Goal: Task Accomplishment & Management: Manage account settings

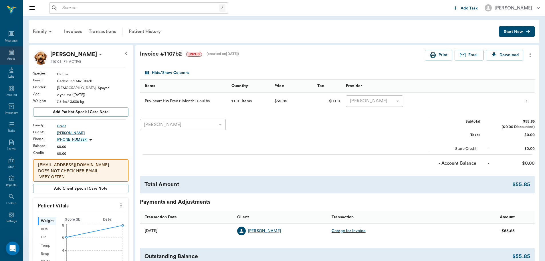
click at [12, 52] on icon at bounding box center [11, 52] width 7 height 7
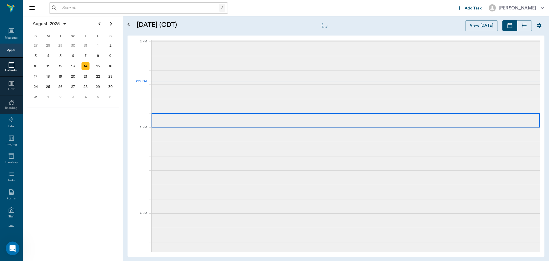
scroll to position [515, 0]
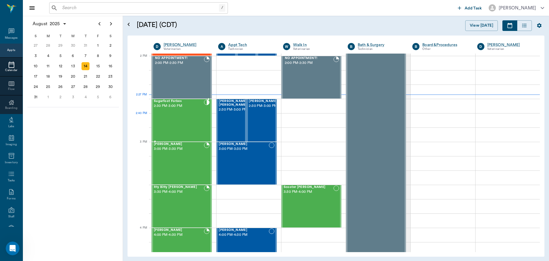
click at [160, 114] on div "Sugarfoot Forbes 2:30 PM - 3:00 PM" at bounding box center [179, 120] width 50 height 42
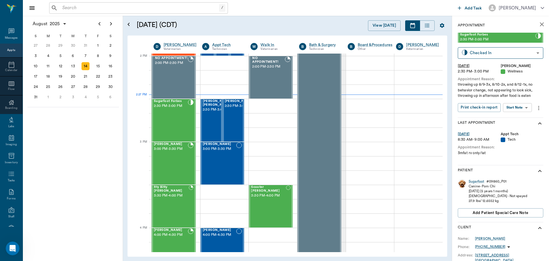
click at [514, 112] on body "/ ​ Add Task Dr. Bert Ellsworth Nectar Messages Appts Calendar Flow Boarding La…" at bounding box center [274, 130] width 549 height 261
click at [512, 118] on button "Start SOAP" at bounding box center [510, 119] width 19 height 7
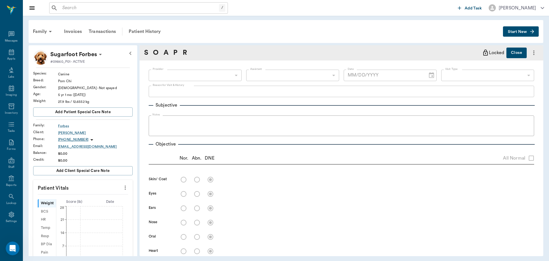
type input "63ec2f075fda476ae8351a4d"
type input "65d2be4f46e3a538d89b8c14"
type textarea "throwing up 8/9-3x, 8/10-2x, and 8/12-1x, no behavior change, not appearing to …"
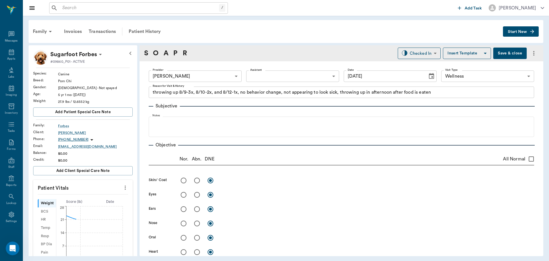
type input "[DATE]"
click at [124, 188] on button "more" at bounding box center [125, 187] width 9 height 10
click at [105, 197] on span "Enter Vitals" at bounding box center [97, 197] width 48 height 6
click at [94, 204] on input "text" at bounding box center [83, 204] width 50 height 11
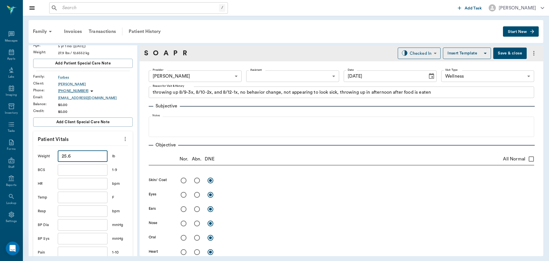
scroll to position [86, 0]
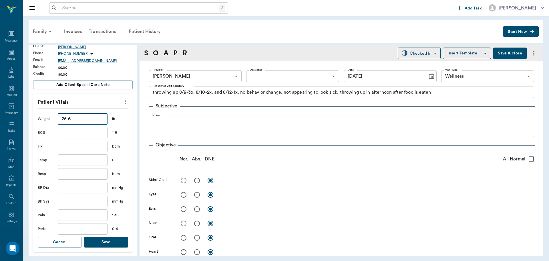
type input "25.6"
click at [98, 241] on button "Save" at bounding box center [106, 242] width 44 height 11
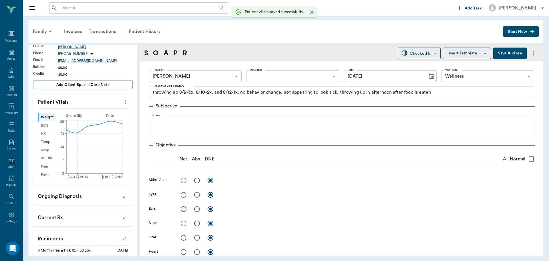
click at [265, 78] on body "/ ​ Add Task Dr. Bert Ellsworth Nectar Messages Appts Labs Imaging Inventory Ta…" at bounding box center [274, 130] width 549 height 261
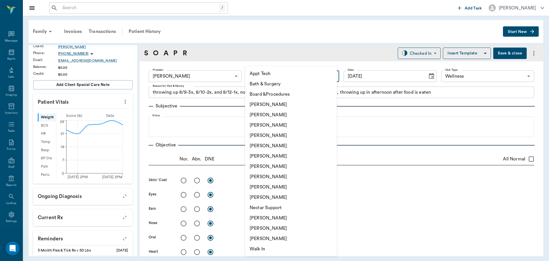
click at [265, 75] on li "Appt Tech" at bounding box center [291, 73] width 92 height 10
type input "63ec2f075fda476ae8351a4c"
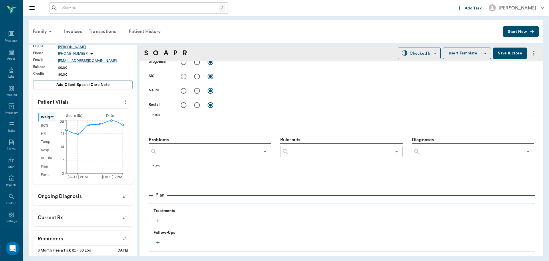
scroll to position [257, 0]
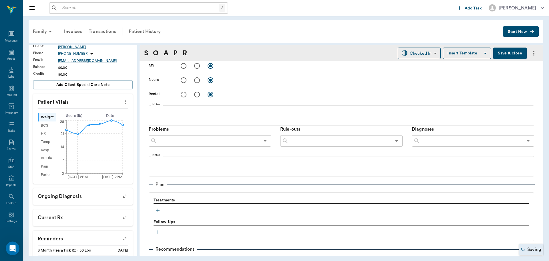
click at [154, 211] on button "button" at bounding box center [158, 210] width 9 height 9
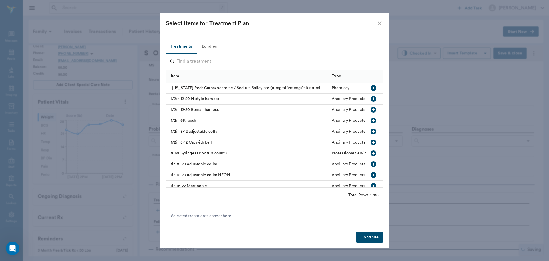
click at [207, 63] on input "Search" at bounding box center [274, 61] width 197 height 9
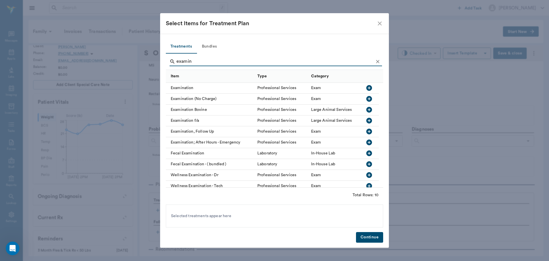
type input "examin"
click at [371, 89] on icon "button" at bounding box center [369, 88] width 6 height 6
click at [374, 233] on button "Continue" at bounding box center [369, 237] width 27 height 11
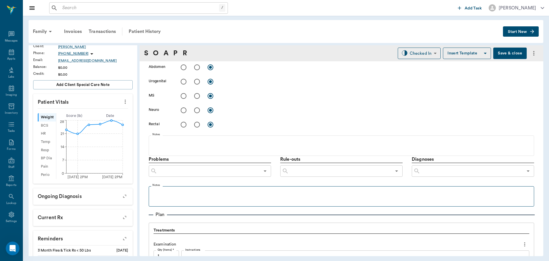
scroll to position [114, 0]
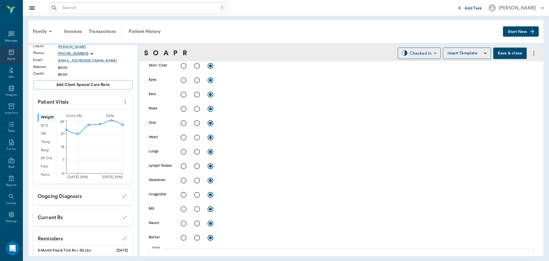
click at [11, 53] on icon at bounding box center [11, 52] width 7 height 7
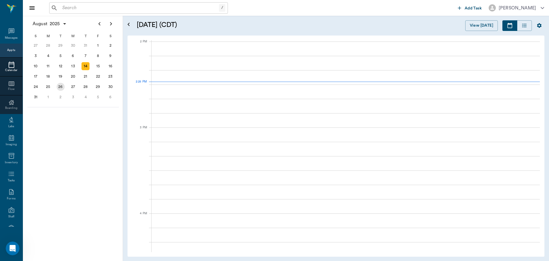
scroll to position [515, 0]
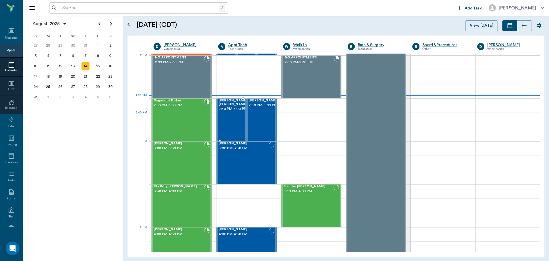
click at [226, 112] on span "2:30 PM - 3:00 PM" at bounding box center [233, 109] width 29 height 6
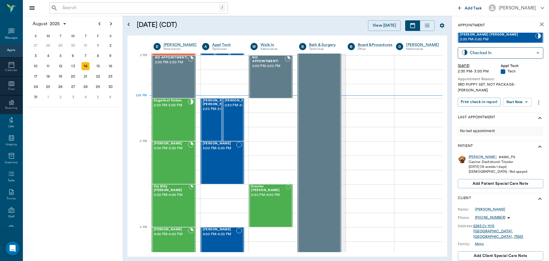
click at [521, 91] on div "Annie Oakley Moro 2:30 PM - 3:00 PM Checked In CHECKED_IN ​ Thu, Aug 14, 2025 2…" at bounding box center [501, 72] width 86 height 79
click at [523, 98] on body "/ ​ Add Task Dr. Bert Ellsworth Nectar Messages Appts Calendar Flow Boarding La…" at bounding box center [274, 130] width 549 height 261
click at [523, 107] on li "Start SOAP" at bounding box center [518, 107] width 40 height 9
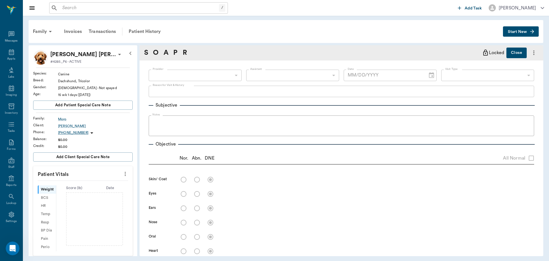
type input "63ec2f075fda476ae8351a4c"
type input "65d2be4f46e3a538d89b8c1a"
type textarea "3RD PUPPY SET. NOT PACKAGE -LORY"
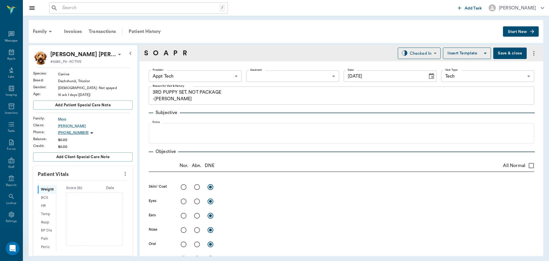
type input "[DATE]"
click at [209, 80] on body "/ ​ Add Task Dr. Bert Ellsworth Nectar Messages Appts Labs Imaging Inventory Ta…" at bounding box center [274, 130] width 549 height 261
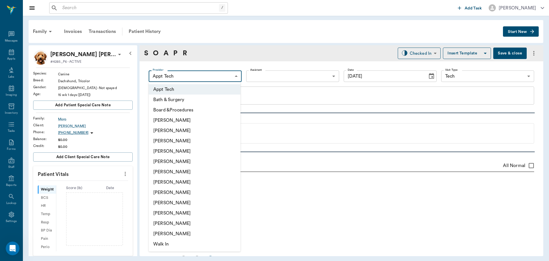
click at [191, 130] on li "[PERSON_NAME]" at bounding box center [195, 130] width 92 height 10
type input "642ef10e332a41444de2bad1"
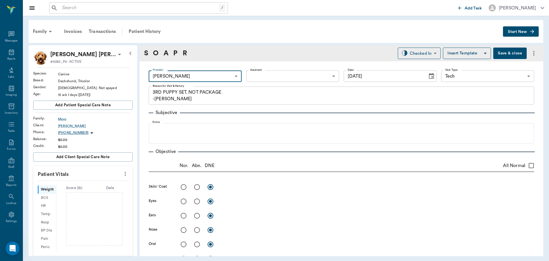
click at [310, 73] on body "/ ​ Add Task Dr. Bert Ellsworth Nectar Messages Appts Labs Imaging Inventory Ta…" at bounding box center [274, 130] width 549 height 261
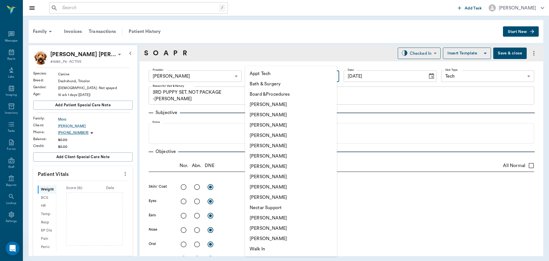
click at [296, 179] on li "[PERSON_NAME]" at bounding box center [291, 176] width 92 height 10
type input "63ec2e7e52e12b0ba117b124"
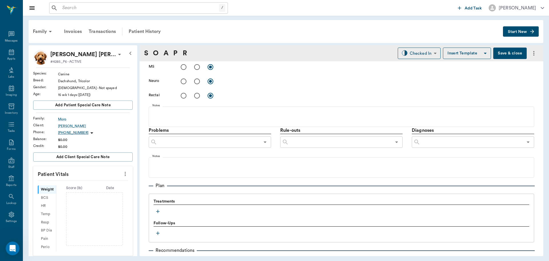
scroll to position [341, 0]
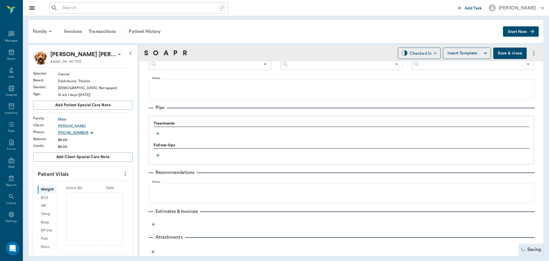
click at [158, 136] on icon "button" at bounding box center [158, 133] width 6 height 6
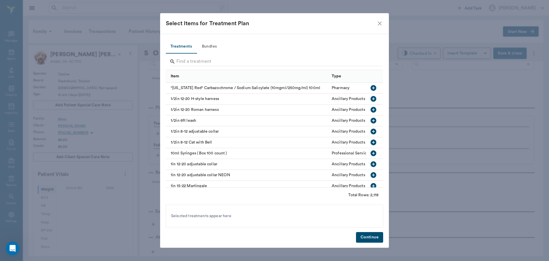
click at [212, 45] on button "Bundles" at bounding box center [209, 47] width 26 height 14
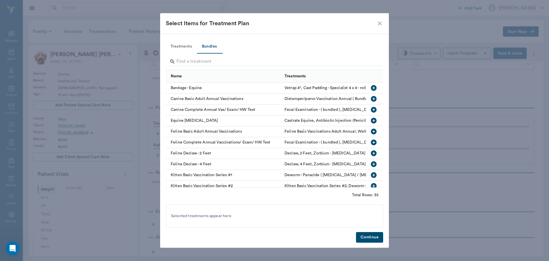
click at [218, 67] on div "Search" at bounding box center [276, 62] width 212 height 10
click at [218, 64] on input "Search" at bounding box center [274, 61] width 197 height 9
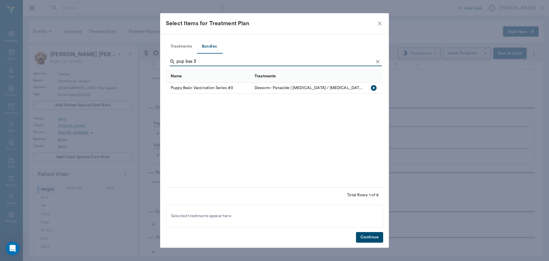
type input "pup bas 3"
click at [374, 85] on icon "button" at bounding box center [374, 88] width 6 height 6
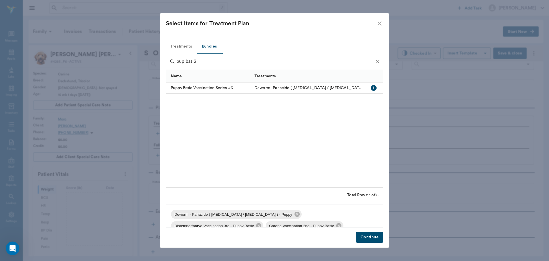
click at [365, 238] on button "Continue" at bounding box center [369, 237] width 27 height 11
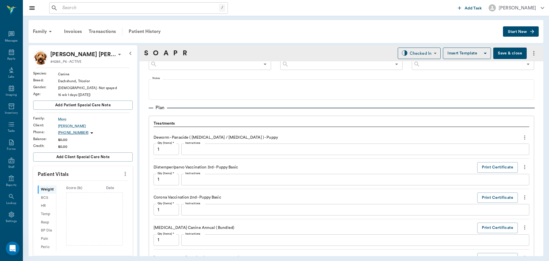
click at [123, 176] on icon "more" at bounding box center [125, 173] width 6 height 7
click at [106, 183] on span "Enter Vitals" at bounding box center [97, 183] width 48 height 6
click at [85, 191] on input "text" at bounding box center [83, 190] width 50 height 11
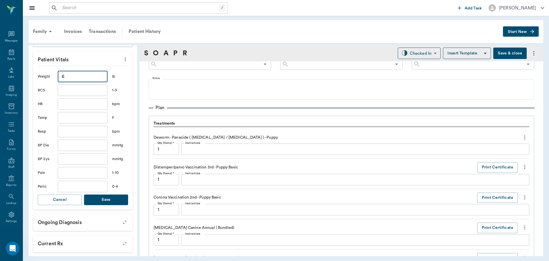
type input "6"
click at [111, 202] on button "Save" at bounding box center [106, 199] width 44 height 11
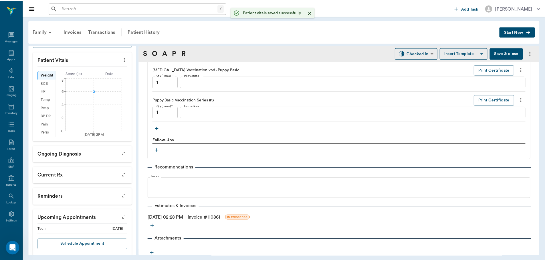
scroll to position [530, 0]
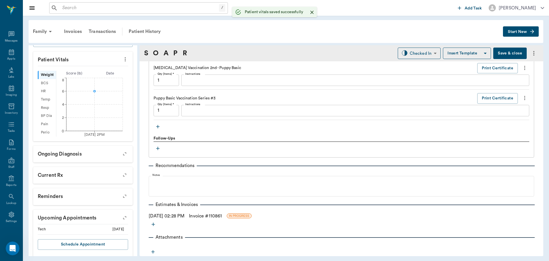
click at [216, 216] on link "Invoice # 110861" at bounding box center [205, 215] width 33 height 7
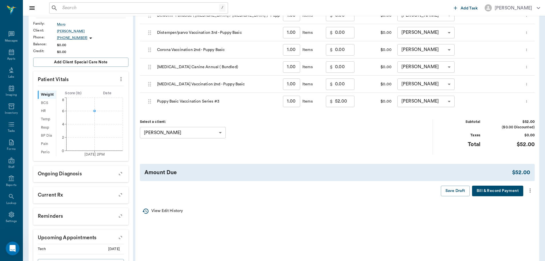
scroll to position [114, 0]
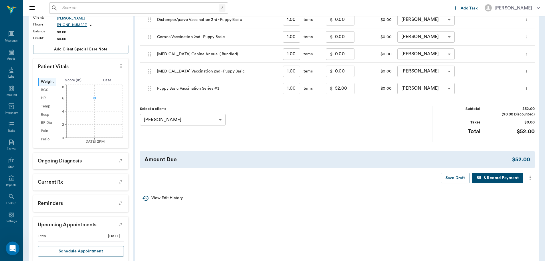
click at [529, 182] on div at bounding box center [529, 177] width 9 height 10
click at [530, 175] on icon "more" at bounding box center [530, 177] width 6 height 7
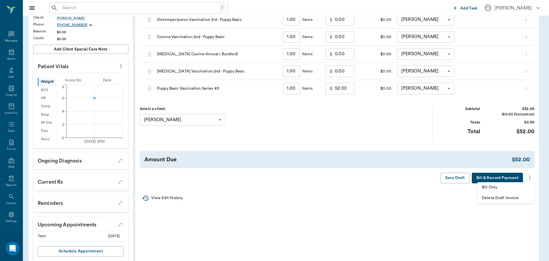
click at [525, 188] on span "Bill Only" at bounding box center [506, 187] width 48 height 6
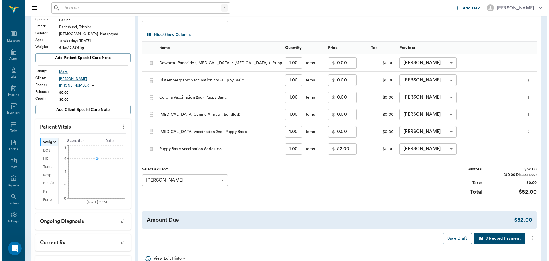
scroll to position [0, 0]
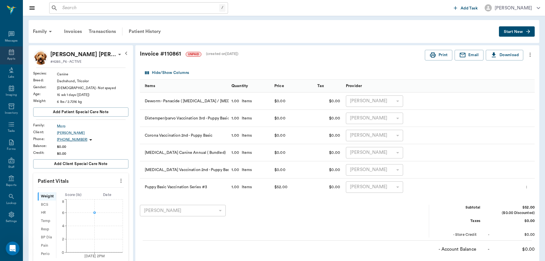
click at [8, 57] on div "Appts" at bounding box center [11, 59] width 8 height 4
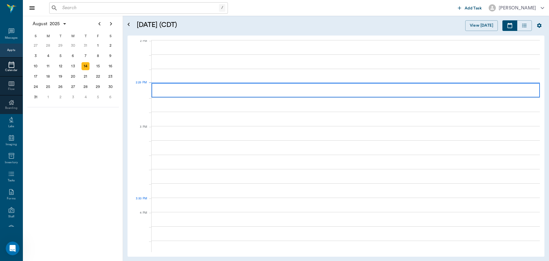
scroll to position [516, 0]
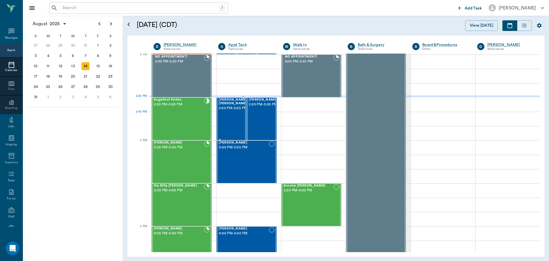
click at [227, 111] on span "2:30 PM - 3:00 PM" at bounding box center [233, 108] width 29 height 6
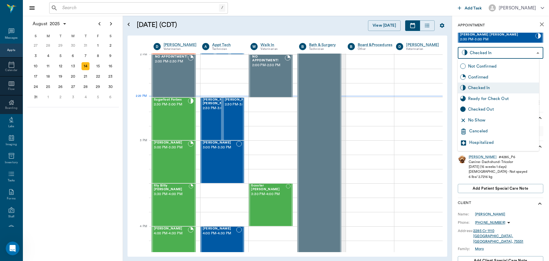
click at [531, 54] on body "/ ​ Add Task Dr. Bert Ellsworth Nectar Messages Appts Calendar Flow Boarding La…" at bounding box center [274, 130] width 549 height 261
click at [504, 100] on div "Ready for Check Out" at bounding box center [502, 99] width 69 height 6
type input "READY_TO_CHECKOUT"
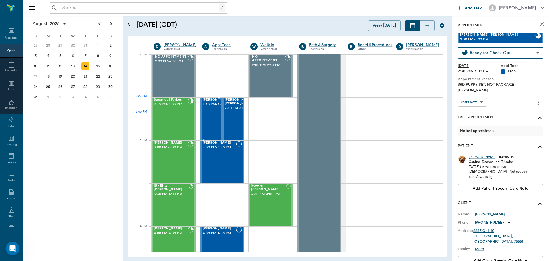
click at [207, 107] on span "2:30 PM - 3:00 PM" at bounding box center [217, 105] width 29 height 6
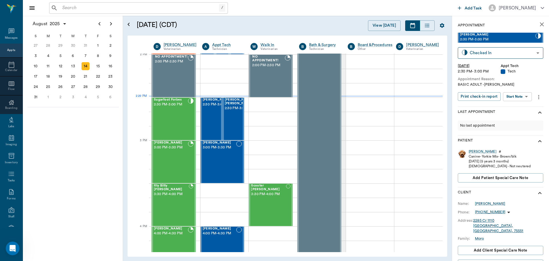
click at [521, 99] on body "/ ​ Add Task Dr. Bert Ellsworth Nectar Messages Appts Calendar Flow Boarding La…" at bounding box center [274, 130] width 549 height 261
click at [521, 106] on button "Start SOAP" at bounding box center [510, 108] width 19 height 7
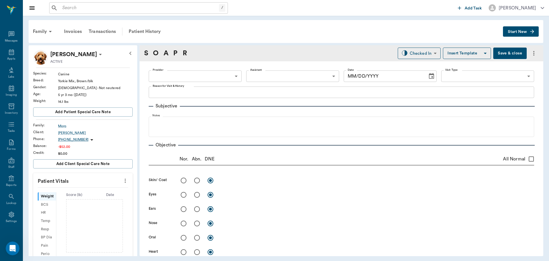
type input "63ec2f075fda476ae8351a4c"
type input "65d2be4f46e3a538d89b8c1a"
type textarea "BASIC ADULT -LORY"
type input "[DATE]"
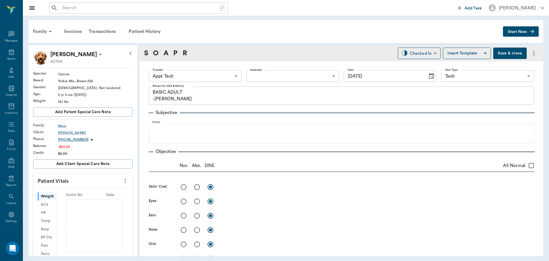
click at [217, 76] on body "/ ​ Add Task Dr. Bert Ellsworth Nectar Messages Appts Labs Imaging Inventory Ta…" at bounding box center [274, 130] width 549 height 261
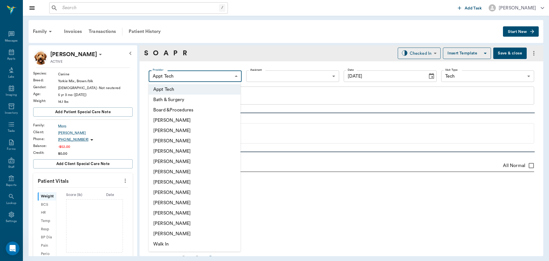
click at [200, 134] on li "[PERSON_NAME]" at bounding box center [195, 130] width 92 height 10
type input "642ef10e332a41444de2bad1"
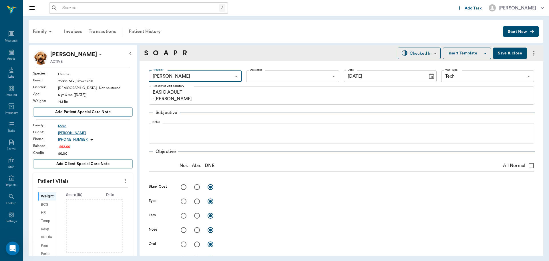
click at [315, 74] on body "/ ​ Add Task Dr. Bert Ellsworth Nectar Messages Appts Labs Imaging Inventory Ta…" at bounding box center [274, 130] width 549 height 261
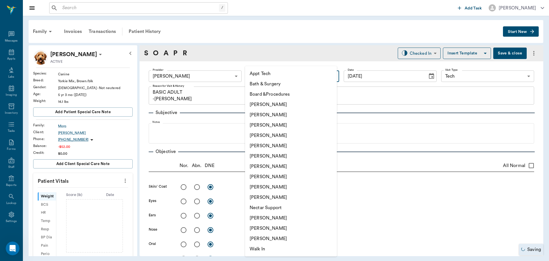
click at [288, 172] on li "[PERSON_NAME]" at bounding box center [291, 176] width 92 height 10
type input "63ec2e7e52e12b0ba117b124"
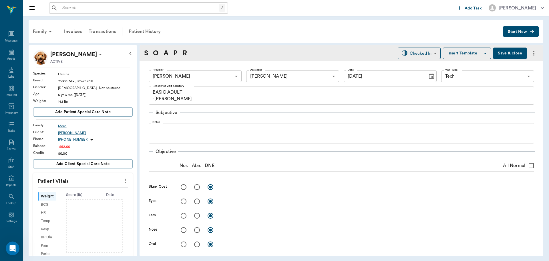
click at [124, 183] on icon "more" at bounding box center [125, 180] width 6 height 7
click at [102, 189] on span "Enter Vitals" at bounding box center [97, 190] width 48 height 6
click at [78, 197] on input "text" at bounding box center [83, 197] width 50 height 11
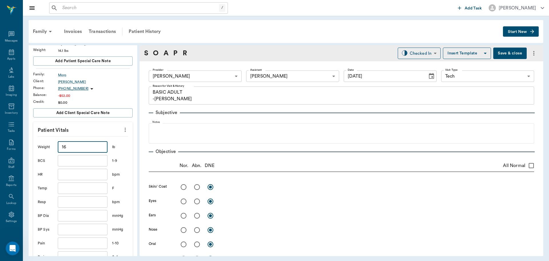
scroll to position [114, 0]
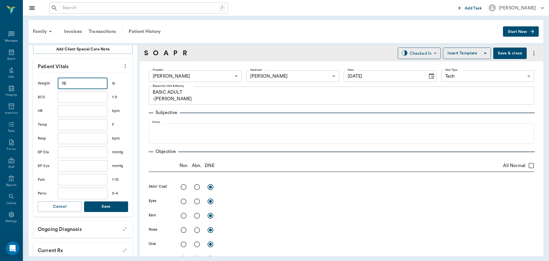
type input "16"
click at [110, 201] on button "Save" at bounding box center [106, 206] width 44 height 11
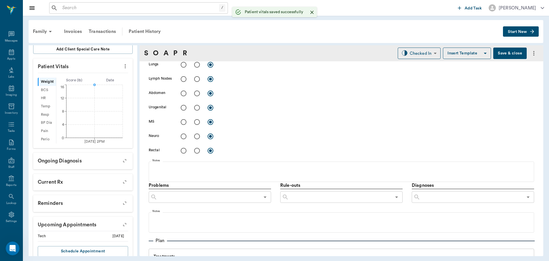
scroll to position [341, 0]
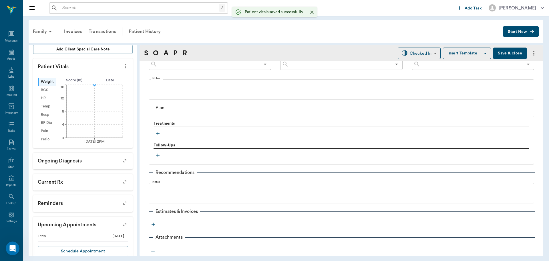
click at [159, 136] on icon "button" at bounding box center [158, 133] width 6 height 6
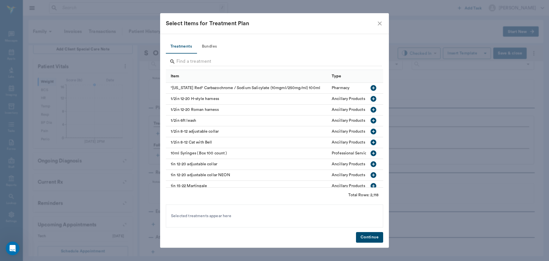
click at [205, 47] on button "Bundles" at bounding box center [209, 47] width 26 height 14
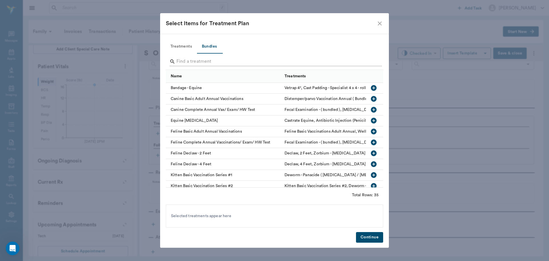
click at [211, 61] on input "Search" at bounding box center [274, 61] width 197 height 9
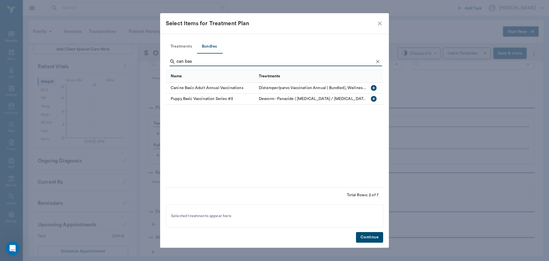
type input "can bas"
click at [373, 89] on icon "button" at bounding box center [374, 88] width 6 height 6
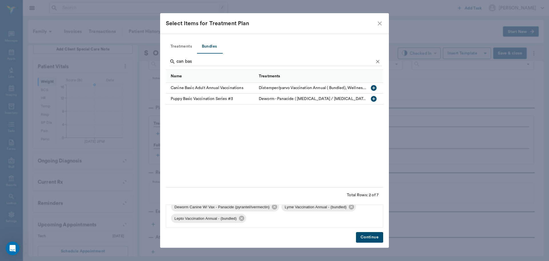
scroll to position [42, 0]
click at [351, 207] on icon at bounding box center [351, 205] width 5 height 5
click at [351, 219] on icon at bounding box center [351, 217] width 5 height 5
click at [374, 234] on button "Continue" at bounding box center [369, 237] width 27 height 11
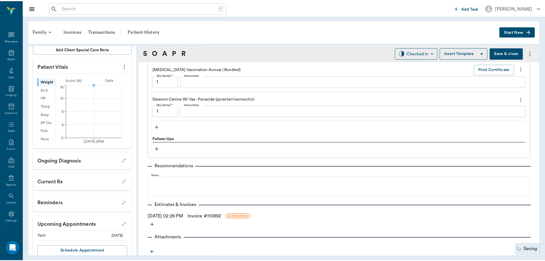
scroll to position [560, 0]
click at [220, 215] on link "Invoice # 110892" at bounding box center [205, 215] width 33 height 7
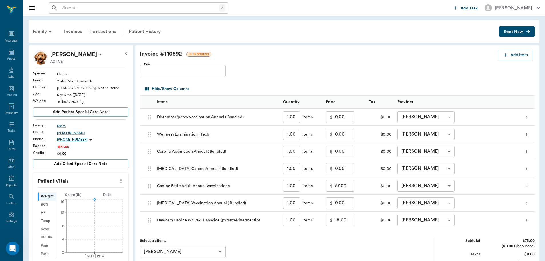
scroll to position [57, 0]
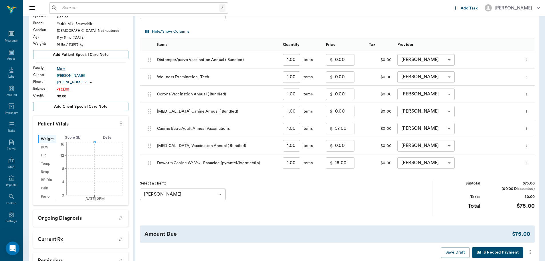
click at [528, 251] on icon "more" at bounding box center [530, 251] width 6 height 7
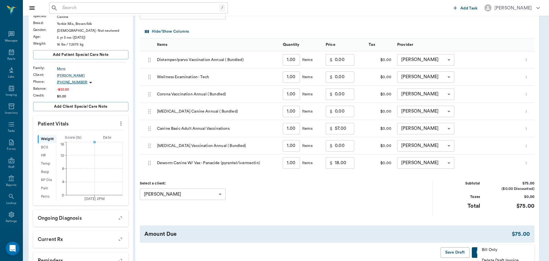
click at [499, 251] on span "Bill Only" at bounding box center [506, 250] width 48 height 6
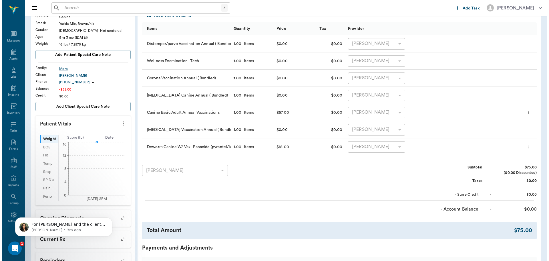
scroll to position [0, 0]
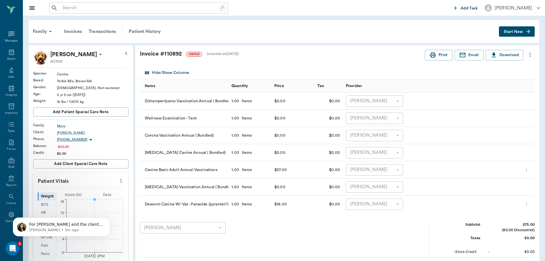
click at [77, 9] on input "text" at bounding box center [139, 8] width 159 height 8
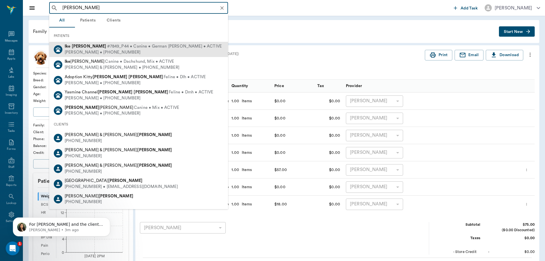
click at [107, 48] on span "#7849_P44 • Canine • German Shephard • ACTIVE" at bounding box center [164, 46] width 115 height 6
type input "ike smith"
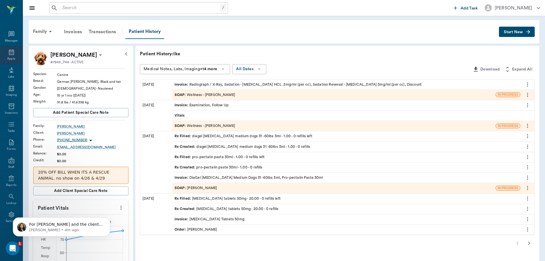
click at [13, 55] on div "Appts" at bounding box center [11, 55] width 23 height 18
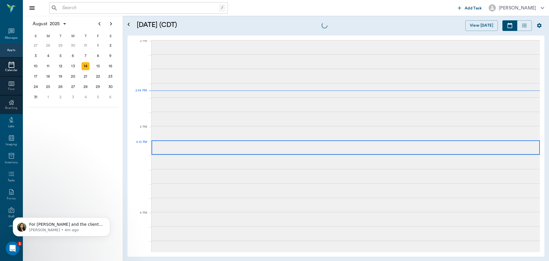
scroll to position [515, 0]
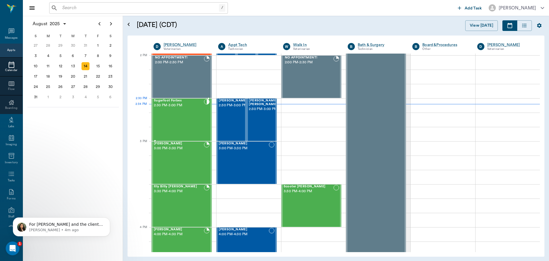
click at [185, 109] on div "Sugarfoot Forbes 2:30 PM - 3:00 PM" at bounding box center [179, 120] width 50 height 42
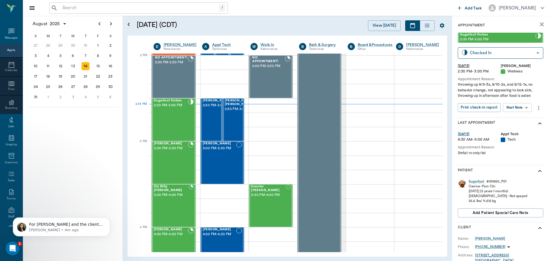
click at [504, 107] on body "/ ​ Add Task Dr. Bert Ellsworth Nectar Messages Appts Calendar Flow Boarding La…" at bounding box center [274, 130] width 549 height 261
click at [510, 117] on button "View SOAP" at bounding box center [510, 119] width 19 height 7
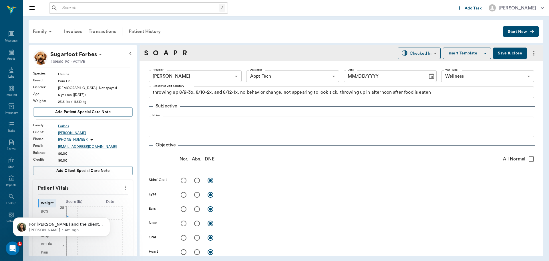
type input "63ec2f075fda476ae8351a4d"
type input "63ec2f075fda476ae8351a4c"
type input "65d2be4f46e3a538d89b8c14"
type textarea "throwing up 8/9-3x, 8/10-2x, and 8/12-1x, no behavior change, not appearing to …"
type input "[DATE]"
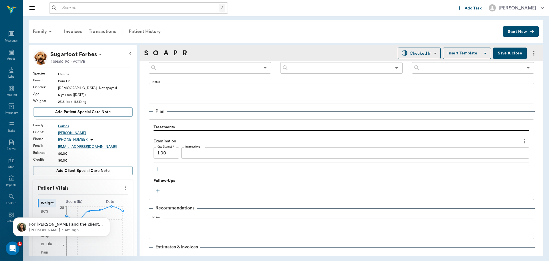
scroll to position [343, 0]
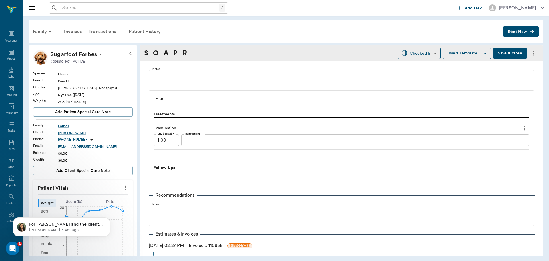
click at [157, 154] on icon "button" at bounding box center [158, 156] width 6 height 6
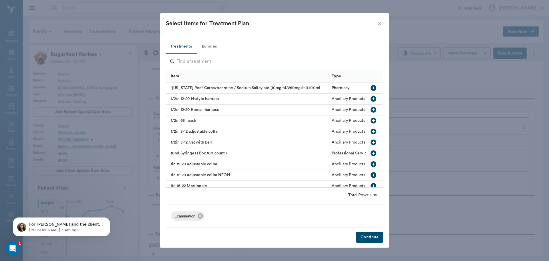
click at [194, 63] on input "Search" at bounding box center [274, 61] width 197 height 9
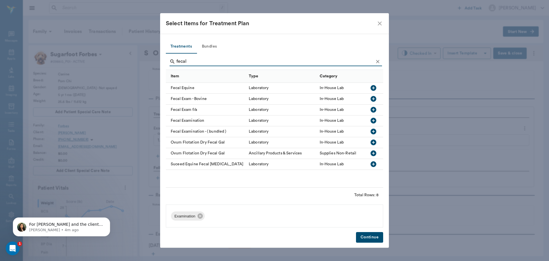
type input "fecal"
click at [374, 121] on icon "button" at bounding box center [373, 120] width 7 height 7
click at [378, 60] on icon "Clear" at bounding box center [378, 62] width 6 height 6
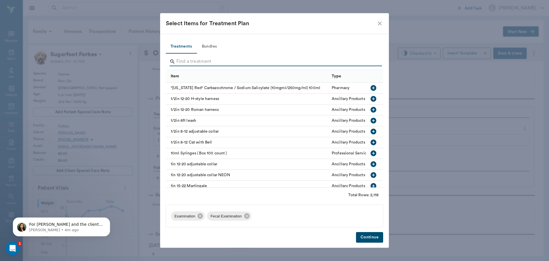
click at [371, 59] on input "Search" at bounding box center [274, 61] width 197 height 9
click at [379, 25] on icon "close" at bounding box center [379, 23] width 7 height 7
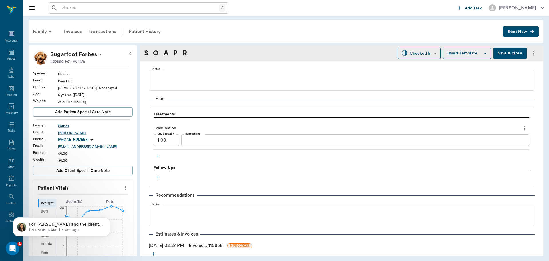
scroll to position [373, 0]
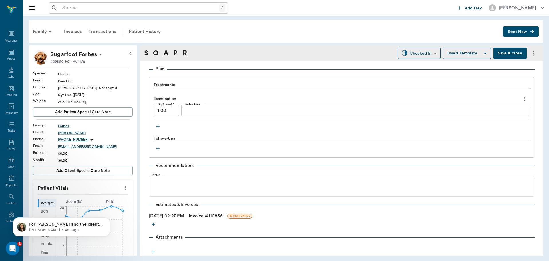
click at [203, 215] on link "Invoice # 110856" at bounding box center [206, 215] width 34 height 7
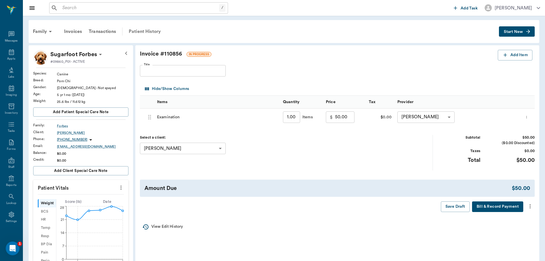
click at [139, 29] on div "Patient History" at bounding box center [144, 32] width 39 height 14
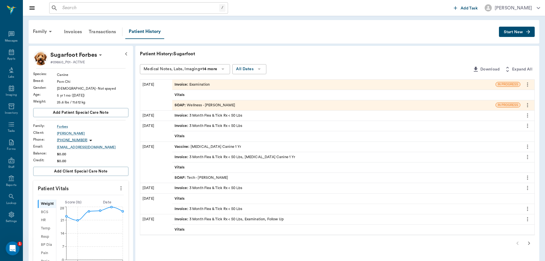
click at [195, 106] on div "SOAP : Wellness - Dr. Bert Ellsworth" at bounding box center [204, 104] width 61 height 5
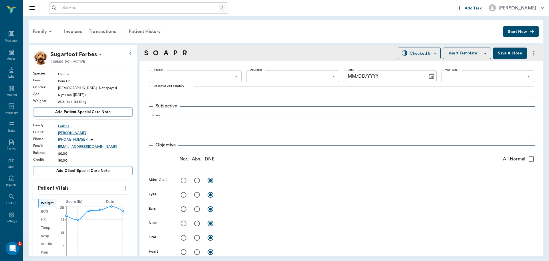
type input "63ec2f075fda476ae8351a4d"
type input "63ec2f075fda476ae8351a4c"
type input "65d2be4f46e3a538d89b8c14"
type textarea "throwing up 8/9-3x, 8/10-2x, and 8/12-1x, no behavior change, not appearing to …"
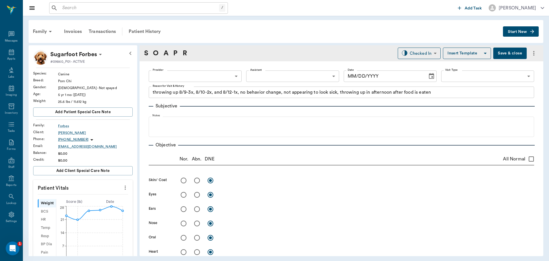
type input "[DATE]"
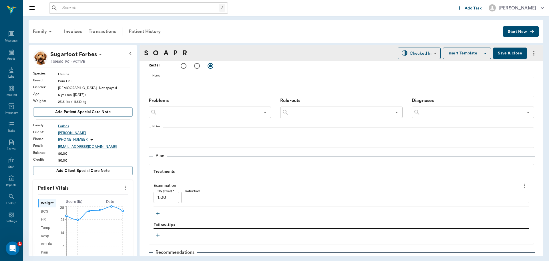
scroll to position [372, 0]
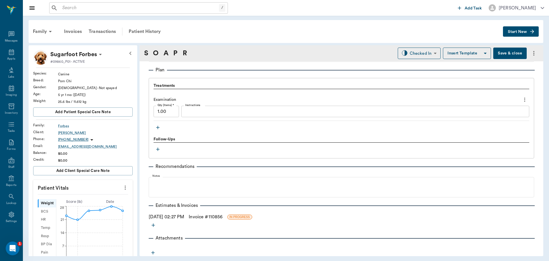
click at [158, 128] on icon "button" at bounding box center [158, 127] width 6 height 6
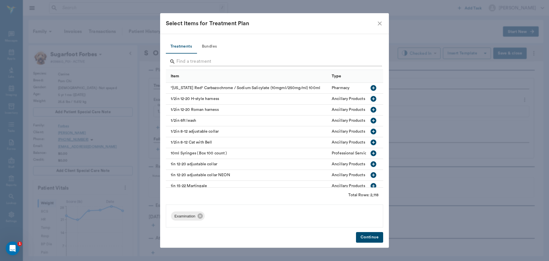
click at [196, 58] on input "Search" at bounding box center [274, 61] width 197 height 9
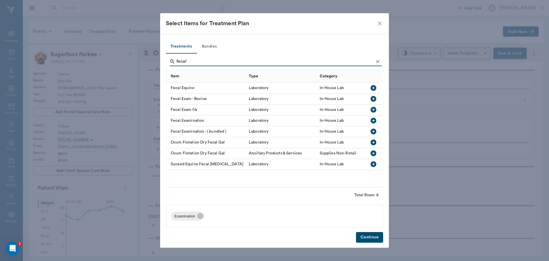
type input "fecal"
click at [372, 122] on icon "button" at bounding box center [374, 121] width 6 height 6
click at [369, 239] on button "Continue" at bounding box center [369, 237] width 27 height 11
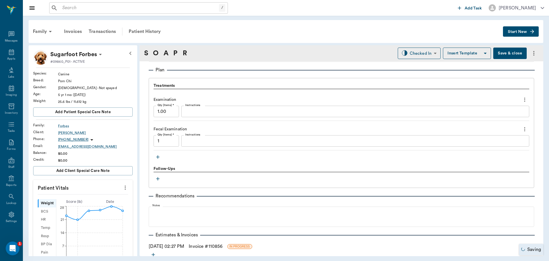
click at [207, 246] on link "Invoice # 110856" at bounding box center [206, 246] width 34 height 7
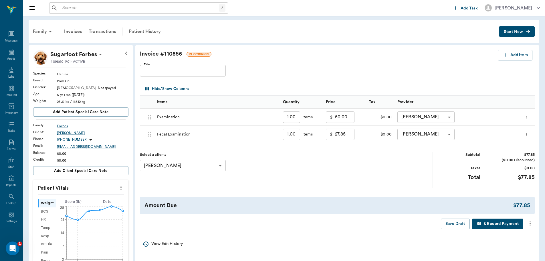
click at [348, 137] on input "27.85" at bounding box center [344, 133] width 19 height 11
type input "0.00"
click at [456, 224] on button "Save Draft" at bounding box center [455, 223] width 29 height 11
click at [147, 30] on div "Patient History" at bounding box center [144, 32] width 39 height 14
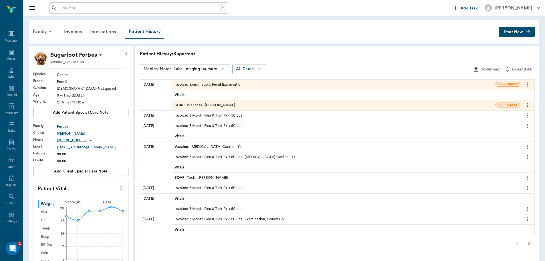
click at [216, 101] on div "SOAP : Wellness - Dr. Bert Ellsworth" at bounding box center [333, 105] width 323 height 10
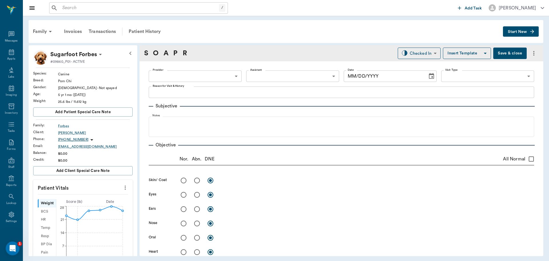
type input "63ec2f075fda476ae8351a4d"
type input "63ec2f075fda476ae8351a4c"
type input "65d2be4f46e3a538d89b8c14"
type textarea "throwing up 8/9-3x, 8/10-2x, and 8/12-1x, no behavior change, not appearing to …"
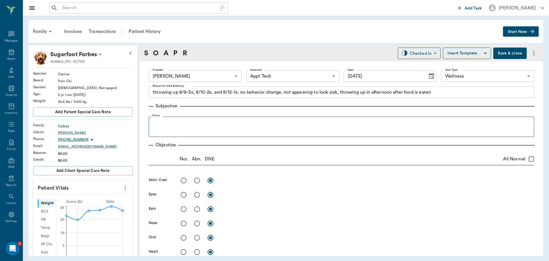
type input "[DATE]"
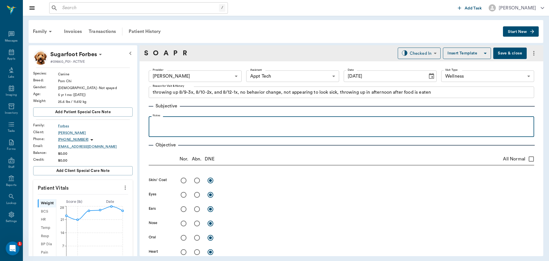
click at [210, 128] on div at bounding box center [342, 126] width 380 height 14
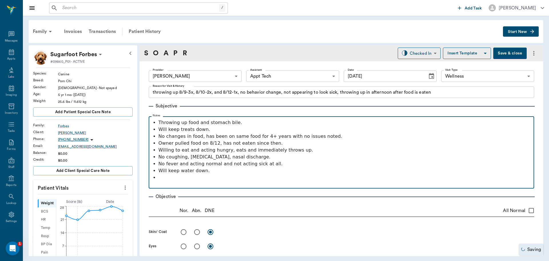
click at [453, 132] on p "Will keep treats down." at bounding box center [344, 129] width 373 height 7
click at [203, 182] on p at bounding box center [342, 184] width 380 height 7
click at [204, 180] on p at bounding box center [344, 177] width 373 height 7
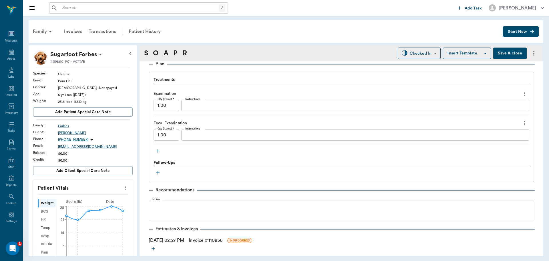
scroll to position [429, 0]
click at [237, 154] on div "Treatments Examination Qty (Items) * 1.00 Qty (Items) * Instructions x Instruct…" at bounding box center [342, 116] width 376 height 78
click at [8, 56] on div "Appts" at bounding box center [11, 55] width 23 height 18
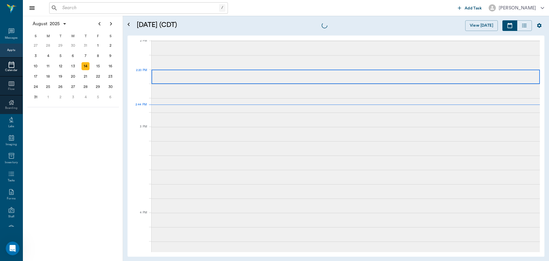
scroll to position [516, 0]
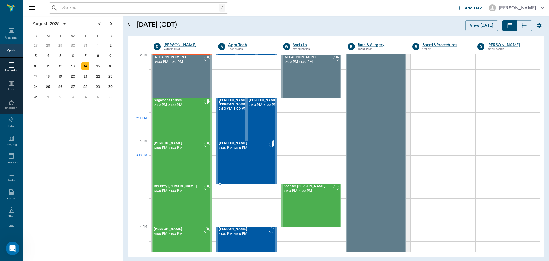
click at [235, 160] on div "Archie Herron 3:00 PM - 3:30 PM" at bounding box center [244, 162] width 50 height 42
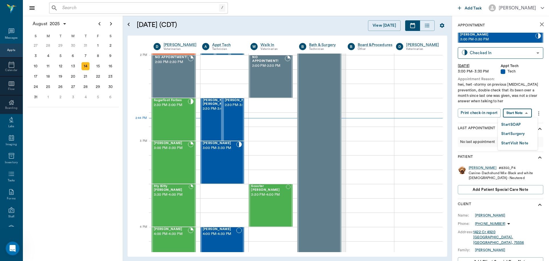
click at [520, 113] on body "/ ​ Add Task Dr. Bert Ellsworth Nectar Messages Appts Calendar Flow Boarding La…" at bounding box center [274, 130] width 549 height 261
click at [519, 127] on button "Start SOAP" at bounding box center [510, 124] width 19 height 7
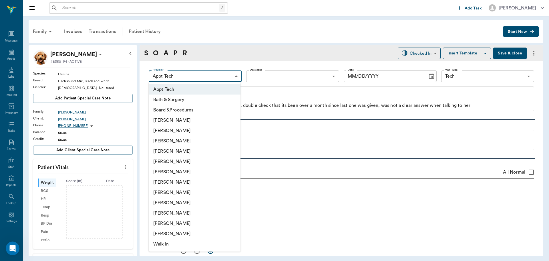
type input "63ec2f075fda476ae8351a4c"
type input "65d2be4f46e3a538d89b8c1a"
type textarea "hwi, hwt -stormy on previous heartworm prevention, double check that its been o…"
type input "[DATE]"
click at [192, 78] on body "/ ​ Add Task Dr. Bert Ellsworth Nectar Messages Appts Labs Imaging Inventory Ta…" at bounding box center [274, 130] width 549 height 261
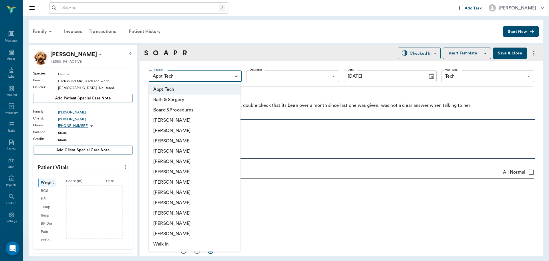
click at [186, 133] on li "[PERSON_NAME]" at bounding box center [195, 130] width 92 height 10
type input "642ef10e332a41444de2bad1"
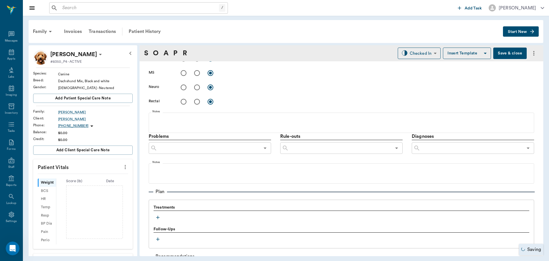
scroll to position [347, 0]
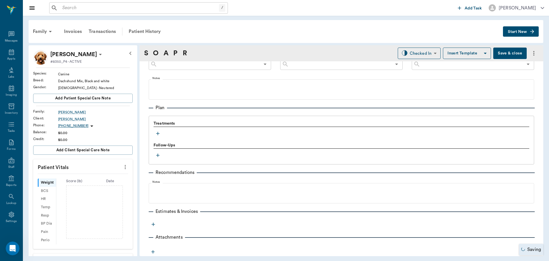
click at [156, 132] on icon "button" at bounding box center [158, 133] width 6 height 6
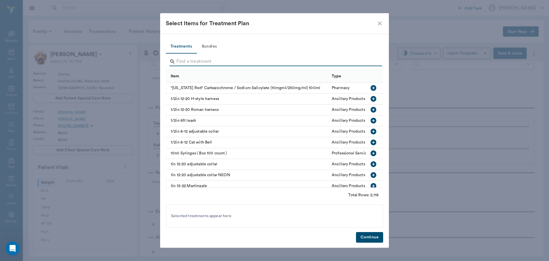
click at [209, 59] on input "Search" at bounding box center [274, 61] width 197 height 9
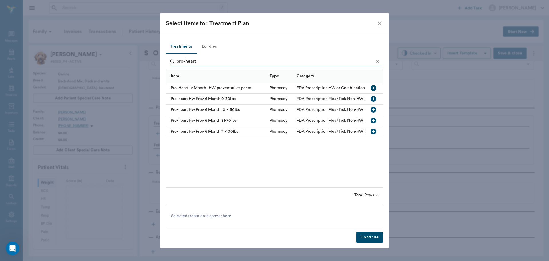
click at [372, 100] on icon "button" at bounding box center [374, 99] width 6 height 6
click at [288, 63] on input "pro-heart" at bounding box center [274, 61] width 197 height 9
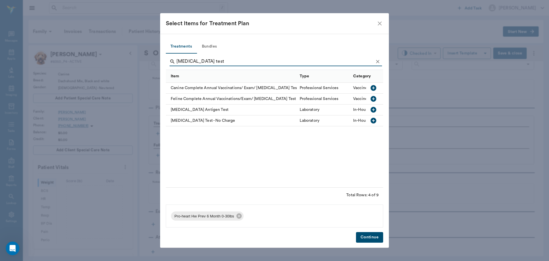
type input "heartworm test"
click at [374, 110] on icon "button" at bounding box center [374, 110] width 6 height 6
click at [375, 238] on button "Continue" at bounding box center [369, 237] width 27 height 11
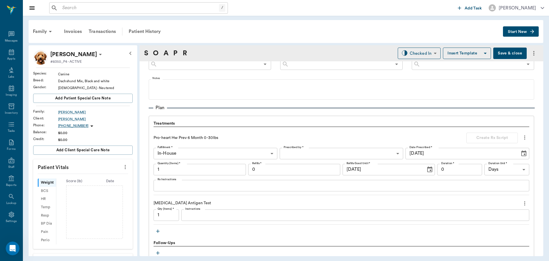
click at [502, 55] on button "Save & close" at bounding box center [509, 52] width 33 height 11
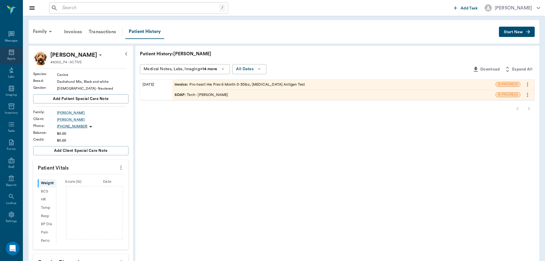
click at [7, 57] on div "Appts" at bounding box center [11, 59] width 8 height 4
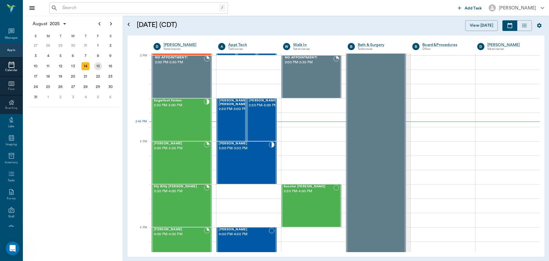
scroll to position [515, 0]
click at [196, 123] on div "Sugarfoot Forbes 2:30 PM - 3:00 PM" at bounding box center [179, 120] width 50 height 42
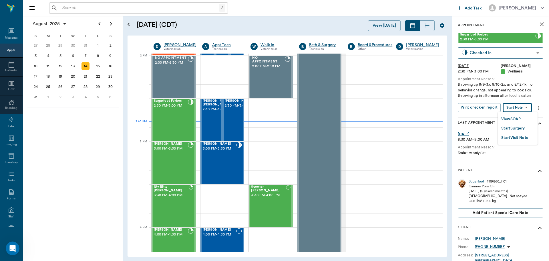
click at [518, 108] on body "/ ​ Add Task Dr. Bert Ellsworth Nectar Messages Appts Calendar Flow Boarding La…" at bounding box center [274, 130] width 549 height 261
click at [517, 118] on button "View SOAP" at bounding box center [510, 119] width 19 height 7
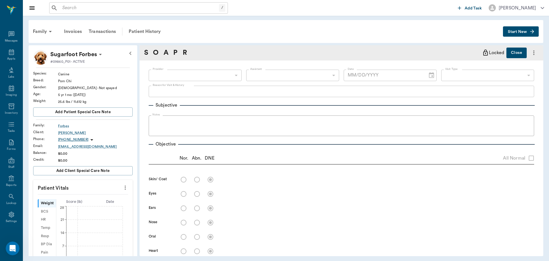
type input "63ec2f075fda476ae8351a4d"
type input "63ec2f075fda476ae8351a4c"
type input "65d2be4f46e3a538d89b8c14"
type textarea "throwing up 8/9-3x, 8/10-2x, and 8/12-1x, no behavior change, not appearing to …"
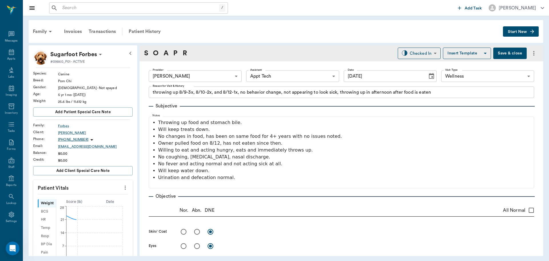
type input "[DATE]"
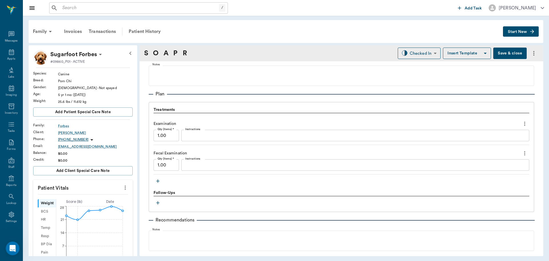
scroll to position [400, 0]
click at [159, 179] on icon "button" at bounding box center [157, 179] width 3 height 3
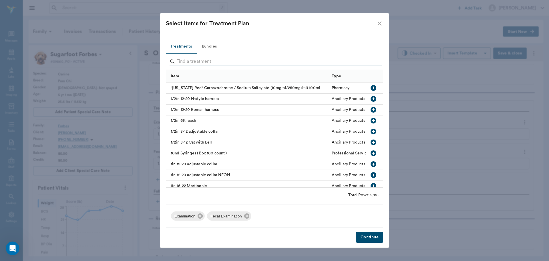
click at [194, 61] on input "Search" at bounding box center [274, 61] width 197 height 9
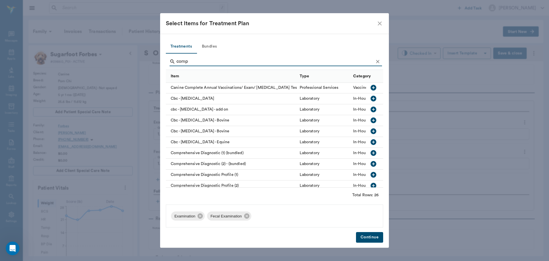
scroll to position [57, 0]
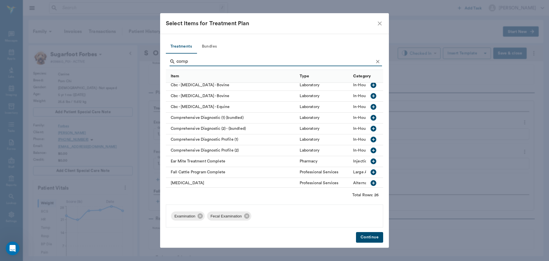
type input "comp"
click at [371, 140] on icon "button" at bounding box center [374, 139] width 6 height 6
click at [367, 236] on button "Continue" at bounding box center [369, 237] width 27 height 11
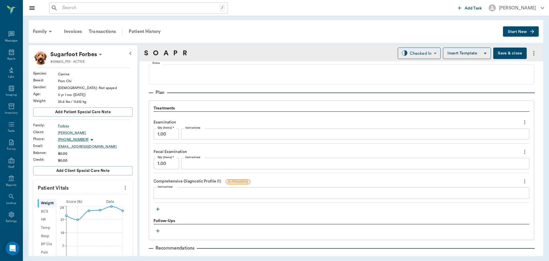
click at [156, 206] on button "button" at bounding box center [158, 208] width 9 height 9
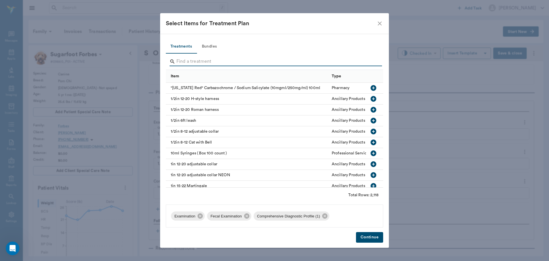
click at [202, 61] on input "Search" at bounding box center [274, 61] width 197 height 9
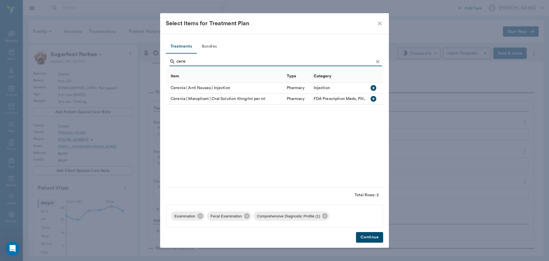
click at [373, 86] on icon "button" at bounding box center [374, 88] width 6 height 6
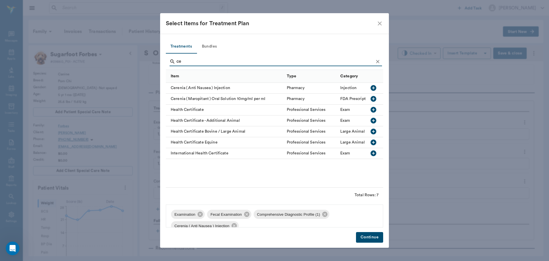
type input "c"
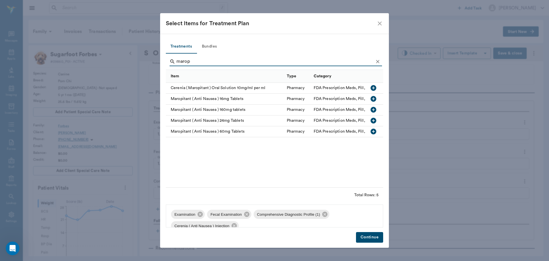
type input "marop"
click at [374, 130] on icon "button" at bounding box center [373, 131] width 7 height 7
click at [371, 240] on button "Continue" at bounding box center [369, 237] width 27 height 11
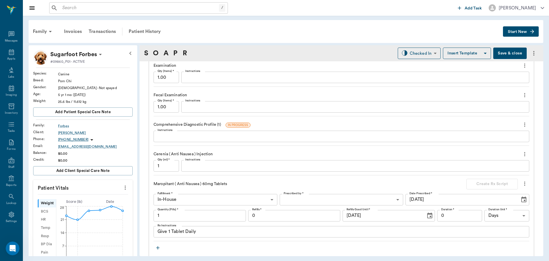
scroll to position [458, 0]
click at [201, 214] on input "1" at bounding box center [200, 214] width 92 height 11
type input "3"
click at [170, 233] on textarea "Give 1 Tablet Daily" at bounding box center [342, 230] width 368 height 7
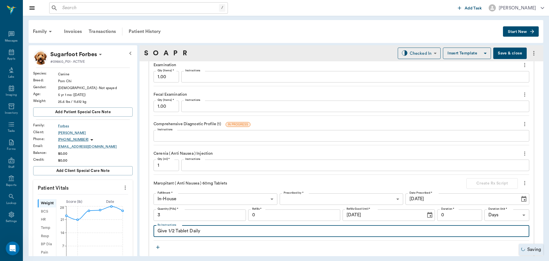
click at [230, 232] on textarea "Give 1/2 Tablet Daily" at bounding box center [342, 230] width 368 height 7
type textarea "Give 1/2 Tablet Daily for 4 days starting Fri AM"
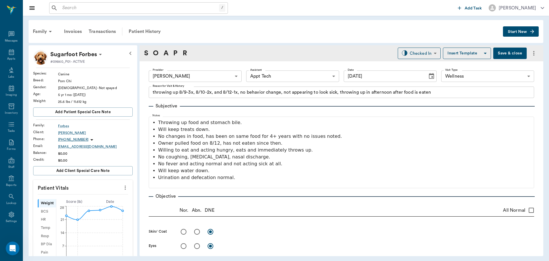
scroll to position [458, 0]
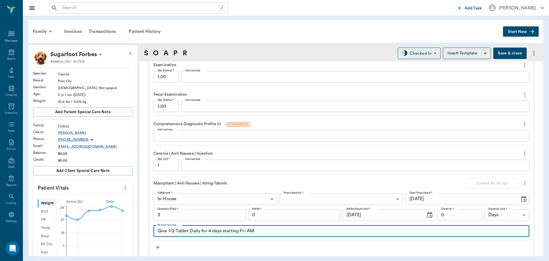
type textarea "Give 1/2 Tablet Daily for 4 days starting Fri AM"
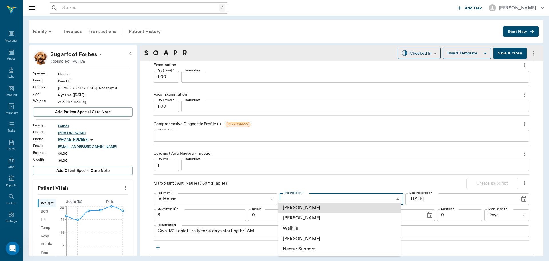
click at [350, 200] on body "/ ​ Add Task Dr. Bert Ellsworth Nectar Messages Appts Labs Imaging Inventory Ta…" at bounding box center [274, 130] width 549 height 261
click at [329, 217] on li "[PERSON_NAME]" at bounding box center [339, 217] width 122 height 10
type input "63ec2f075fda476ae8351a4d"
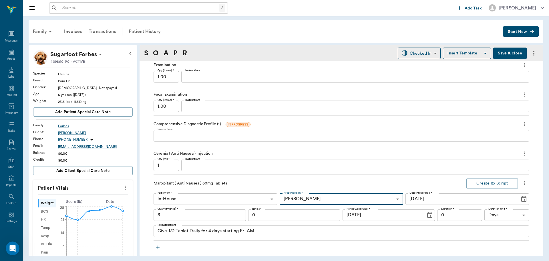
click at [459, 214] on input "0" at bounding box center [459, 214] width 45 height 11
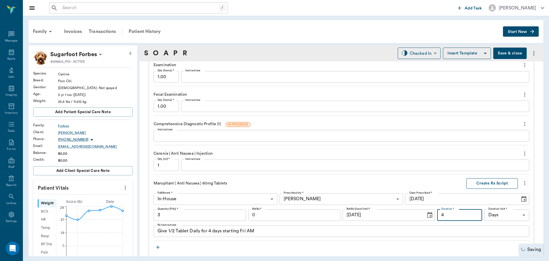
type input "4"
click at [495, 182] on button "Create Rx Script" at bounding box center [491, 183] width 51 height 11
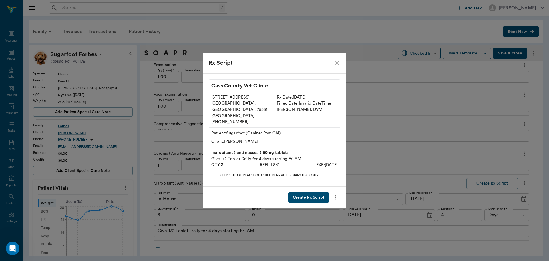
click at [319, 192] on button "Create Rx Script" at bounding box center [308, 197] width 41 height 11
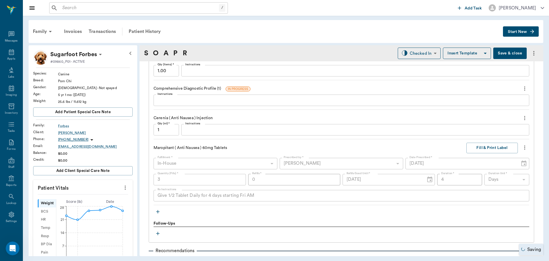
scroll to position [543, 0]
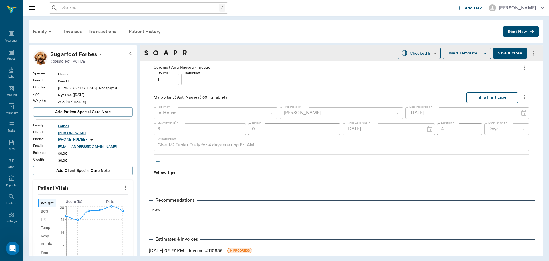
click at [481, 94] on button "Fill & Print Label" at bounding box center [491, 97] width 51 height 11
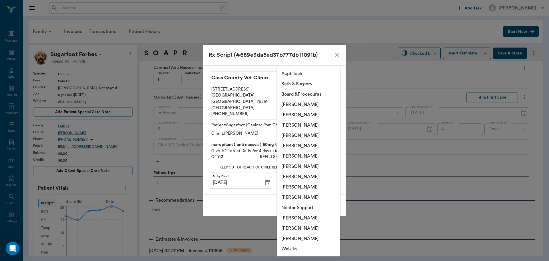
click at [326, 173] on body "/ ​ Add Task [PERSON_NAME] Nectar Messages Appts Labs Imaging Inventory Tasks F…" at bounding box center [274, 130] width 549 height 261
click at [310, 123] on li "[PERSON_NAME]" at bounding box center [308, 125] width 63 height 10
type input "63ec2f075fda476ae8351a4d"
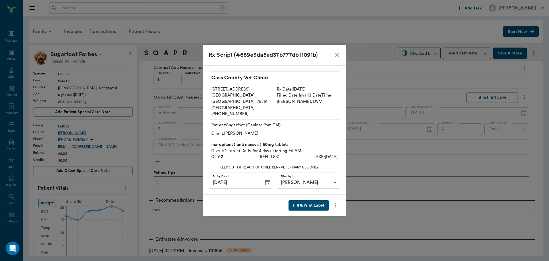
drag, startPoint x: 308, startPoint y: 199, endPoint x: 306, endPoint y: 197, distance: 3.0
click at [308, 200] on button "Fill & Print Label" at bounding box center [309, 205] width 40 height 11
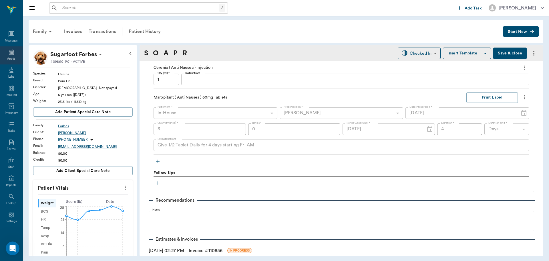
click at [13, 56] on div "Appts" at bounding box center [11, 55] width 23 height 18
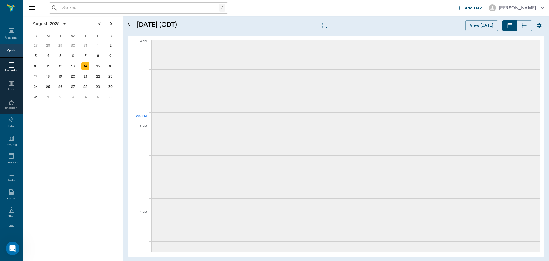
scroll to position [516, 0]
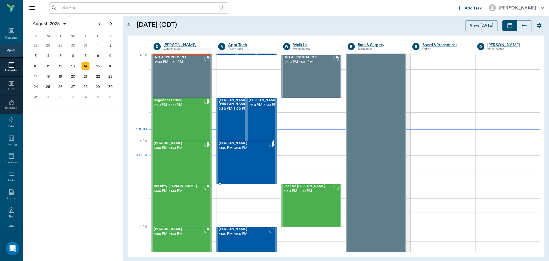
click at [248, 162] on div "Archie Herron 3:00 PM - 3:30 PM" at bounding box center [244, 162] width 50 height 42
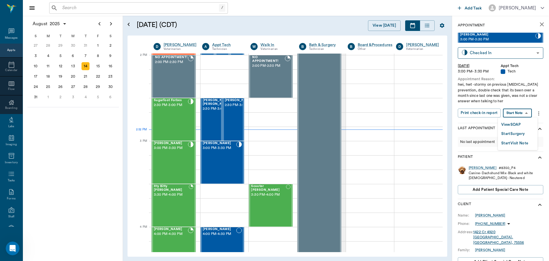
click at [524, 116] on body "/ ​ Add Task Dr. Bert Ellsworth Nectar Messages Appts Calendar Flow Boarding La…" at bounding box center [274, 130] width 549 height 261
click at [521, 124] on button "View SOAP" at bounding box center [510, 124] width 19 height 7
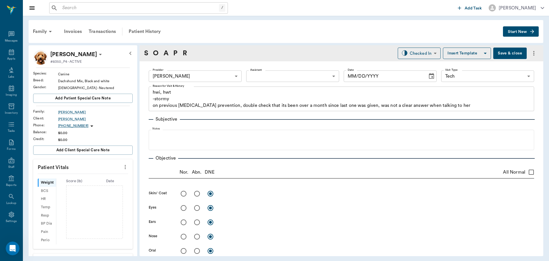
type input "642ef10e332a41444de2bad1"
type input "65d2be4f46e3a538d89b8c1a"
type textarea "hwi, hwt -stormy on previous heartworm prevention, double check that its been o…"
type input "[DATE]"
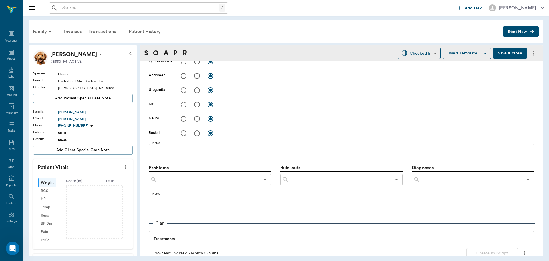
scroll to position [343, 0]
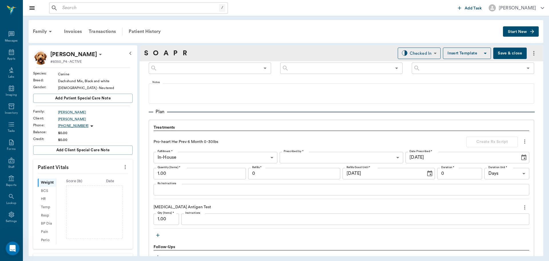
click at [215, 214] on div "x Instructions" at bounding box center [355, 218] width 348 height 11
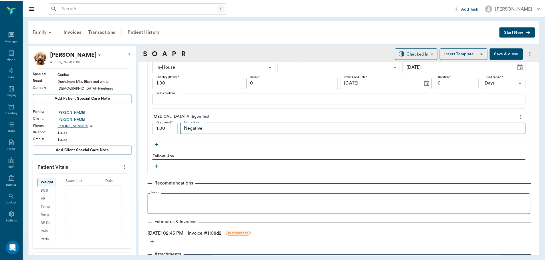
scroll to position [452, 0]
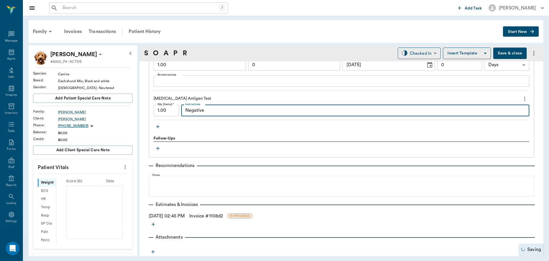
type textarea "Negative"
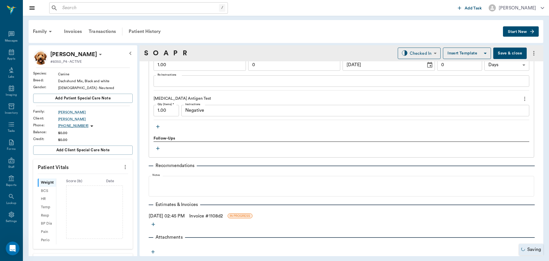
click at [218, 215] on link "Invoice # 1108d2" at bounding box center [205, 215] width 33 height 7
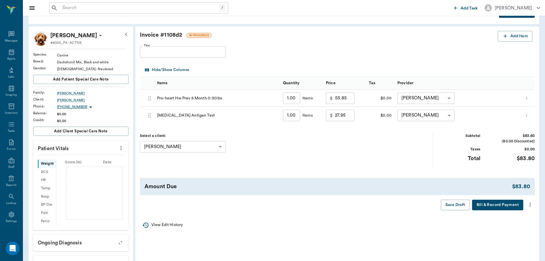
scroll to position [29, 0]
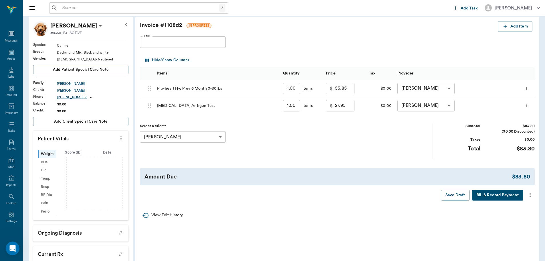
click at [528, 195] on icon "more" at bounding box center [530, 194] width 6 height 7
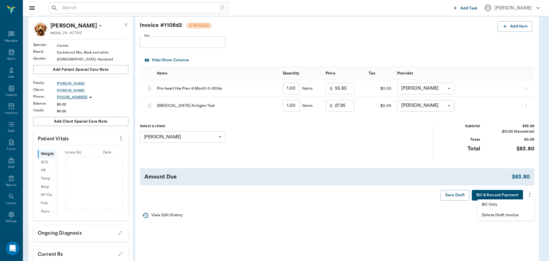
click at [508, 205] on span "Bill Only" at bounding box center [506, 204] width 48 height 6
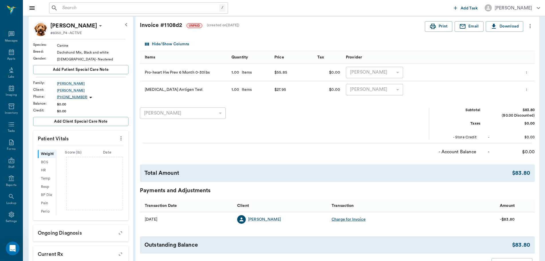
click at [122, 139] on icon "more" at bounding box center [121, 138] width 6 height 7
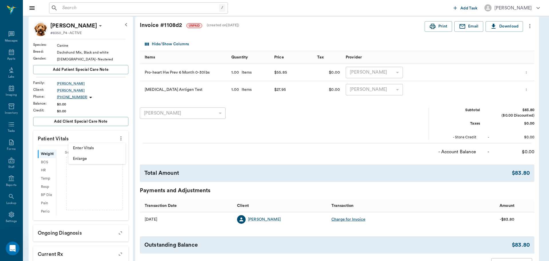
click at [90, 148] on span "Enter Vitals" at bounding box center [97, 148] width 48 height 6
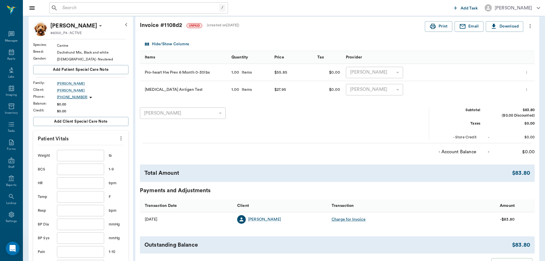
click at [79, 155] on input "text" at bounding box center [80, 155] width 47 height 11
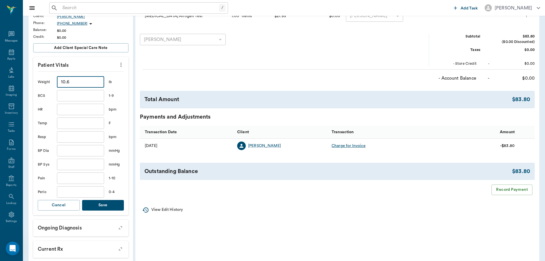
scroll to position [114, 0]
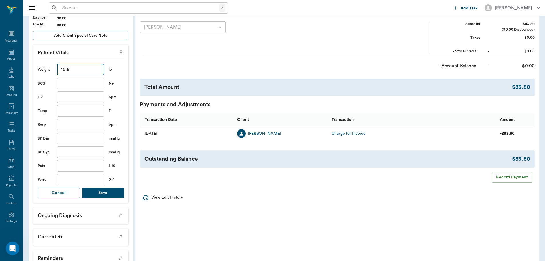
type input "10.6"
click at [114, 192] on button "Save" at bounding box center [103, 192] width 42 height 11
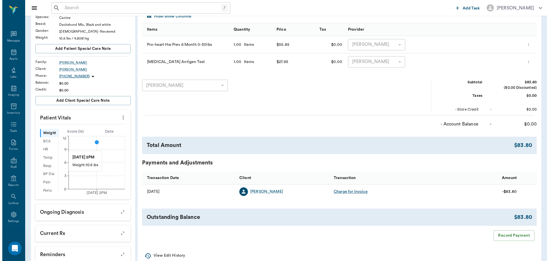
scroll to position [0, 0]
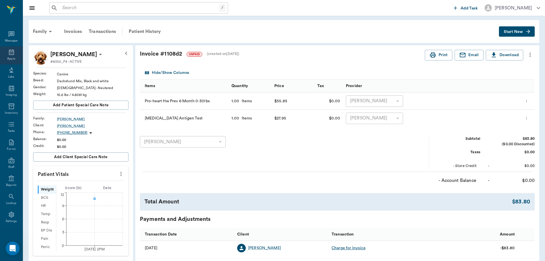
click at [10, 54] on icon at bounding box center [11, 52] width 5 height 6
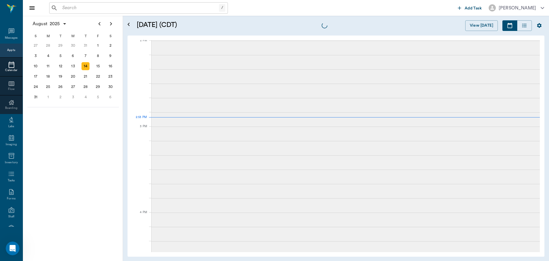
scroll to position [516, 0]
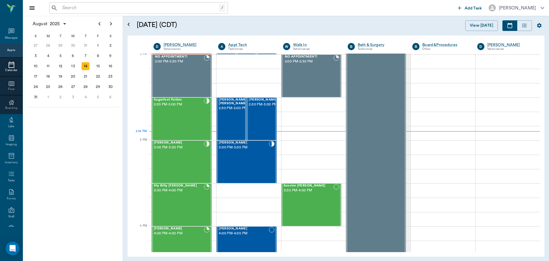
scroll to position [516, 0]
click at [191, 165] on div "[PERSON_NAME] 3:00 PM - 3:30 PM" at bounding box center [179, 162] width 50 height 42
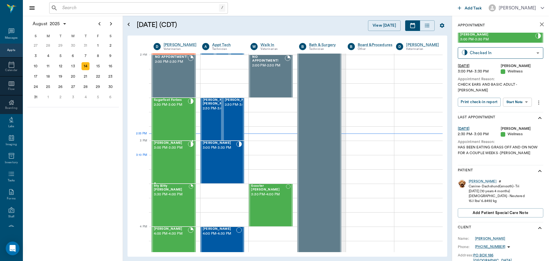
click at [175, 166] on div "[PERSON_NAME] 3:00 PM - 3:30 PM" at bounding box center [171, 162] width 34 height 42
click at [515, 96] on body "/ ​ Add Task [PERSON_NAME] Nectar Messages Appts Calendar Flow Boarding Labs Im…" at bounding box center [274, 130] width 549 height 261
click at [516, 108] on button "Start SOAP" at bounding box center [510, 108] width 19 height 7
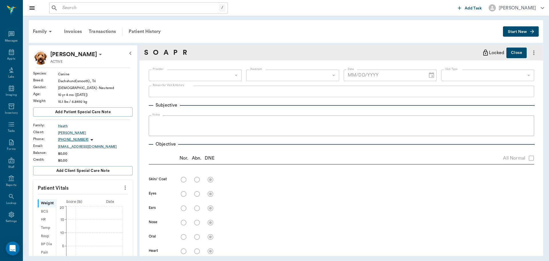
type input "63ec2f075fda476ae8351a4d"
type input "65d2be4f46e3a538d89b8c14"
type textarea "CHECK EARS AND BASIC ADULT -[PERSON_NAME]"
type input "[DATE]"
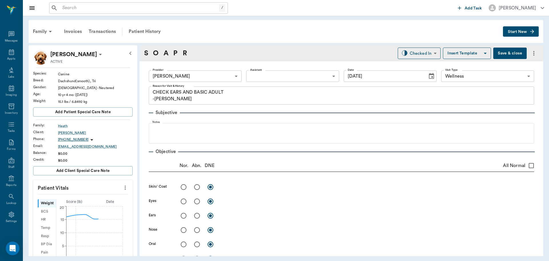
drag, startPoint x: 120, startPoint y: 185, endPoint x: 114, endPoint y: 188, distance: 7.1
click at [122, 185] on icon "more" at bounding box center [125, 187] width 6 height 7
click at [88, 196] on span "Enter Vitals" at bounding box center [97, 197] width 48 height 6
click at [88, 202] on input "text" at bounding box center [83, 204] width 50 height 11
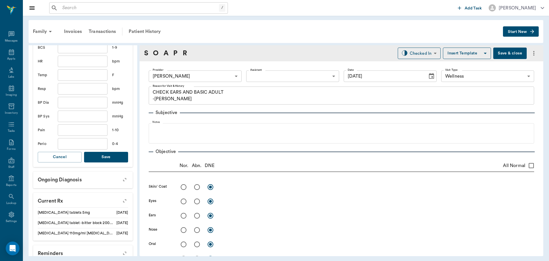
scroll to position [172, 0]
type input "17.4"
click at [109, 155] on button "Save" at bounding box center [106, 156] width 44 height 11
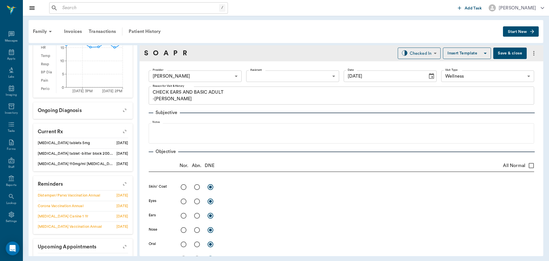
click at [266, 76] on body "/ ​ Add Task [PERSON_NAME] Nectar Messages Appts Labs Imaging Inventory Tasks F…" at bounding box center [274, 130] width 549 height 261
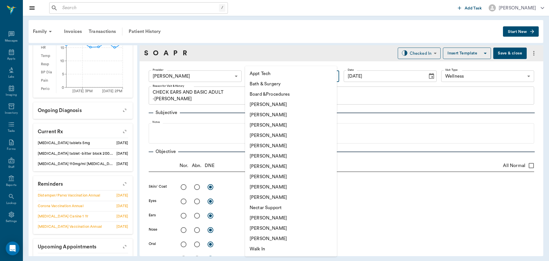
click at [261, 169] on li "[PERSON_NAME]" at bounding box center [291, 166] width 92 height 10
click at [291, 79] on body "/ ​ Add Task [PERSON_NAME] Nectar Messages Appts Labs Imaging Inventory Tasks F…" at bounding box center [274, 130] width 549 height 261
click at [257, 175] on li "[PERSON_NAME]" at bounding box center [291, 176] width 92 height 10
type input "63ec2e7e52e12b0ba117b124"
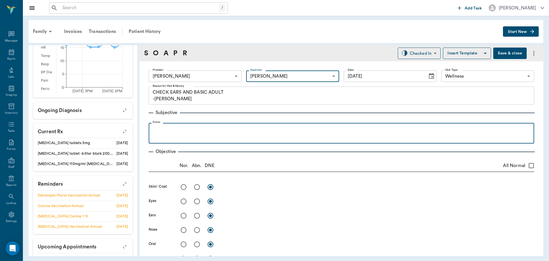
click at [177, 136] on div at bounding box center [342, 133] width 380 height 14
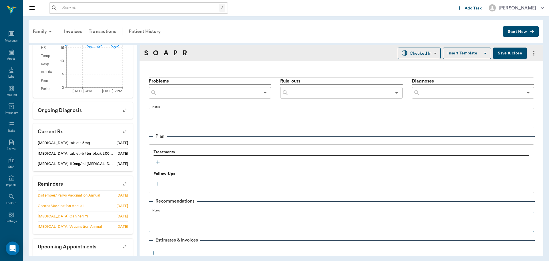
scroll to position [341, 0]
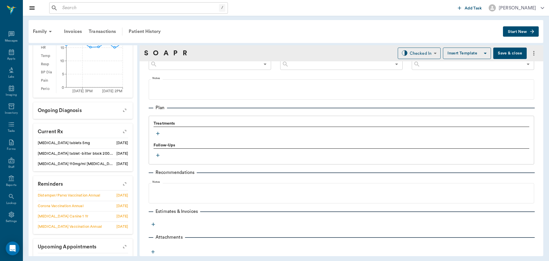
click at [156, 132] on icon "button" at bounding box center [158, 133] width 6 height 6
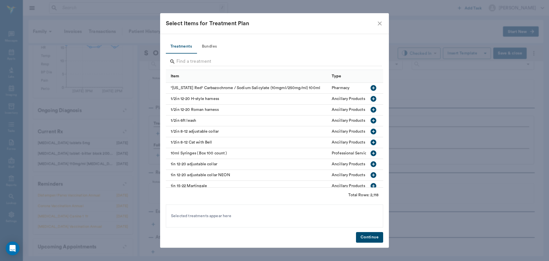
click at [208, 42] on button "Bundles" at bounding box center [209, 47] width 26 height 14
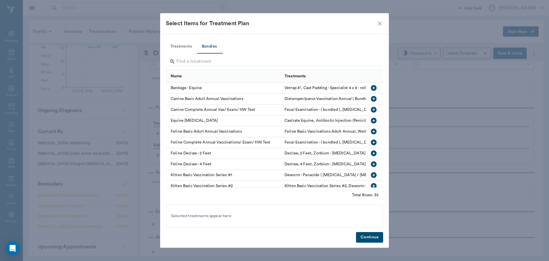
click at [371, 99] on icon "button" at bounding box center [374, 99] width 6 height 6
click at [239, 216] on icon at bounding box center [242, 217] width 6 height 6
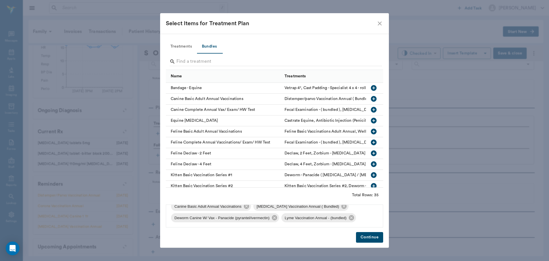
scroll to position [31, 0]
click at [352, 219] on icon at bounding box center [351, 217] width 5 height 5
click at [365, 237] on button "Continue" at bounding box center [369, 237] width 27 height 11
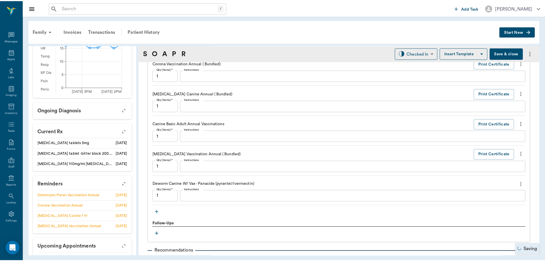
scroll to position [474, 0]
click at [504, 51] on button "Save & close" at bounding box center [509, 52] width 33 height 11
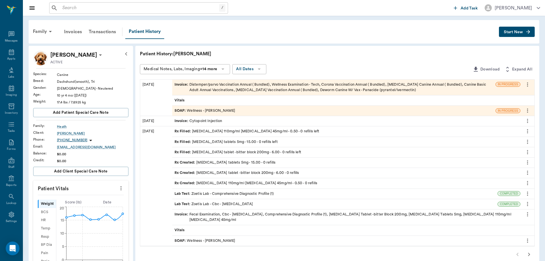
click at [177, 125] on div "Invoice : Cytopoint Injection" at bounding box center [346, 121] width 348 height 10
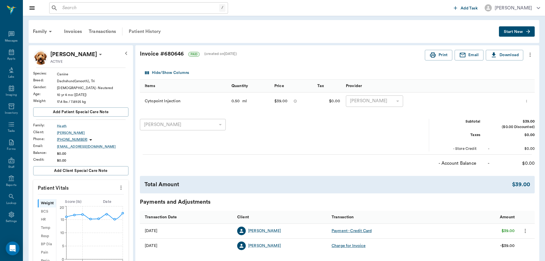
click at [150, 30] on div "Patient History" at bounding box center [144, 32] width 39 height 14
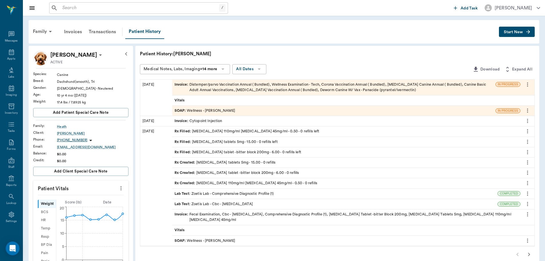
click at [205, 121] on div "Invoice : Cytopoint Injection" at bounding box center [198, 120] width 48 height 5
click at [10, 57] on div "Appts" at bounding box center [11, 59] width 8 height 4
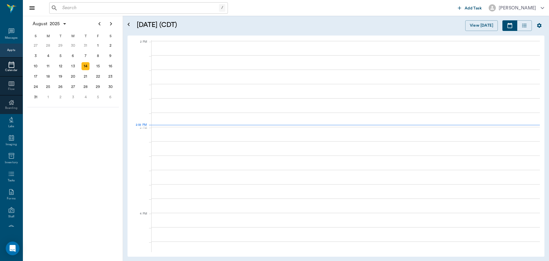
scroll to position [515, 0]
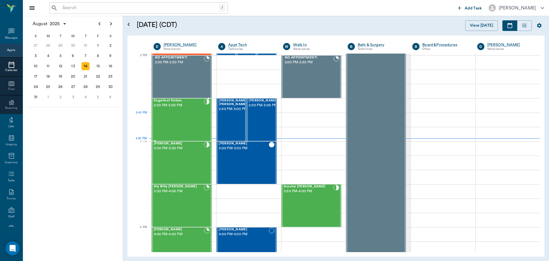
click at [190, 121] on div "Sugarfoot Forbes 2:30 PM - 3:00 PM" at bounding box center [179, 120] width 50 height 42
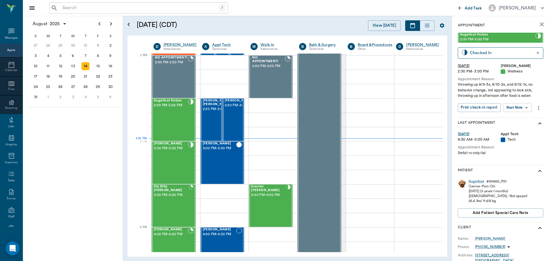
click at [525, 107] on body "/ ​ Add Task [PERSON_NAME] Nectar Messages Appts Calendar Flow Boarding Labs Im…" at bounding box center [274, 130] width 549 height 261
click at [516, 115] on li "View SOAP" at bounding box center [518, 118] width 40 height 9
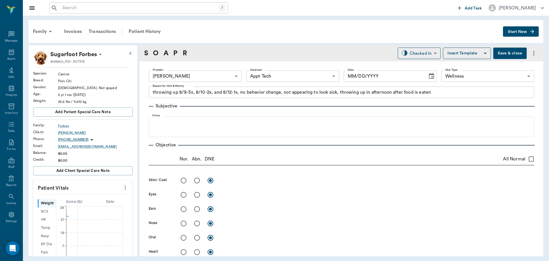
type input "63ec2f075fda476ae8351a4d"
type input "63ec2f075fda476ae8351a4c"
type input "65d2be4f46e3a538d89b8c14"
type textarea "throwing up 8/9-3x, 8/10-2x, and 8/12-1x, no behavior change, not appearing to …"
type input "[DATE]"
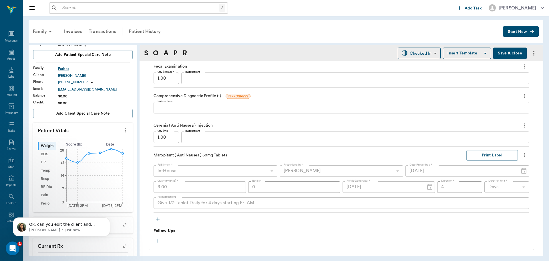
scroll to position [486, 0]
click at [167, 136] on input "1.00" at bounding box center [166, 136] width 25 height 11
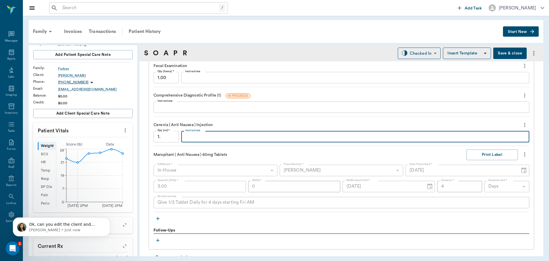
type input "1.3"
click at [206, 137] on textarea "Instructions" at bounding box center [355, 136] width 340 height 7
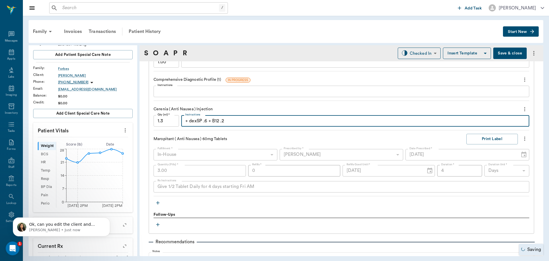
scroll to position [515, 0]
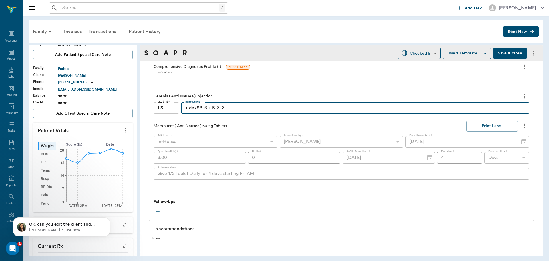
type textarea "+ dexSP .6 + B12 .2"
click at [193, 82] on div "x Instructions" at bounding box center [342, 78] width 376 height 11
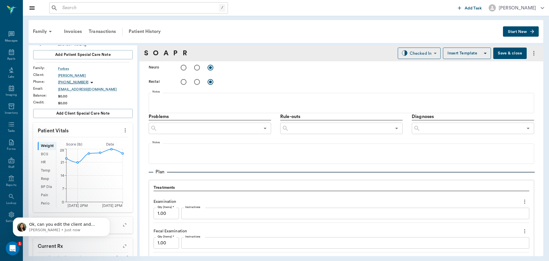
scroll to position [321, 0]
type textarea "Normal except for sl elevated glucose (stress)"
click at [443, 131] on input "text" at bounding box center [471, 129] width 103 height 8
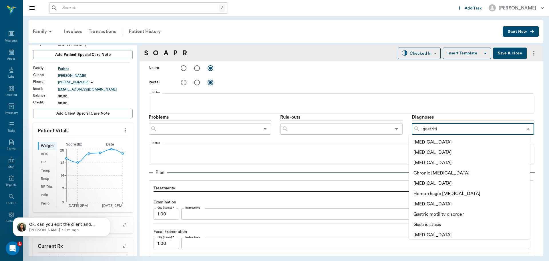
type input "gastritis"
click at [435, 139] on li "Gastritis" at bounding box center [469, 142] width 121 height 10
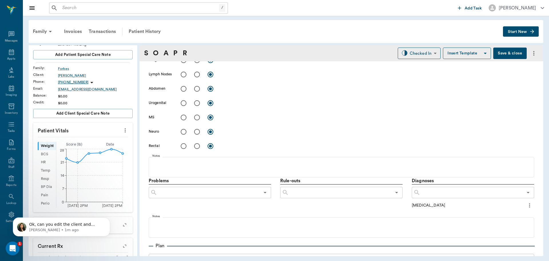
scroll to position [257, 0]
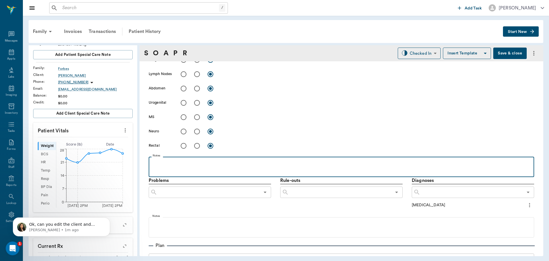
click at [168, 160] on p at bounding box center [342, 162] width 380 height 7
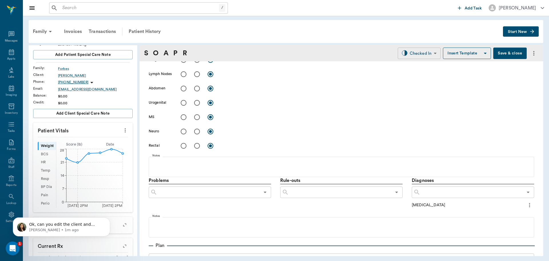
click at [426, 54] on body "/ ​ Add Task Dr. Bert Ellsworth Nectar Messages Appts Labs Imaging Inventory Ta…" at bounding box center [274, 130] width 549 height 261
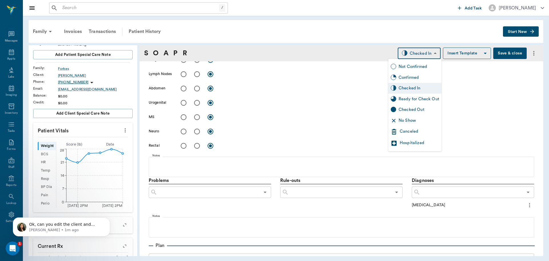
click at [420, 101] on div "Ready for Check Out" at bounding box center [419, 99] width 41 height 6
type input "READY_TO_CHECKOUT"
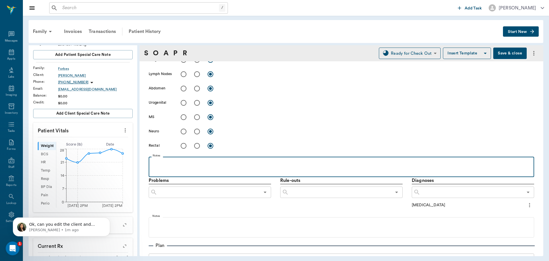
click at [180, 167] on div at bounding box center [342, 166] width 380 height 14
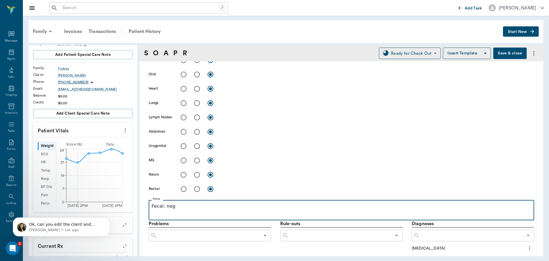
scroll to position [143, 0]
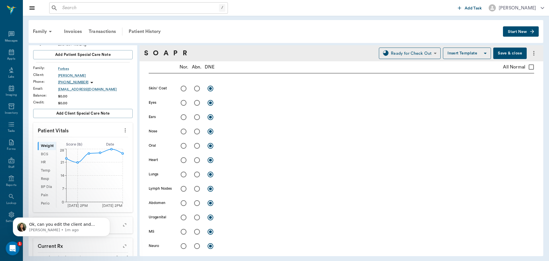
click at [526, 67] on input "All Normal" at bounding box center [531, 67] width 12 height 12
checkbox input "true"
radio input "true"
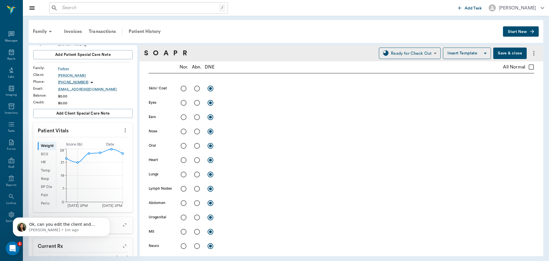
radio input "true"
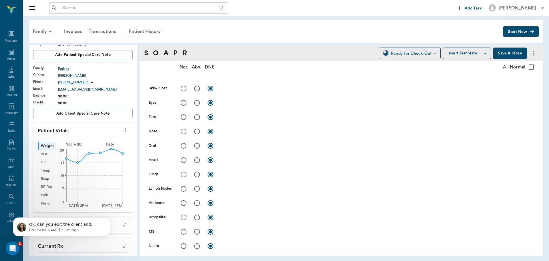
radio input "true"
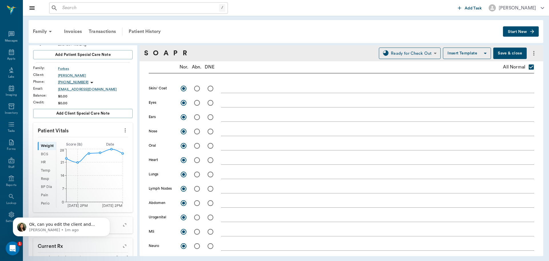
click at [503, 50] on button "Save & close" at bounding box center [509, 52] width 33 height 11
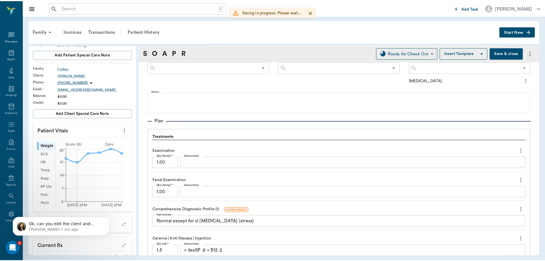
scroll to position [458, 0]
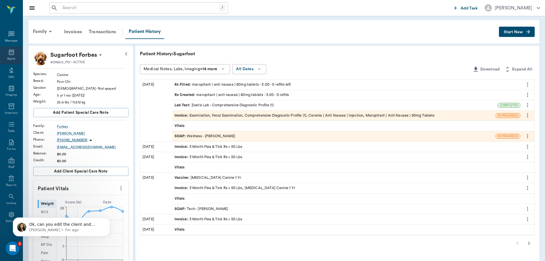
click at [9, 54] on icon at bounding box center [11, 52] width 5 height 6
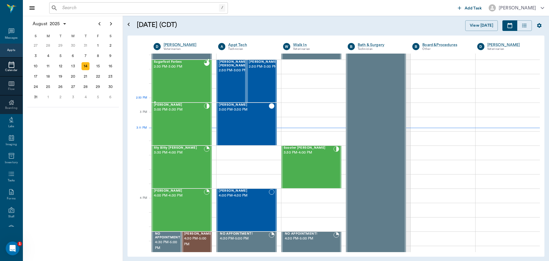
scroll to position [545, 0]
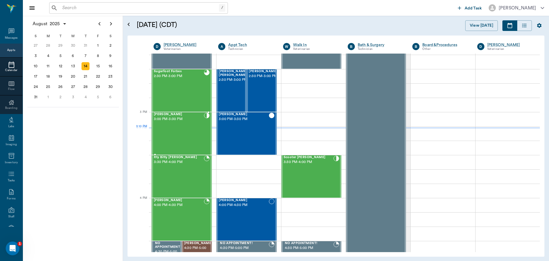
click at [178, 134] on div "Andy Heath 3:00 PM - 3:30 PM" at bounding box center [179, 133] width 50 height 42
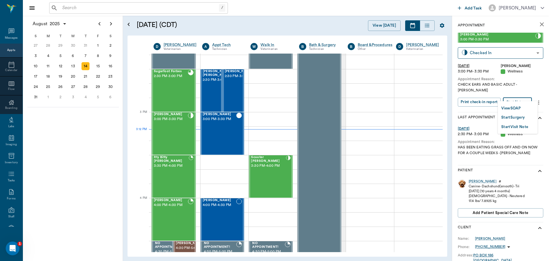
click at [517, 94] on body "/ ​ Add Task Dr. Bert Ellsworth Nectar Messages Appts Calendar Flow Boarding La…" at bounding box center [274, 130] width 549 height 261
click at [516, 105] on button "View SOAP" at bounding box center [510, 108] width 19 height 7
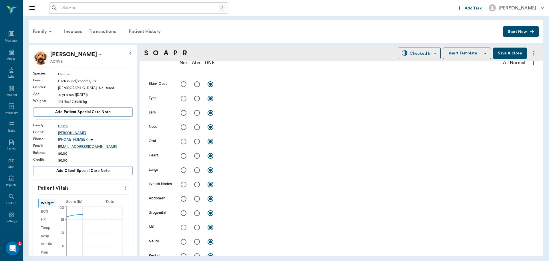
type input "63ec2f075fda476ae8351a4d"
type input "63ec2e7e52e12b0ba117b124"
type input "65d2be4f46e3a538d89b8c14"
type textarea "CHECK EARS AND BASIC ADULT -LORY"
type input "08/14/2025"
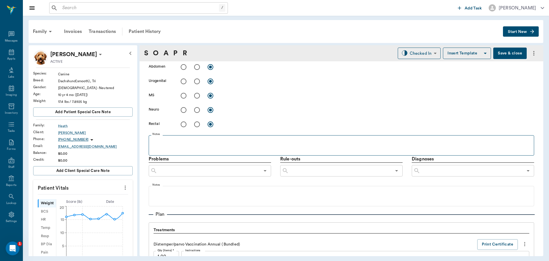
scroll to position [91, 0]
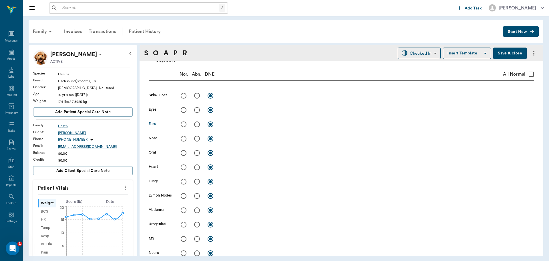
click at [197, 124] on input "radio" at bounding box center [197, 124] width 12 height 12
radio input "true"
click at [229, 128] on div "x" at bounding box center [377, 124] width 313 height 8
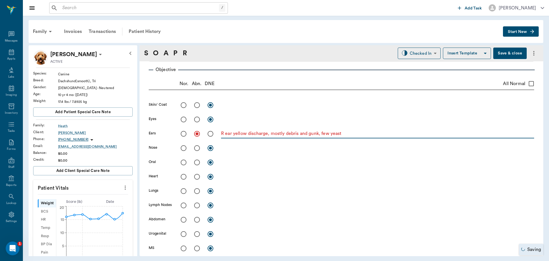
scroll to position [63, 0]
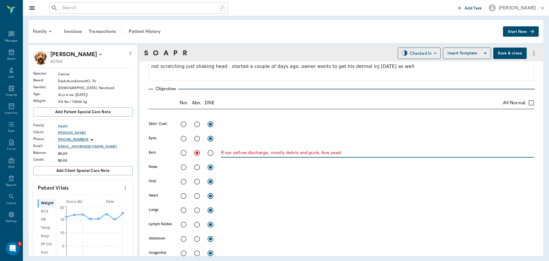
type textarea "R ear yellow discharge, mostly debris and gunk, few yeast"
click at [197, 125] on input "radio" at bounding box center [197, 124] width 12 height 12
radio input "true"
click at [231, 123] on textarea at bounding box center [377, 124] width 313 height 7
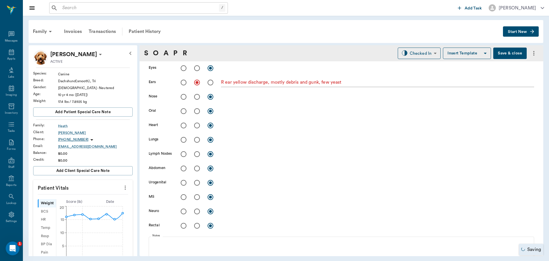
scroll to position [234, 0]
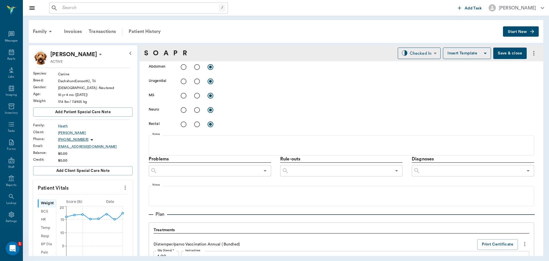
type textarea "red"
click at [466, 174] on input "text" at bounding box center [471, 170] width 103 height 8
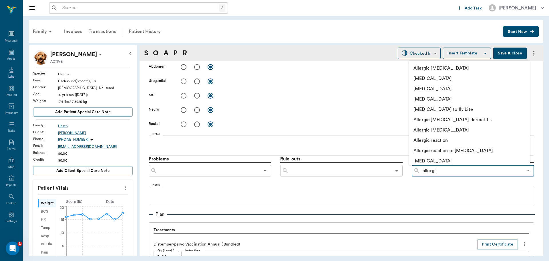
type input "allergic"
click at [455, 130] on li "Allergic otitis externa" at bounding box center [469, 130] width 121 height 10
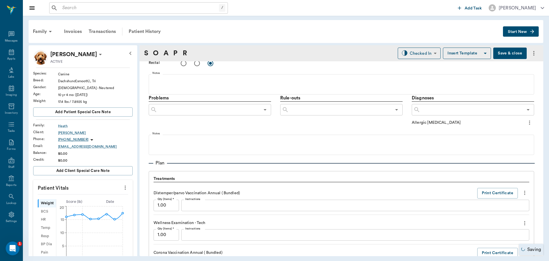
scroll to position [349, 0]
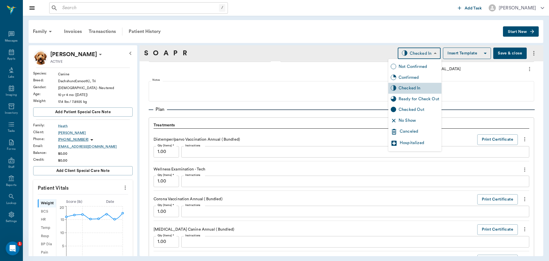
click at [425, 53] on body "/ ​ Add Task Dr. Bert Ellsworth Nectar Messages Appts Labs Imaging Inventory Ta…" at bounding box center [274, 130] width 549 height 261
click at [409, 97] on div "Ready for Check Out" at bounding box center [419, 99] width 41 height 6
type input "READY_TO_CHECKOUT"
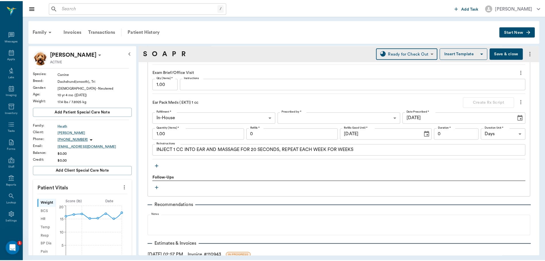
scroll to position [692, 0]
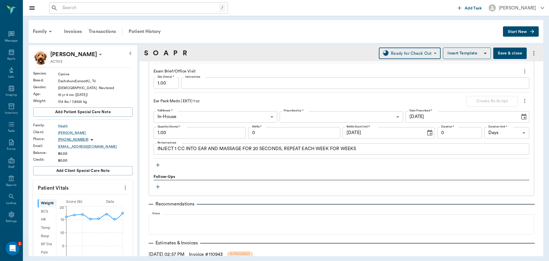
click at [511, 51] on button "Save & close" at bounding box center [509, 52] width 33 height 11
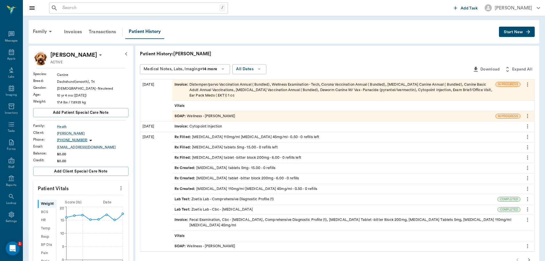
click at [227, 90] on div "Invoice : Distemper/parvo Vaccination Annual ( Bundled), Wellness Examination -…" at bounding box center [333, 90] width 319 height 17
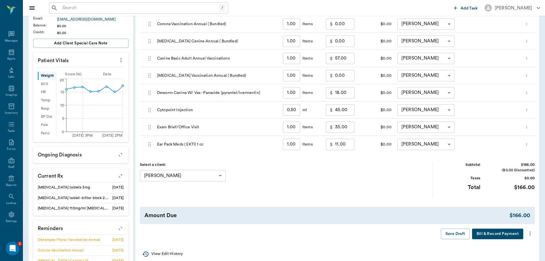
scroll to position [143, 0]
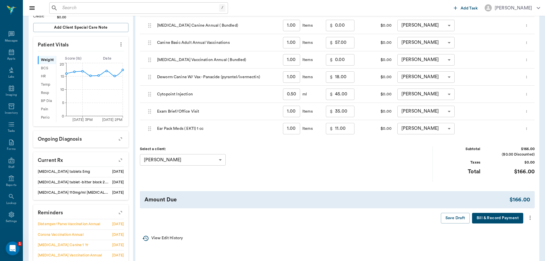
click at [531, 219] on icon "more" at bounding box center [530, 217] width 6 height 7
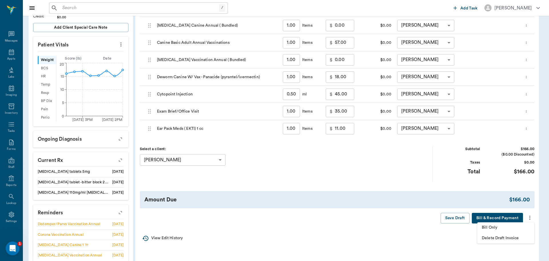
click at [516, 227] on span "Bill Only" at bounding box center [506, 227] width 48 height 6
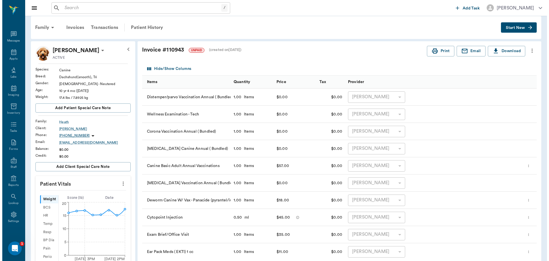
scroll to position [0, 0]
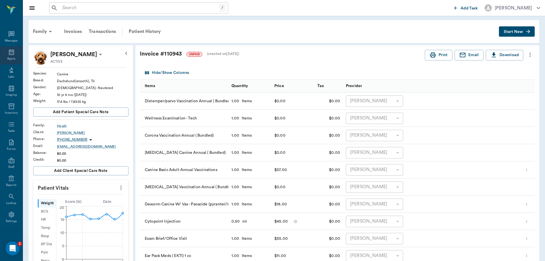
click at [12, 57] on div "Appts" at bounding box center [11, 59] width 8 height 4
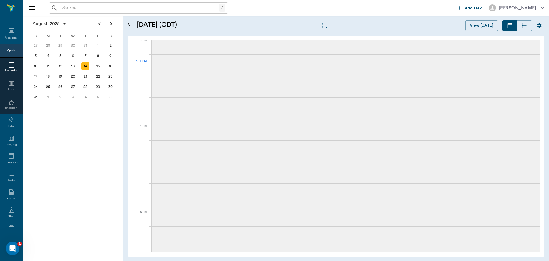
scroll to position [602, 0]
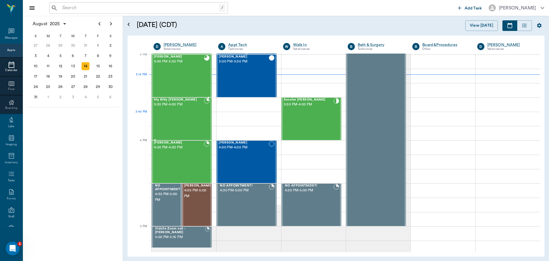
click at [183, 119] on div "Itty Bitty Beale 3:30 PM - 4:00 PM" at bounding box center [179, 119] width 50 height 42
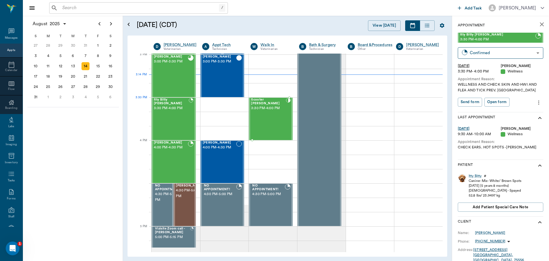
click at [274, 111] on div "Scooter Waller 3:30 PM - 4:00 PM" at bounding box center [268, 119] width 35 height 42
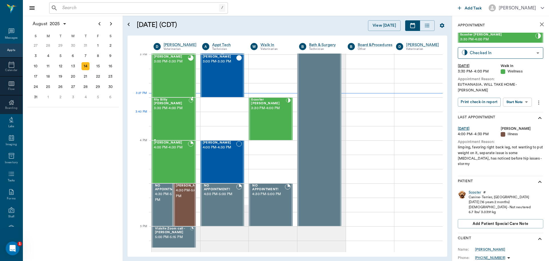
click at [179, 125] on div "Itty Bitty Beale 3:30 PM - 4:00 PM" at bounding box center [171, 119] width 35 height 42
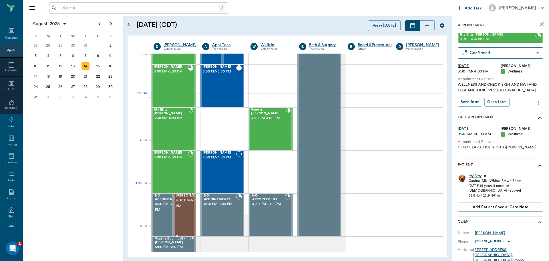
scroll to position [602, 0]
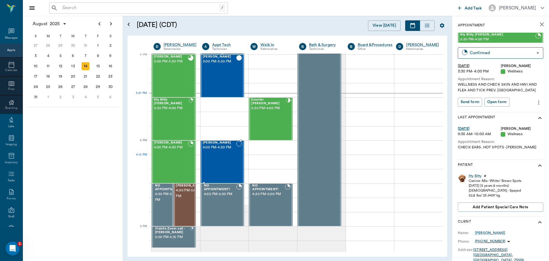
click at [224, 160] on div "Roxie Whatley 4:00 PM - 4:30 PM" at bounding box center [220, 162] width 34 height 42
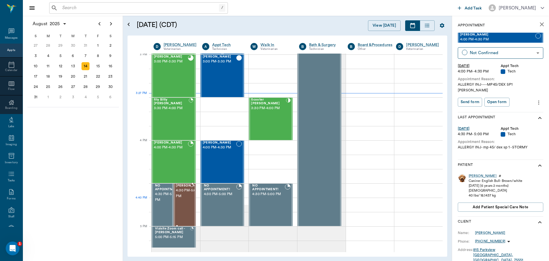
click at [181, 199] on span "4:30 PM - 5:00 PM" at bounding box center [190, 192] width 29 height 11
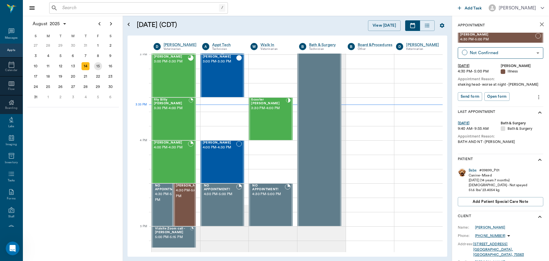
click at [98, 64] on div "15" at bounding box center [98, 66] width 8 height 8
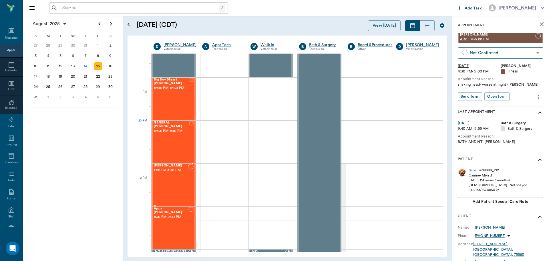
scroll to position [315, 0]
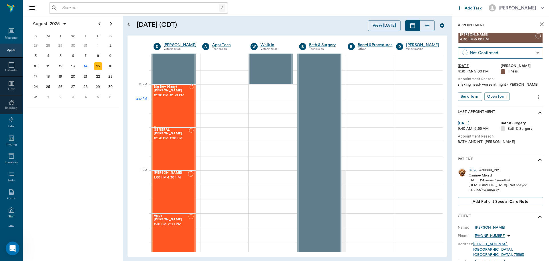
click at [182, 106] on div "Big Boy (Gray) Saulsbury 12:00 PM - 12:30 PM" at bounding box center [172, 106] width 36 height 42
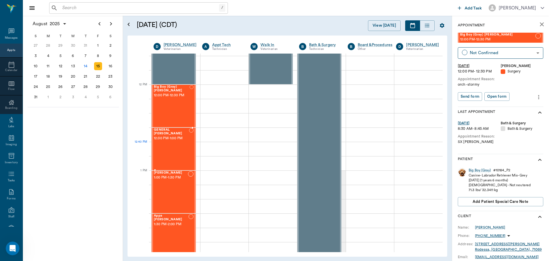
click at [170, 145] on div "GENERAL Spay 12:30 PM - 1:00 PM" at bounding box center [171, 149] width 35 height 42
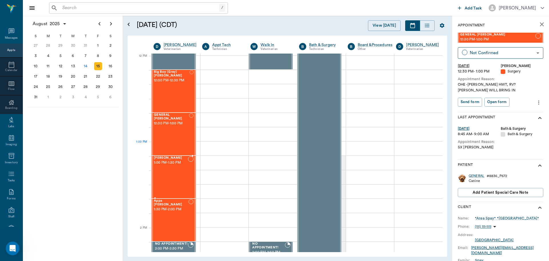
scroll to position [343, 0]
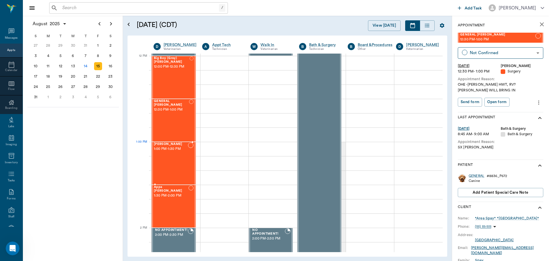
click at [169, 150] on span "1:00 PM - 1:30 PM" at bounding box center [171, 149] width 34 height 6
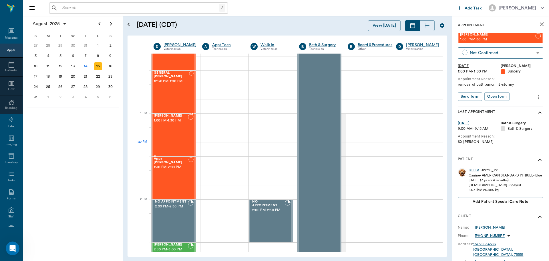
scroll to position [372, 0]
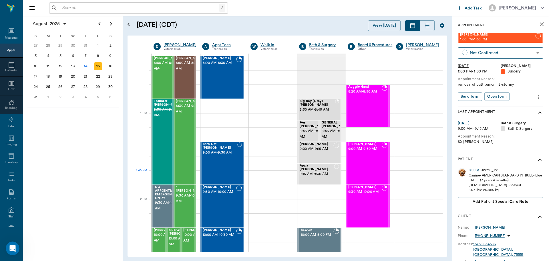
scroll to position [372, 0]
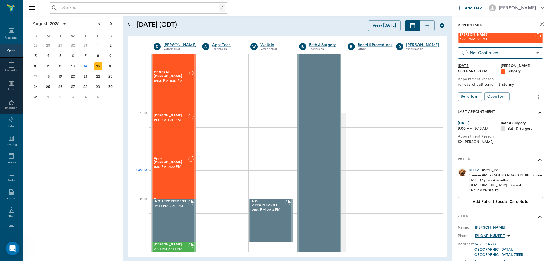
click at [162, 175] on div "Appa Jestice 1:30 PM - 2:00 PM" at bounding box center [171, 177] width 35 height 42
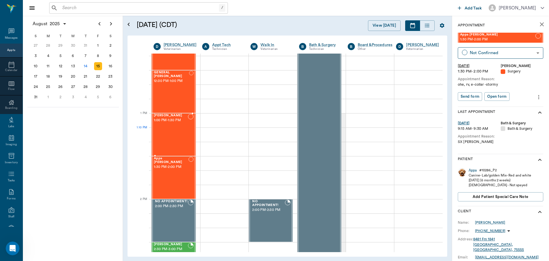
click at [180, 137] on div "[PERSON_NAME] 1:00 PM - 1:30 PM" at bounding box center [171, 135] width 34 height 42
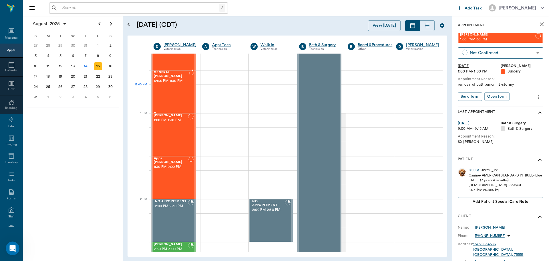
click at [180, 94] on div "GENERAL Spay 12:30 PM - 1:00 PM" at bounding box center [171, 92] width 35 height 42
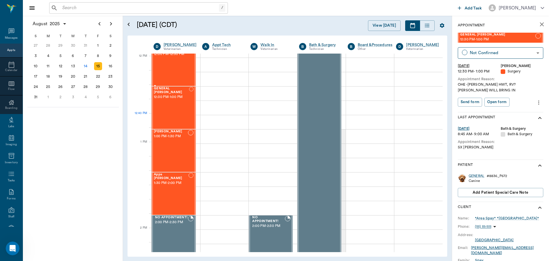
scroll to position [343, 0]
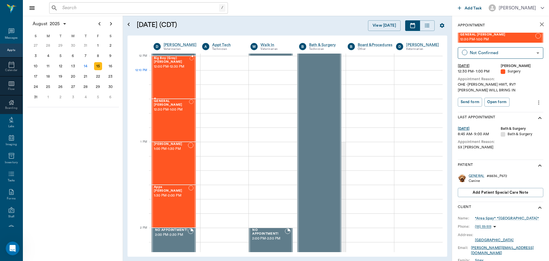
click at [184, 82] on div "Big Boy (Gray) [PERSON_NAME] 12:00 PM - 12:30 PM" at bounding box center [172, 77] width 36 height 42
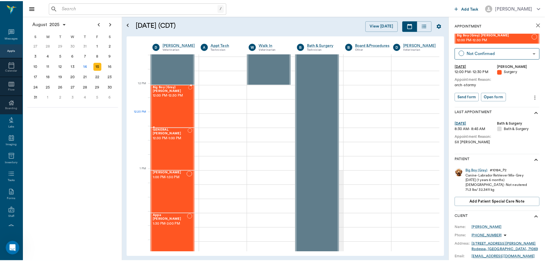
scroll to position [343, 0]
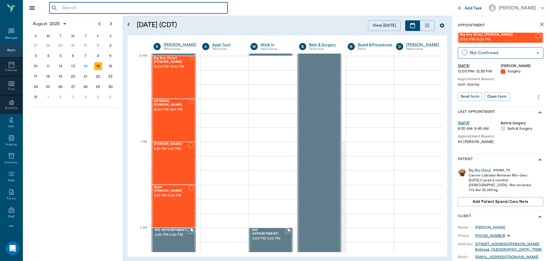
click at [74, 7] on input "text" at bounding box center [142, 8] width 165 height 8
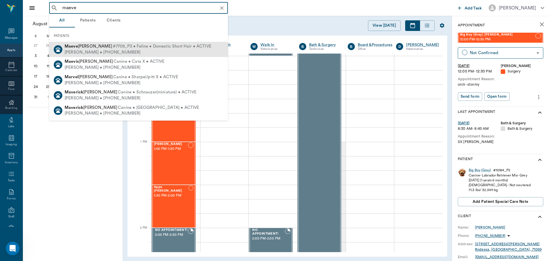
click at [94, 47] on span "Maeve Paulette" at bounding box center [88, 46] width 47 height 4
type input "maeve"
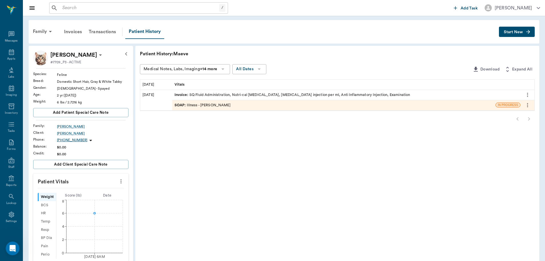
click at [222, 104] on div "SOAP : Illness - Dr. Bert Ellsworth" at bounding box center [202, 104] width 56 height 5
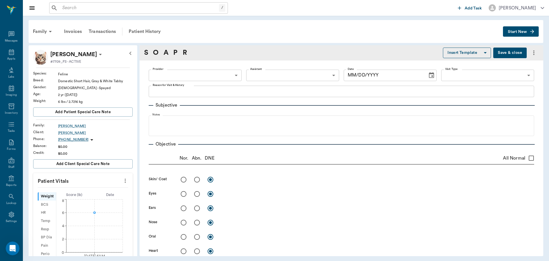
type input "63ec2f075fda476ae8351a4d"
type input "65d2be4f46e3a538d89b8c15"
type textarea "needs fluids owner thinks, loosing weight, low energy, grimy fur -stormy"
radio input "true"
type textarea "dehydrated 7%. incision site looked bruised with some petechia hemorrhage. skin…"
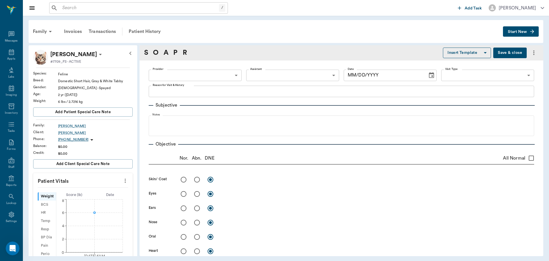
radio input "true"
type textarea "MM: white, no CRT"
radio input "true"
type textarea "US of abdomen revealed free fluid. aspirate old blood."
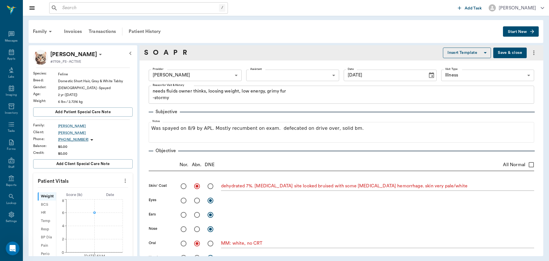
type input "08/12/2025"
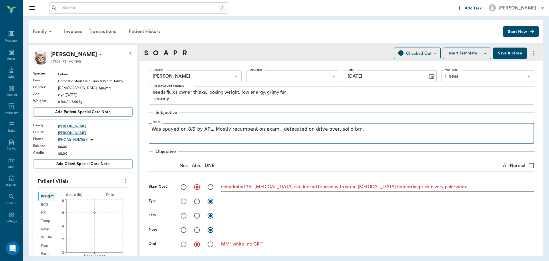
click at [206, 131] on p "Was spayed on 8/9 by APL. Mostly recumbent on exam. defecated on drive over, so…" at bounding box center [342, 129] width 380 height 7
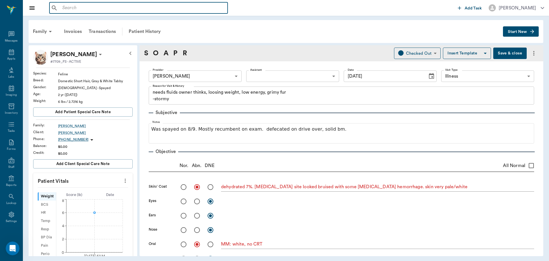
click at [97, 6] on input "text" at bounding box center [142, 8] width 165 height 8
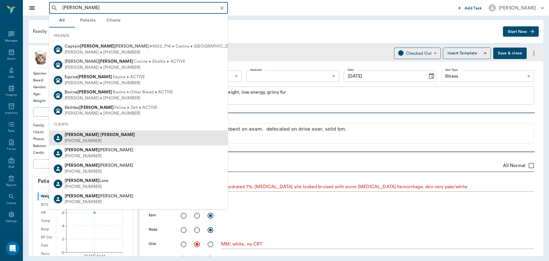
click at [110, 139] on div "Randy Strawn (903) 278-8361" at bounding box center [138, 137] width 179 height 15
type input "randy strawn"
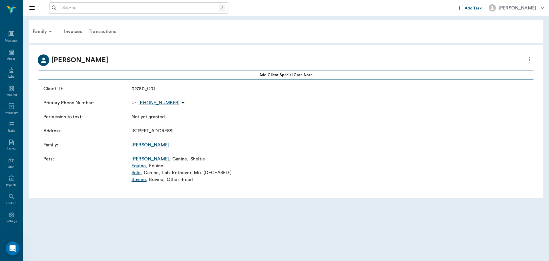
click at [104, 31] on div "Transactions" at bounding box center [102, 32] width 34 height 14
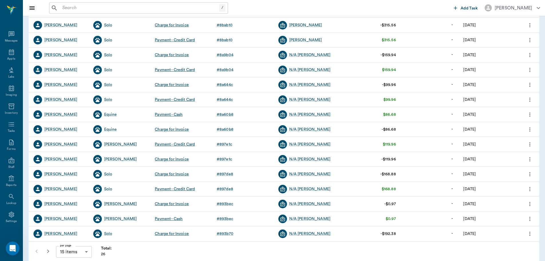
scroll to position [86, 0]
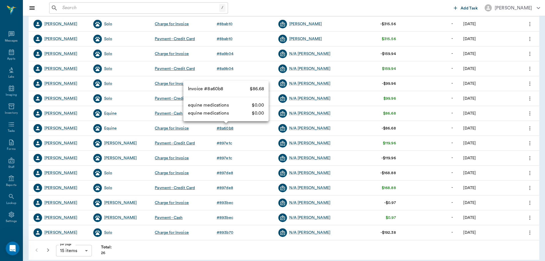
click at [225, 126] on div "# 8a60b8" at bounding box center [224, 128] width 17 height 6
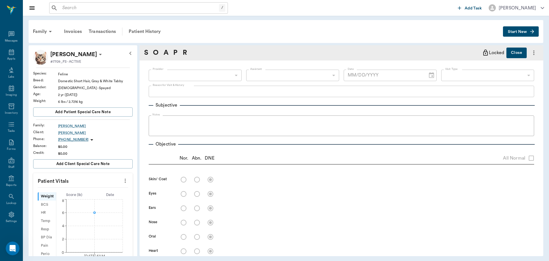
type input "63ec2f075fda476ae8351a4d"
type input "65d2be4f46e3a538d89b8c15"
type textarea "needs fluids owner thinks, loosing weight, low energy, grimy fur -stormy"
radio input "true"
type textarea "dehydrated 7%. incision site looked bruised with some petechia hemorrhage. skin…"
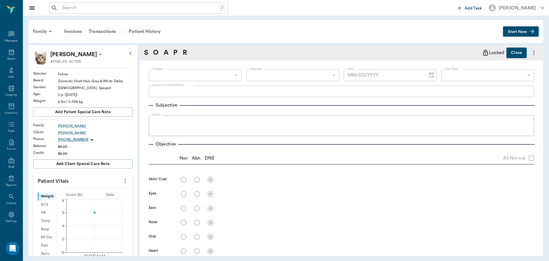
radio input "true"
type textarea "MM: white, no CRT"
radio input "true"
type textarea "US of abdomen revealed free fluid. aspirate old blood."
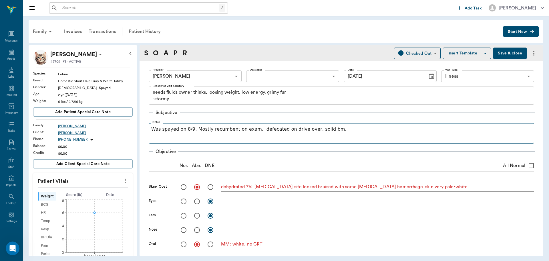
type input "08/12/2025"
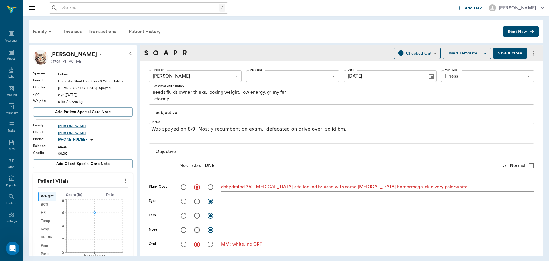
click at [531, 54] on icon "more" at bounding box center [534, 53] width 7 height 7
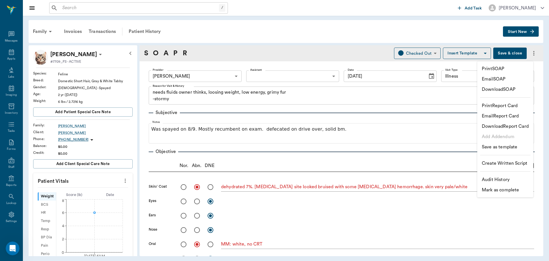
click at [521, 45] on div at bounding box center [274, 130] width 549 height 261
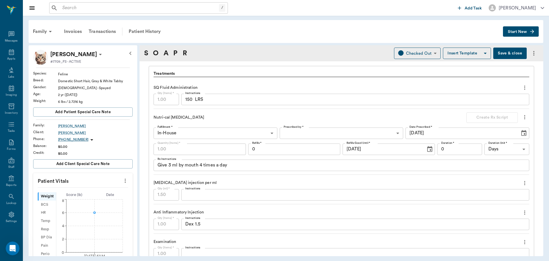
scroll to position [342, 0]
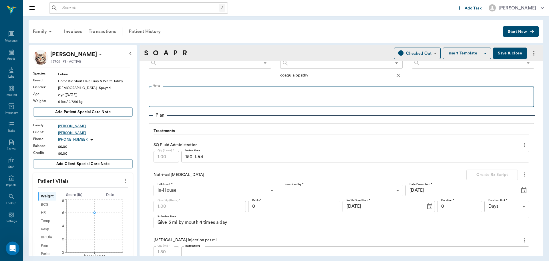
click at [182, 91] on p at bounding box center [342, 92] width 380 height 7
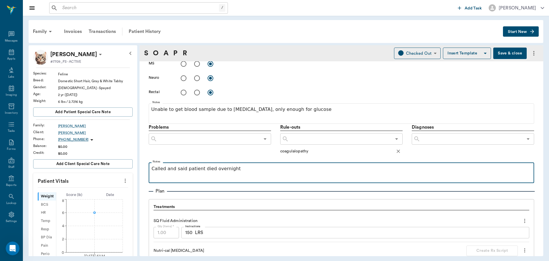
scroll to position [256, 0]
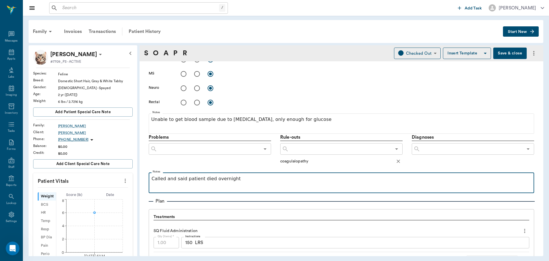
click at [152, 181] on p "Called and said patient died overnight" at bounding box center [342, 178] width 380 height 7
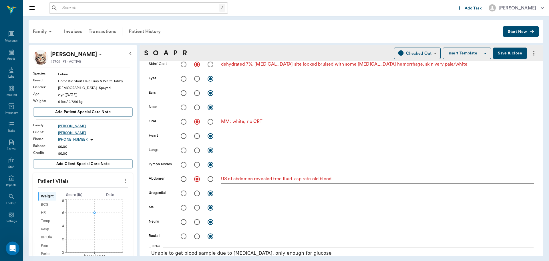
scroll to position [113, 0]
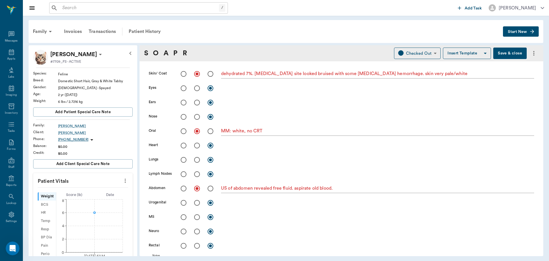
click at [533, 53] on icon "more" at bounding box center [534, 53] width 7 height 7
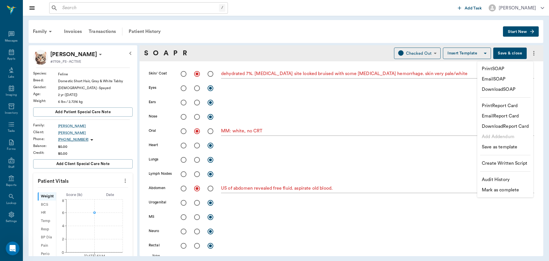
click at [502, 190] on p "Mark as complete" at bounding box center [500, 189] width 37 height 7
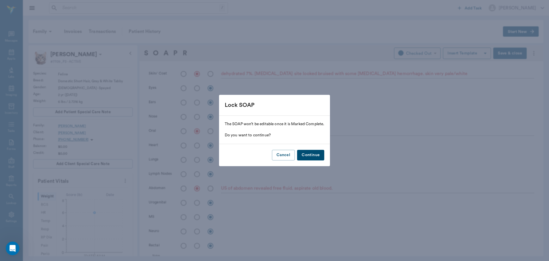
click at [314, 157] on button "Continue" at bounding box center [310, 155] width 27 height 11
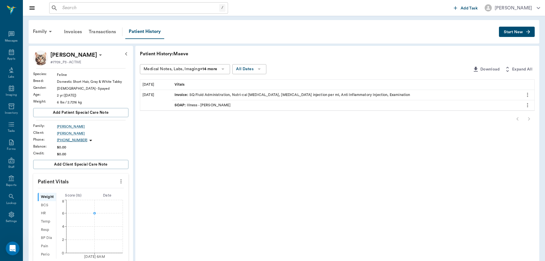
click at [226, 105] on div "SOAP : Illness - Dr. Bert Ellsworth" at bounding box center [202, 104] width 56 height 5
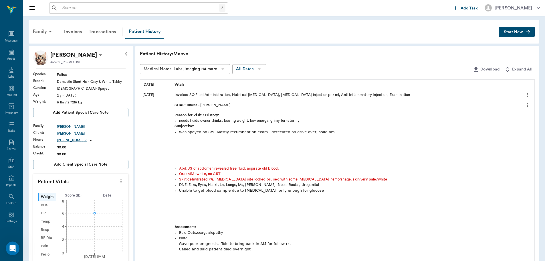
click at [528, 105] on icon "more" at bounding box center [527, 105] width 6 height 7
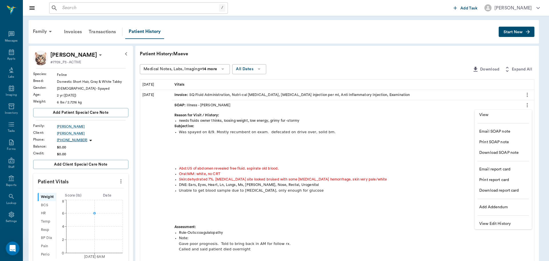
click at [502, 129] on span "Email SOAP note" at bounding box center [503, 131] width 48 height 6
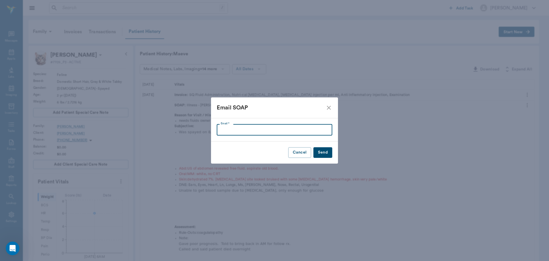
click at [269, 129] on input "Email *" at bounding box center [275, 129] width 116 height 11
type input "hcapl.mgmt@gmail.com"
click at [321, 155] on button "Send" at bounding box center [322, 152] width 19 height 11
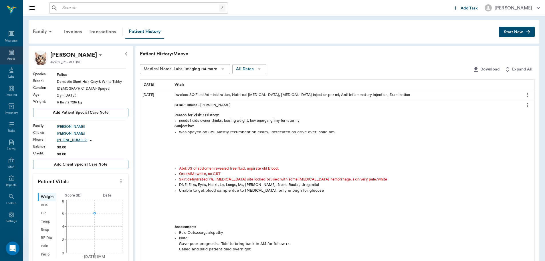
click at [10, 57] on div "Appts" at bounding box center [11, 59] width 8 height 4
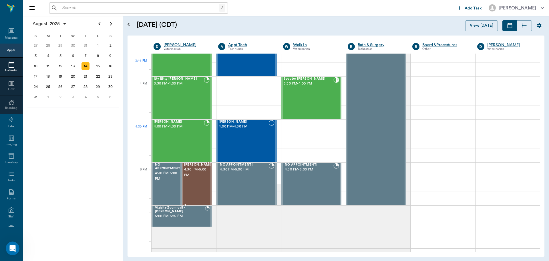
scroll to position [573, 0]
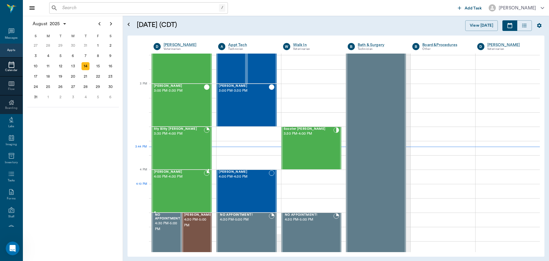
click at [180, 185] on div "Dexter Beale 4:00 PM - 4:30 PM" at bounding box center [179, 191] width 50 height 42
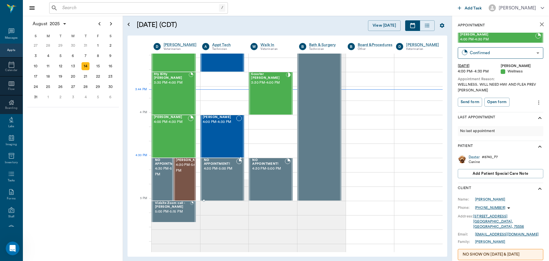
scroll to position [630, 0]
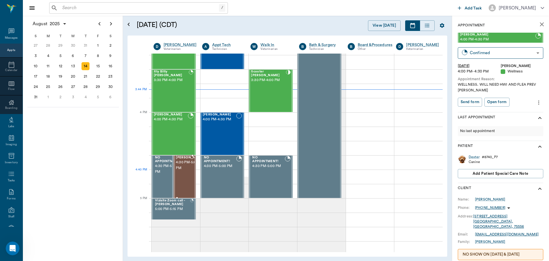
click at [180, 170] on span "4:30 PM - 5:00 PM" at bounding box center [190, 164] width 29 height 11
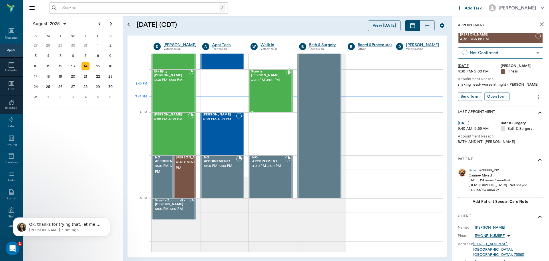
click at [273, 86] on div "Scooter Waller 3:30 PM - 4:00 PM" at bounding box center [268, 91] width 35 height 42
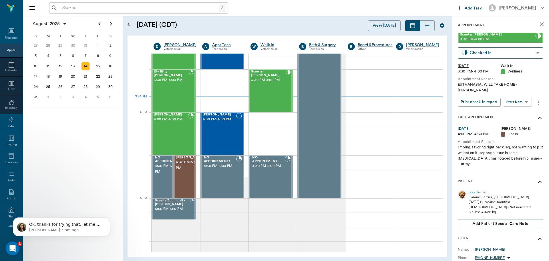
click at [474, 190] on div "Scooter" at bounding box center [475, 192] width 12 height 5
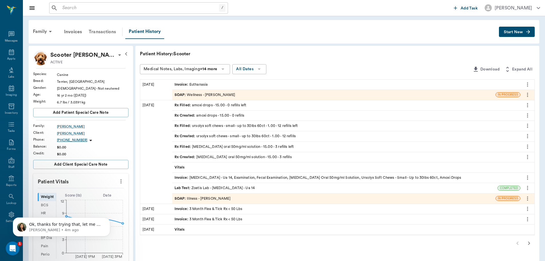
click at [106, 31] on div "Transactions" at bounding box center [102, 32] width 34 height 14
click at [116, 56] on icon at bounding box center [119, 54] width 7 height 7
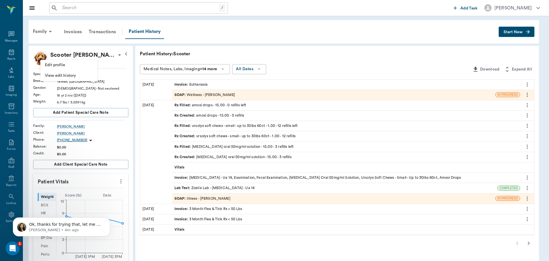
click at [80, 65] on span "Edit profile" at bounding box center [69, 65] width 48 height 6
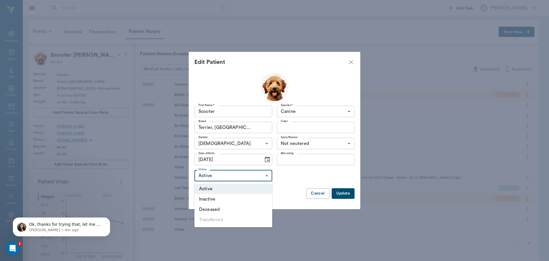
click at [267, 174] on body "/ ​ Add Task Dr. Bert Ellsworth Nectar Messages Appts Labs Imaging Inventory Ta…" at bounding box center [274, 210] width 549 height 420
click at [234, 207] on li "Deceased" at bounding box center [233, 209] width 78 height 10
type input "DECEASED"
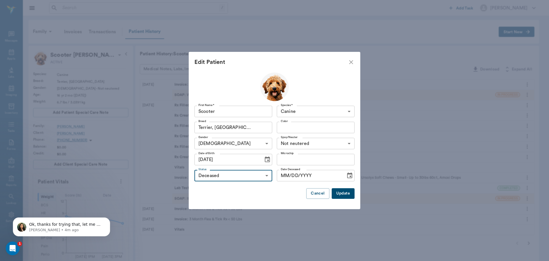
click at [339, 193] on button "Update" at bounding box center [343, 193] width 23 height 11
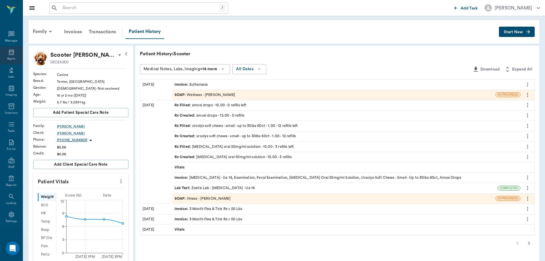
click at [7, 56] on div "Appts" at bounding box center [11, 55] width 23 height 18
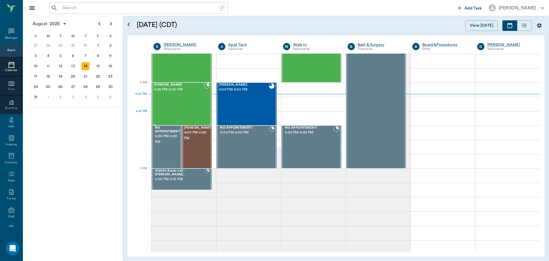
scroll to position [715, 0]
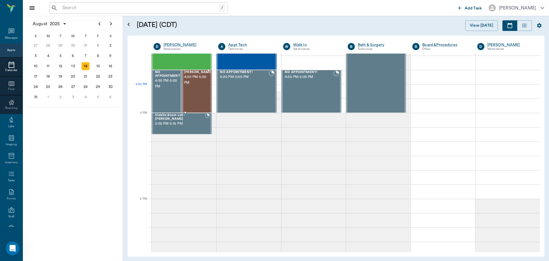
click at [202, 86] on div "[PERSON_NAME] 4:30 PM - 5:00 PM" at bounding box center [198, 91] width 29 height 42
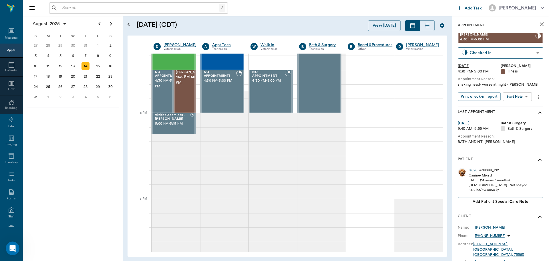
click at [514, 92] on body "/ ​ Add Task Dr. Bert Ellsworth Nectar Messages Appts Calendar Flow Boarding La…" at bounding box center [274, 130] width 549 height 261
drag, startPoint x: 514, startPoint y: 107, endPoint x: 479, endPoint y: 123, distance: 38.8
click at [514, 107] on button "Start SOAP" at bounding box center [510, 108] width 19 height 7
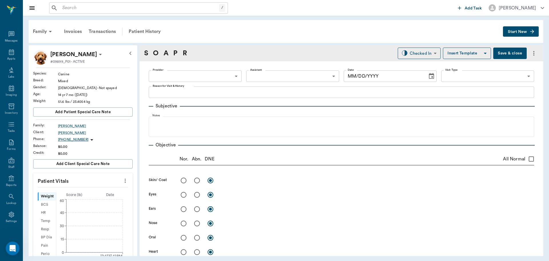
type input "63ec2f075fda476ae8351a4d"
type input "65d2be4f46e3a538d89b8c15"
type textarea "shaking head- worse at night -[PERSON_NAME]"
type input "08/14/2025"
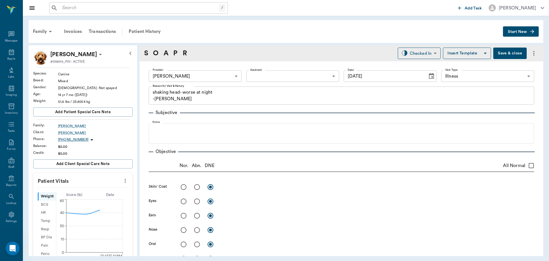
click at [122, 179] on icon "more" at bounding box center [125, 180] width 6 height 7
click at [100, 193] on li "Enter Vitals" at bounding box center [96, 190] width 57 height 11
drag, startPoint x: 85, startPoint y: 197, endPoint x: 89, endPoint y: 196, distance: 4.0
click at [86, 197] on input "text" at bounding box center [83, 197] width 50 height 11
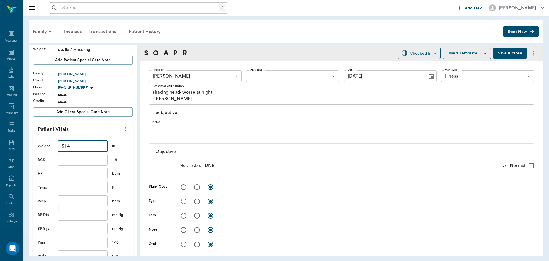
scroll to position [57, 0]
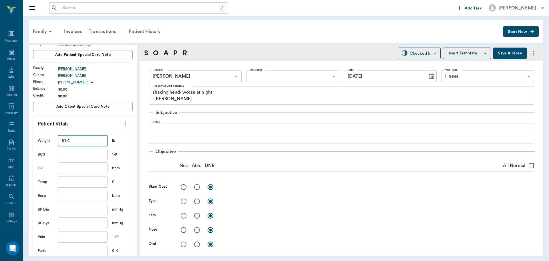
type input "51.4"
click at [93, 182] on input "text" at bounding box center [83, 181] width 50 height 11
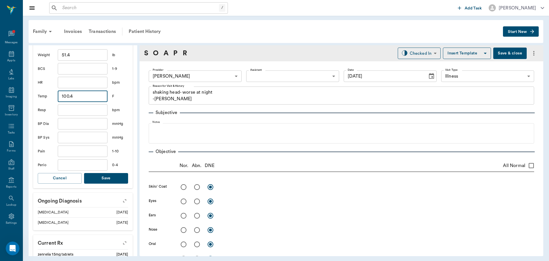
scroll to position [143, 0]
type input "100.4"
click at [98, 179] on button "Save" at bounding box center [106, 177] width 44 height 11
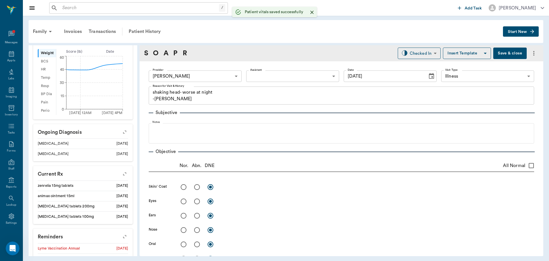
click at [269, 78] on body "/ ​ Add Task Dr. Bert Ellsworth Nectar Messages Appts Labs Imaging Inventory Ta…" at bounding box center [274, 130] width 549 height 261
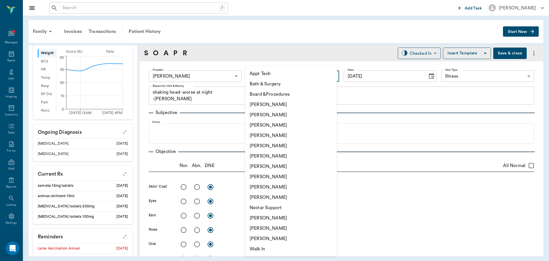
click at [261, 176] on li "Julie Dickerson" at bounding box center [291, 176] width 92 height 10
type input "63ec2e7e52e12b0ba117b124"
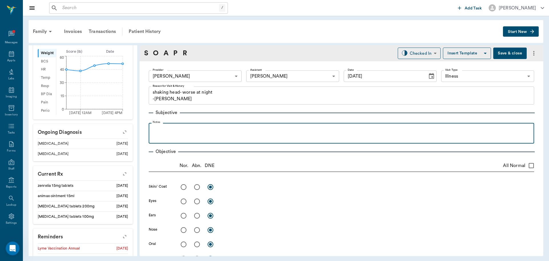
click at [158, 135] on div at bounding box center [342, 133] width 380 height 14
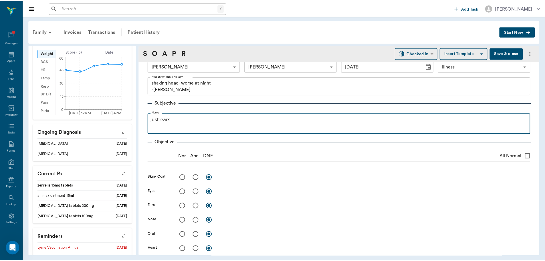
scroll to position [0, 0]
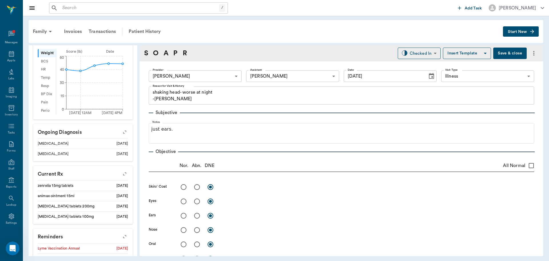
drag, startPoint x: 513, startPoint y: 52, endPoint x: 363, endPoint y: 64, distance: 150.6
click at [511, 52] on button "Save & close" at bounding box center [509, 52] width 33 height 11
click at [150, 31] on div "Patient History" at bounding box center [144, 32] width 39 height 14
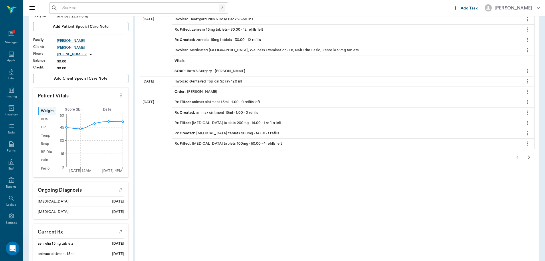
scroll to position [57, 0]
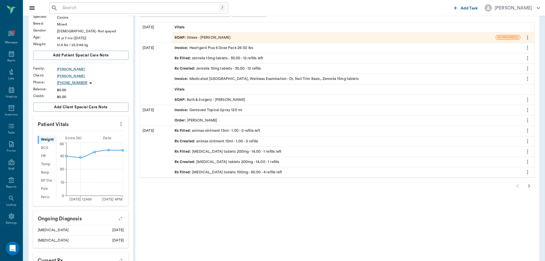
click at [528, 186] on icon "button" at bounding box center [528, 185] width 7 height 7
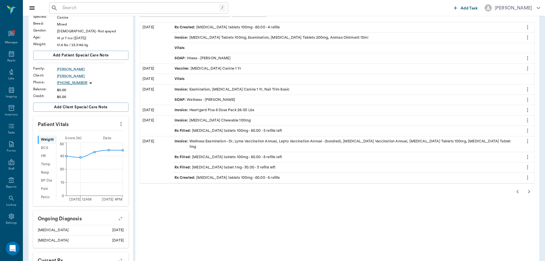
click at [525, 188] on icon "button" at bounding box center [528, 191] width 7 height 7
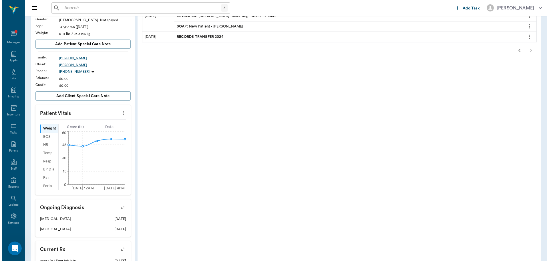
scroll to position [0, 0]
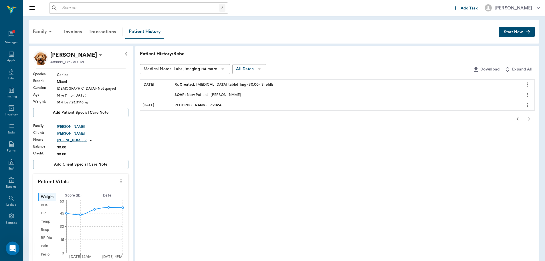
click at [519, 121] on icon "button" at bounding box center [517, 118] width 7 height 7
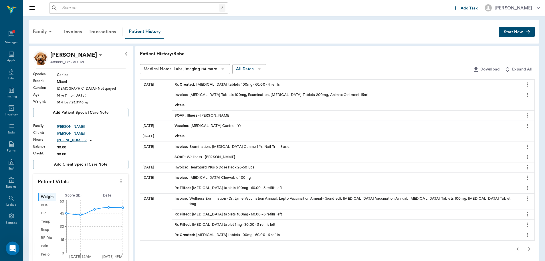
click at [514, 245] on icon "button" at bounding box center [517, 248] width 7 height 7
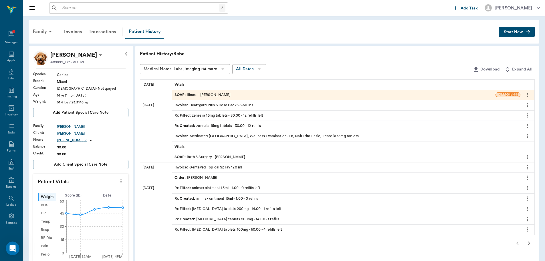
click at [517, 242] on div at bounding box center [337, 242] width 395 height 11
click at [180, 94] on span "SOAP :" at bounding box center [180, 94] width 13 height 5
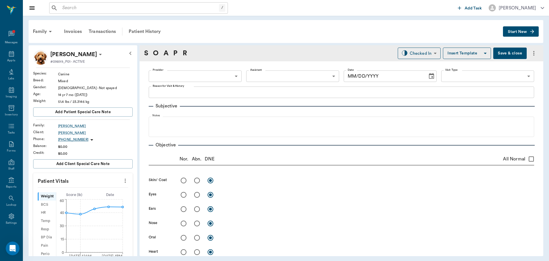
type input "63ec2f075fda476ae8351a4d"
type input "63ec2e7e52e12b0ba117b124"
type input "65d2be4f46e3a538d89b8c15"
type textarea "shaking head- worse at night -[PERSON_NAME]"
type input "08/14/2025"
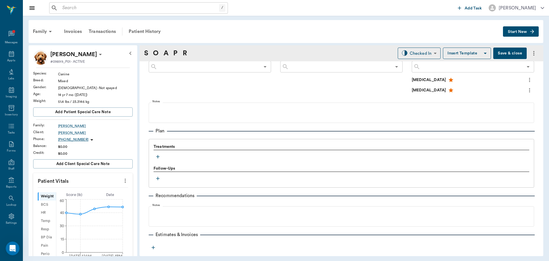
scroll to position [343, 0]
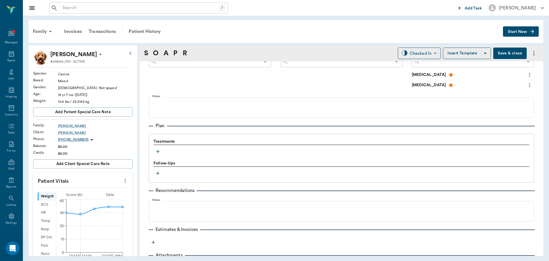
click at [158, 151] on icon "button" at bounding box center [158, 151] width 6 height 6
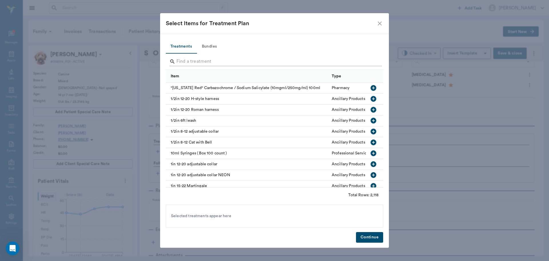
click at [183, 64] on input "Search" at bounding box center [274, 61] width 197 height 9
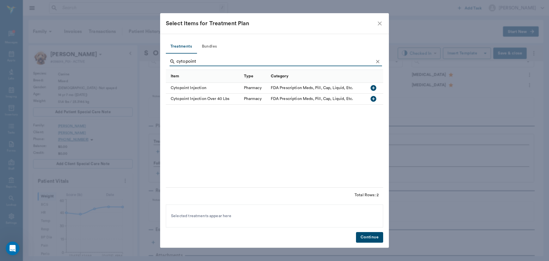
type input "cytopoint"
click at [373, 89] on icon "button" at bounding box center [374, 88] width 6 height 6
click at [366, 240] on button "Continue" at bounding box center [369, 237] width 27 height 11
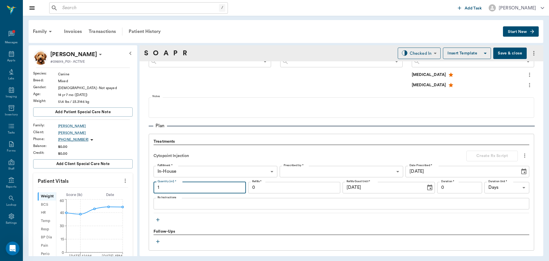
click at [160, 191] on input "1" at bounding box center [200, 187] width 92 height 11
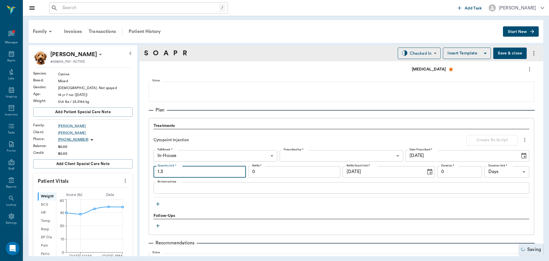
scroll to position [372, 0]
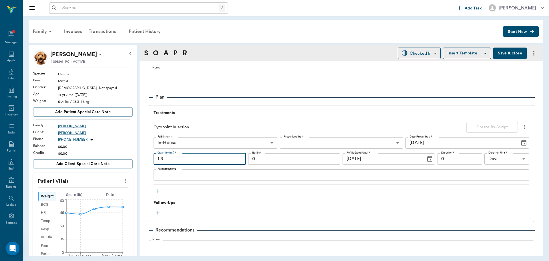
type input "1.3"
click at [157, 190] on icon "button" at bounding box center [158, 191] width 6 height 6
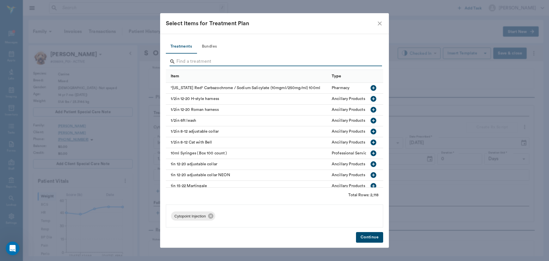
click at [189, 59] on input "Search" at bounding box center [274, 61] width 197 height 9
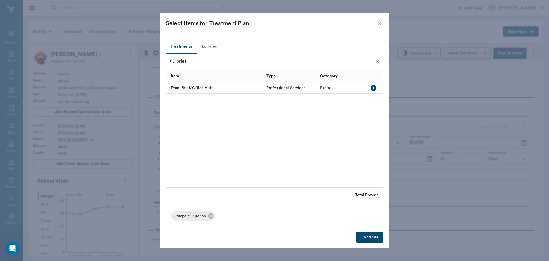
type input "brief"
click at [374, 90] on icon "button" at bounding box center [374, 88] width 6 height 6
click at [367, 240] on button "Continue" at bounding box center [369, 237] width 27 height 11
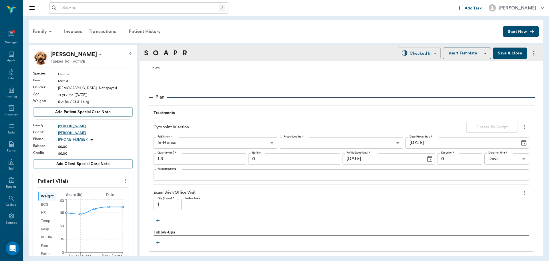
click at [422, 55] on body "/ ​ Add Task Dr. Bert Ellsworth Nectar Messages Appts Labs Imaging Inventory Ta…" at bounding box center [274, 130] width 549 height 261
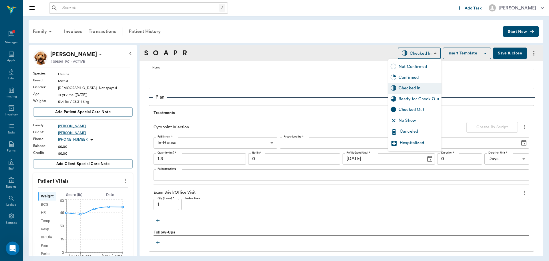
click at [406, 101] on div "Ready for Check Out" at bounding box center [419, 99] width 41 height 6
type input "READY_TO_CHECKOUT"
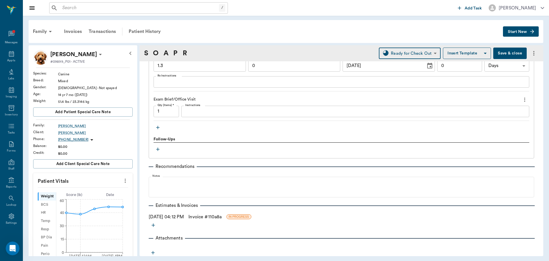
scroll to position [466, 0]
click at [186, 216] on div "08/14/2025 04:12 PM Invoice # 110a8a IN PROGRESS" at bounding box center [342, 215] width 386 height 7
click at [222, 215] on link "Invoice # 110a8a" at bounding box center [204, 215] width 33 height 7
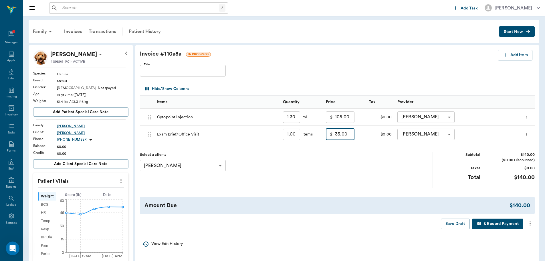
click at [337, 134] on input "35.00" at bounding box center [344, 133] width 19 height 11
type input "25.00"
click at [529, 222] on icon "more" at bounding box center [530, 223] width 6 height 7
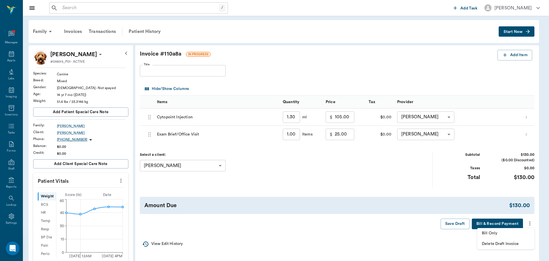
click at [493, 233] on span "Bill Only" at bounding box center [506, 233] width 48 height 6
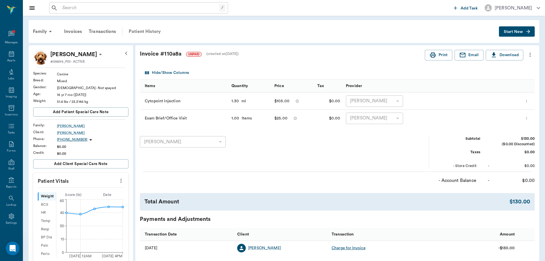
click at [138, 30] on div "Patient History" at bounding box center [144, 32] width 39 height 14
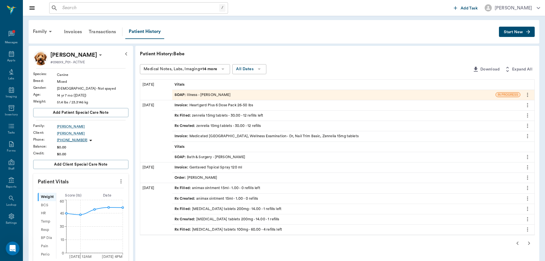
click at [181, 94] on span "SOAP :" at bounding box center [180, 94] width 13 height 5
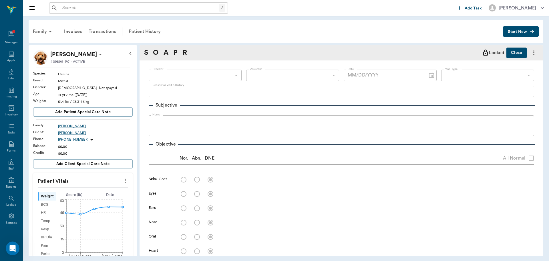
type input "63ec2f075fda476ae8351a4d"
type input "63ec2e7e52e12b0ba117b124"
type input "65d2be4f46e3a538d89b8c15"
type textarea "shaking head- worse at night -[PERSON_NAME]"
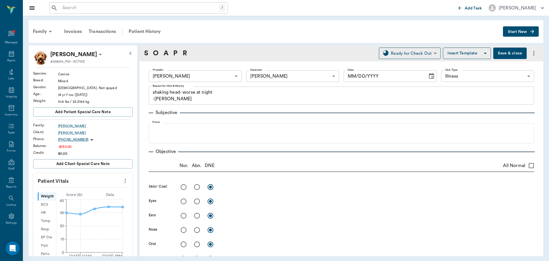
type input "08/14/2025"
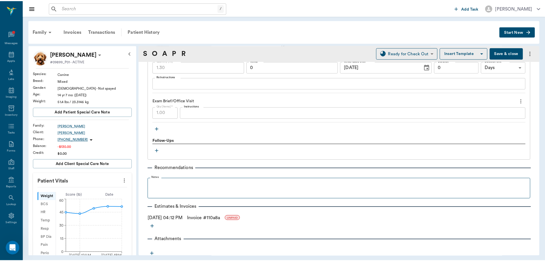
scroll to position [466, 0]
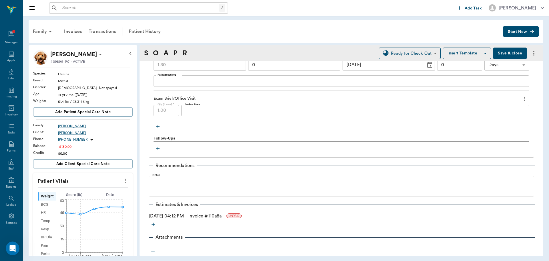
click at [205, 215] on link "Invoice # 110a8a" at bounding box center [204, 215] width 33 height 7
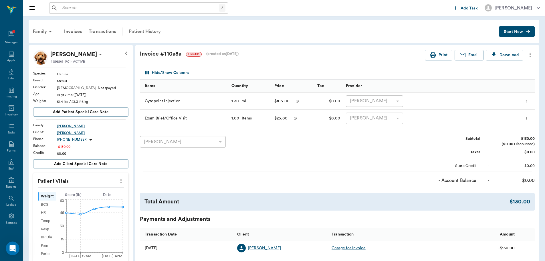
click at [146, 31] on div "Patient History" at bounding box center [144, 32] width 39 height 14
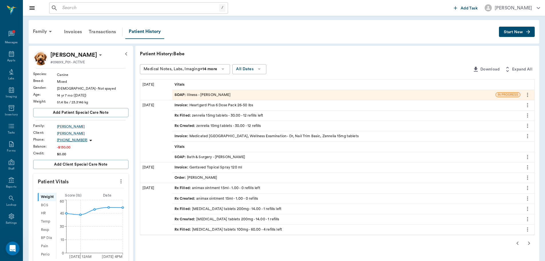
click at [208, 94] on div "SOAP : Illness - Dr. Bert Ellsworth" at bounding box center [202, 94] width 56 height 5
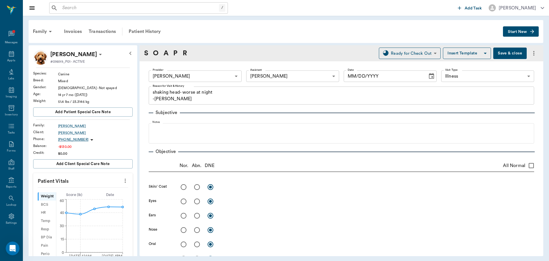
type input "63ec2f075fda476ae8351a4d"
type input "63ec2e7e52e12b0ba117b124"
type input "65d2be4f46e3a538d89b8c15"
type textarea "shaking head- worse at night -[PERSON_NAME]"
type input "08/14/2025"
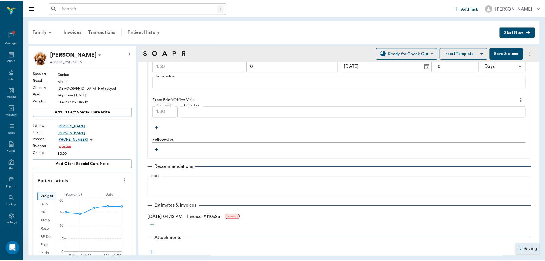
scroll to position [466, 0]
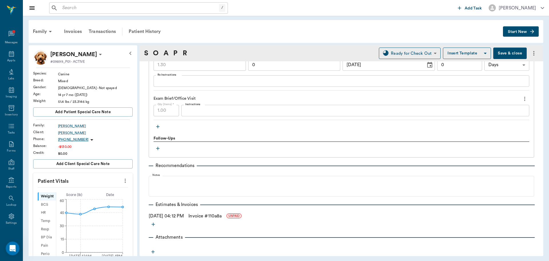
click at [205, 216] on link "Invoice # 110a8a" at bounding box center [204, 215] width 33 height 7
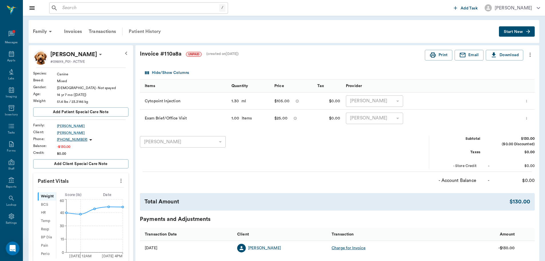
click at [149, 30] on div "Patient History" at bounding box center [144, 32] width 39 height 14
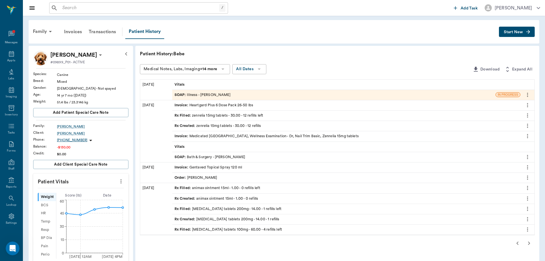
click at [193, 94] on div "SOAP : Illness - Dr. Bert Ellsworth" at bounding box center [202, 94] width 56 height 5
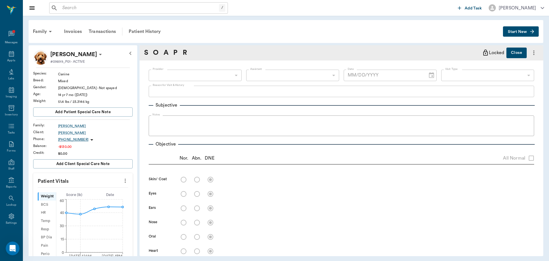
type input "63ec2f075fda476ae8351a4d"
type input "63ec2e7e52e12b0ba117b124"
type input "65d2be4f46e3a538d89b8c15"
type textarea "shaking head- worse at night -[PERSON_NAME]"
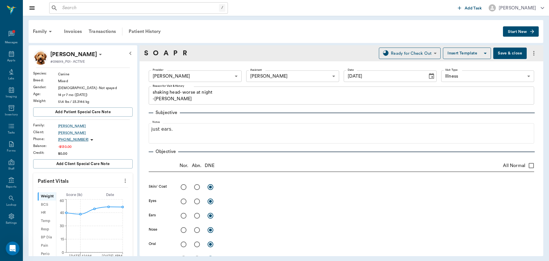
type input "08/14/2025"
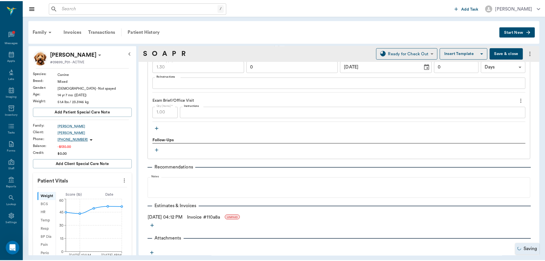
scroll to position [466, 0]
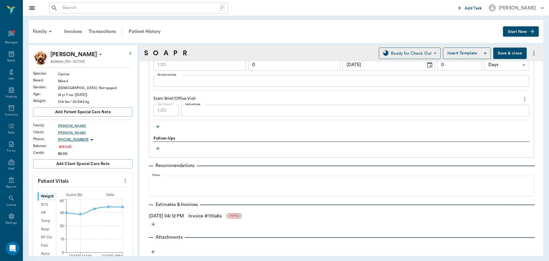
click at [204, 215] on link "Invoice # 110a8a" at bounding box center [204, 215] width 33 height 7
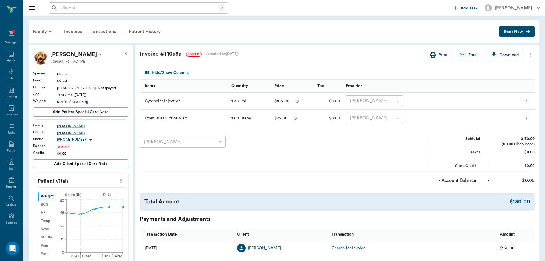
click at [283, 104] on div "$105.00" at bounding box center [281, 101] width 15 height 9
click at [534, 200] on div "Total Amount $130.00" at bounding box center [337, 201] width 395 height 17
click at [496, 200] on div "Total Amount" at bounding box center [326, 201] width 365 height 8
click at [530, 55] on icon "more" at bounding box center [529, 55] width 1 height 4
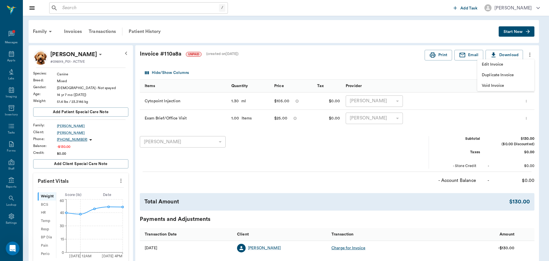
click at [494, 86] on span "Void Invoice" at bounding box center [506, 86] width 48 height 6
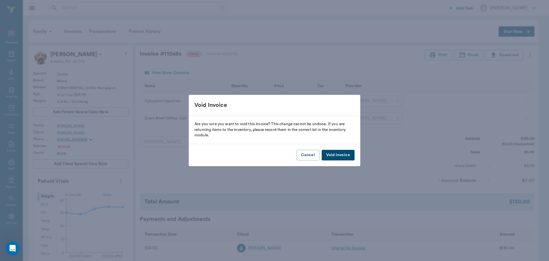
click at [334, 152] on button "Void Invoice" at bounding box center [338, 155] width 33 height 11
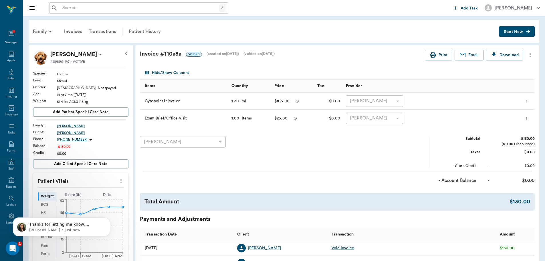
click at [148, 28] on div "Patient History" at bounding box center [144, 32] width 39 height 14
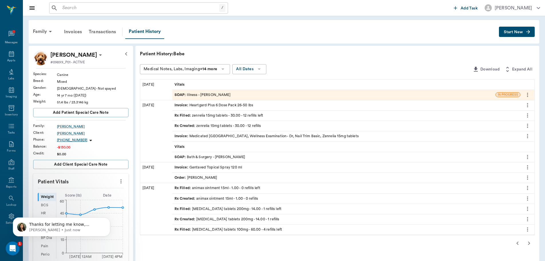
click at [220, 94] on div "SOAP : Illness - Dr. Bert Ellsworth" at bounding box center [202, 94] width 56 height 5
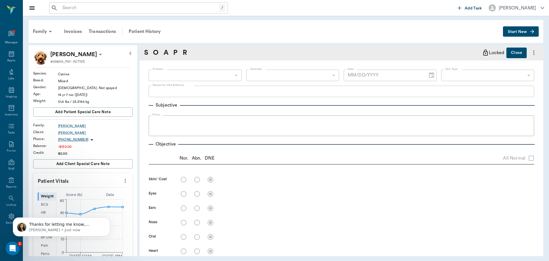
type input "63ec2f075fda476ae8351a4d"
type input "63ec2e7e52e12b0ba117b124"
type input "65d2be4f46e3a538d89b8c15"
type textarea "shaking head- worse at night -[PERSON_NAME]"
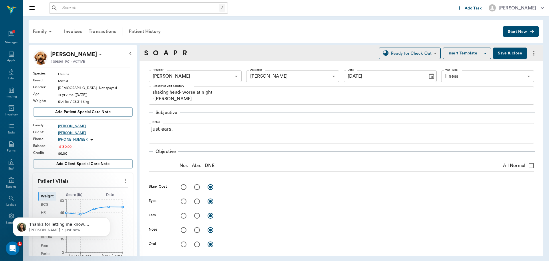
type input "08/14/2025"
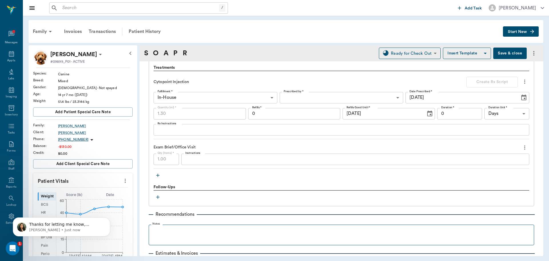
scroll to position [466, 0]
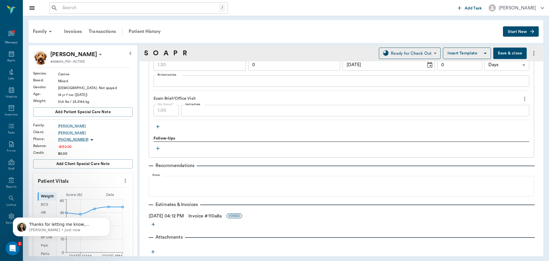
click at [203, 214] on link "Invoice # 110a8a" at bounding box center [204, 215] width 33 height 7
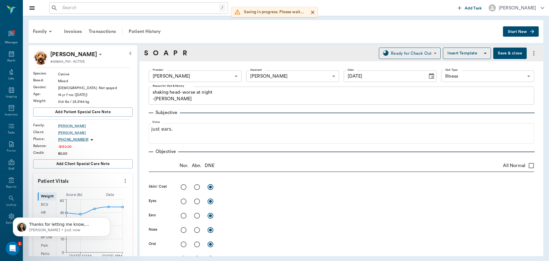
scroll to position [466, 0]
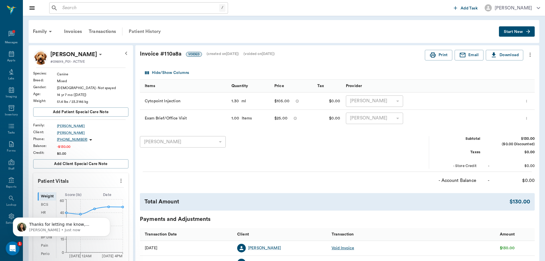
click at [152, 31] on div "Patient History" at bounding box center [144, 32] width 39 height 14
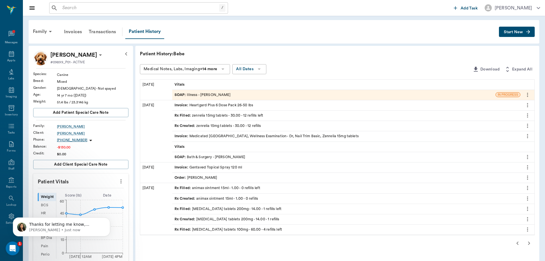
click at [227, 94] on div "SOAP : Illness - [PERSON_NAME]" at bounding box center [202, 94] width 56 height 5
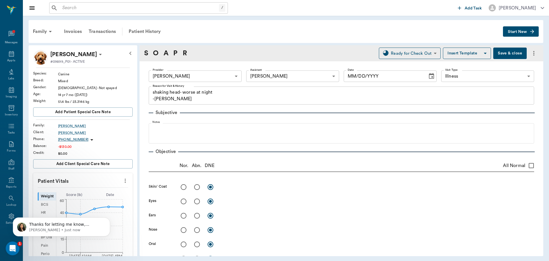
type input "63ec2f075fda476ae8351a4d"
type input "63ec2e7e52e12b0ba117b124"
type input "65d2be4f46e3a538d89b8c15"
type textarea "shaking head- worse at night -[PERSON_NAME]"
type input "[DATE]"
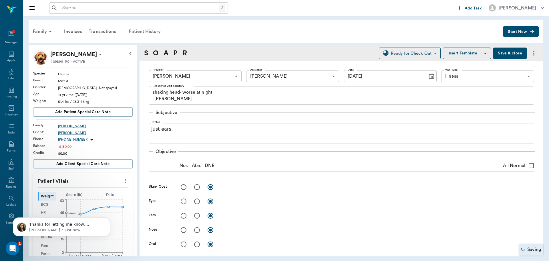
click at [142, 30] on div "Patient History" at bounding box center [144, 32] width 39 height 14
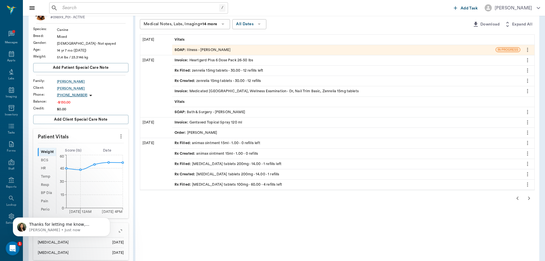
scroll to position [40, 0]
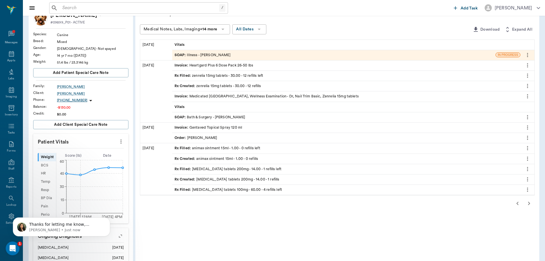
click at [227, 53] on div "SOAP : Illness - [PERSON_NAME]" at bounding box center [202, 54] width 56 height 5
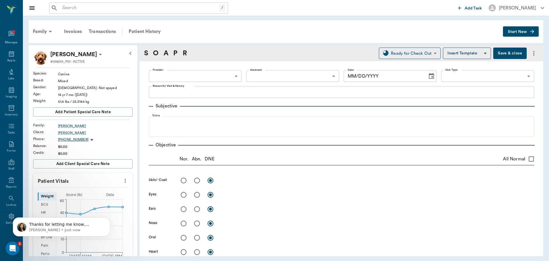
type input "63ec2f075fda476ae8351a4d"
type input "63ec2e7e52e12b0ba117b124"
type input "65d2be4f46e3a538d89b8c15"
type textarea "shaking head- worse at night -[PERSON_NAME]"
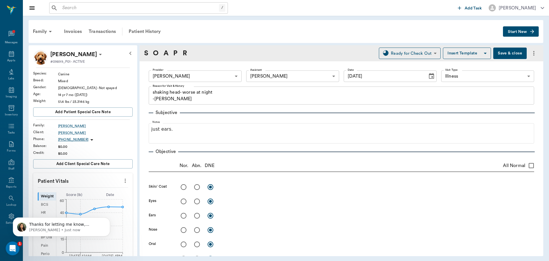
type input "[DATE]"
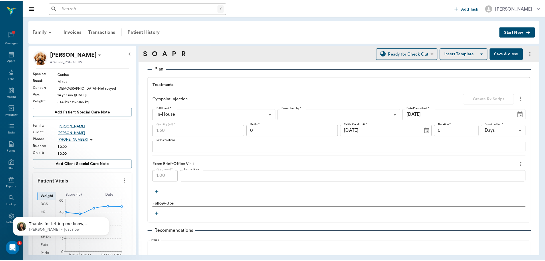
scroll to position [466, 0]
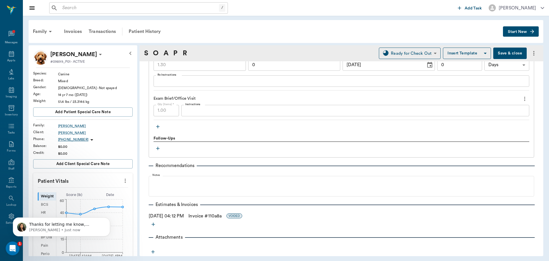
click at [152, 224] on icon "more" at bounding box center [153, 223] width 3 height 3
click at [152, 242] on span "Invoice" at bounding box center [153, 244] width 48 height 6
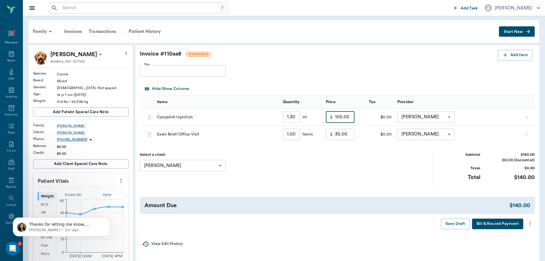
click at [351, 120] on input "105.00" at bounding box center [344, 116] width 19 height 11
type input "90.00"
click at [348, 135] on input "35.00" at bounding box center [344, 133] width 19 height 11
type input "15.00"
click at [530, 219] on button "more" at bounding box center [529, 223] width 9 height 10
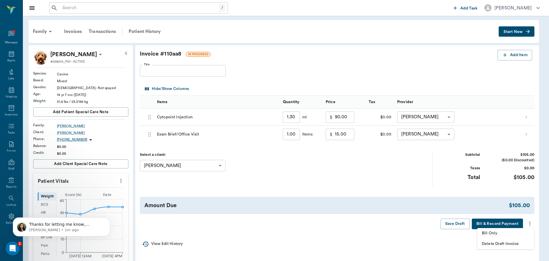
click at [486, 231] on span "Bill Only" at bounding box center [506, 233] width 48 height 6
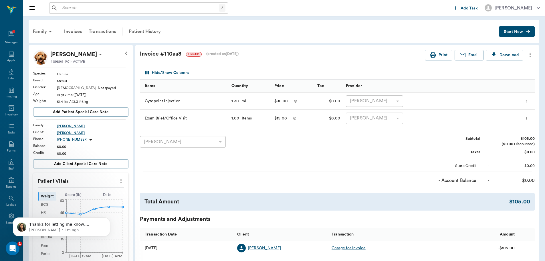
click at [212, 39] on div "Family Invoices Transactions Patient History Start New" at bounding box center [284, 31] width 510 height 23
click at [283, 148] on div "[PERSON_NAME] 65f312f5ac2a368ef0828e38 ​" at bounding box center [284, 152] width 289 height 33
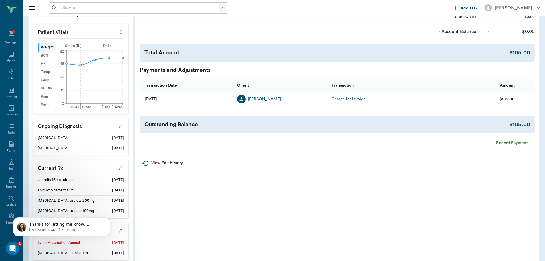
scroll to position [39, 0]
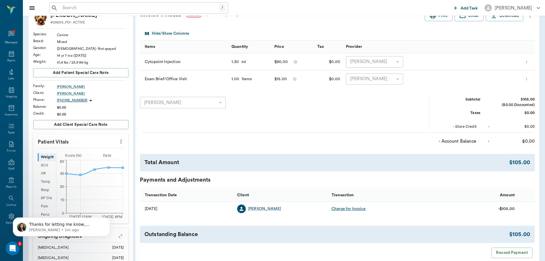
drag, startPoint x: 283, startPoint y: 141, endPoint x: 211, endPoint y: 125, distance: 73.0
click at [211, 125] on div "[PERSON_NAME] 65f312f5ac2a368ef0828e38 ​" at bounding box center [284, 113] width 289 height 33
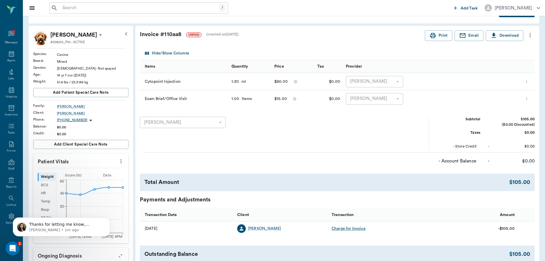
scroll to position [0, 0]
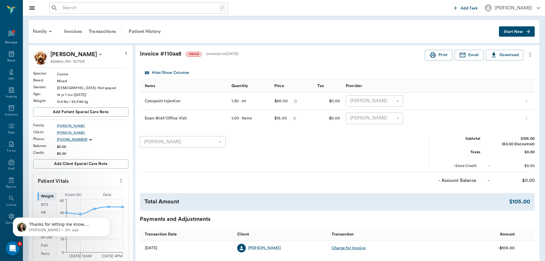
click at [75, 9] on input "text" at bounding box center [139, 8] width 159 height 8
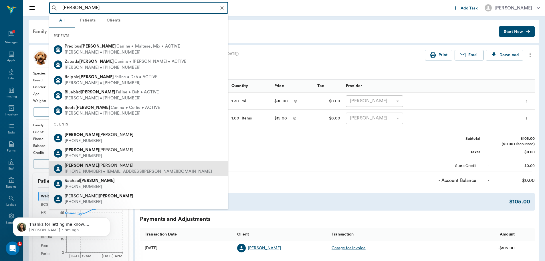
click at [96, 168] on div "[PHONE_NUMBER] • [EMAIL_ADDRESS][PERSON_NAME][DOMAIN_NAME]" at bounding box center [138, 171] width 147 height 6
type input "[PERSON_NAME]"
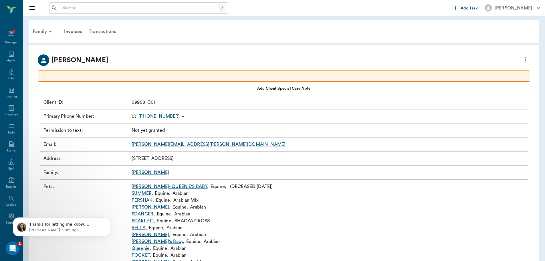
click at [103, 32] on div "Transactions" at bounding box center [102, 32] width 34 height 14
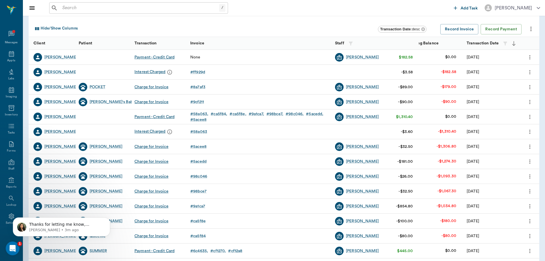
scroll to position [10, 0]
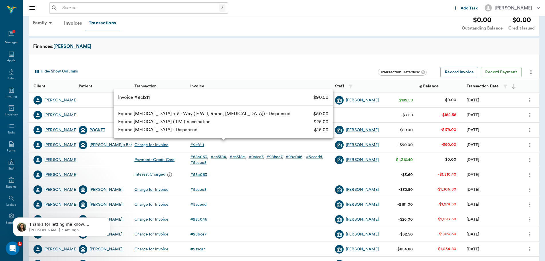
click at [198, 144] on div "# 9cf211" at bounding box center [197, 145] width 14 height 6
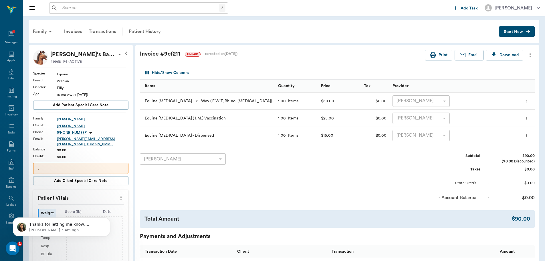
drag, startPoint x: 264, startPoint y: 0, endPoint x: 217, endPoint y: 24, distance: 51.9
click at [217, 24] on div "Family Invoices Transactions Patient History Start New" at bounding box center [284, 31] width 510 height 23
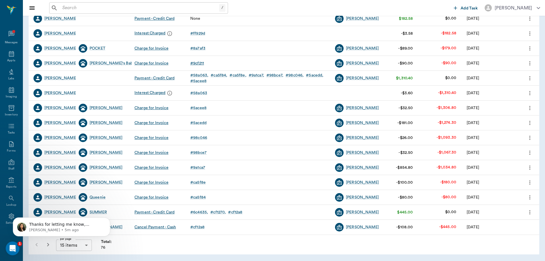
scroll to position [96, 0]
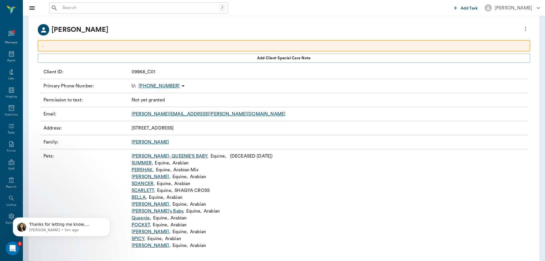
scroll to position [40, 0]
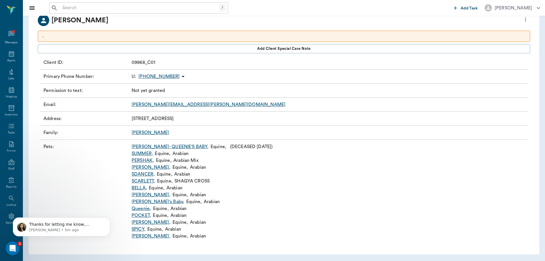
drag, startPoint x: 204, startPoint y: 216, endPoint x: 98, endPoint y: 189, distance: 109.0
click at [98, 189] on p "Pets :" at bounding box center [86, 191] width 86 height 96
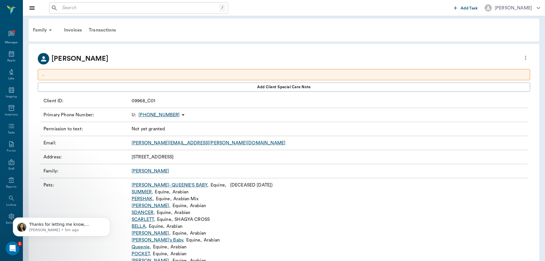
scroll to position [0, 0]
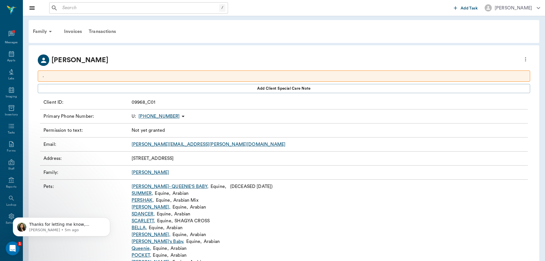
click at [223, 66] on div "[PERSON_NAME] . Add client Special Care Note Client ID : 09968_C01 Primary Phon…" at bounding box center [284, 169] width 510 height 249
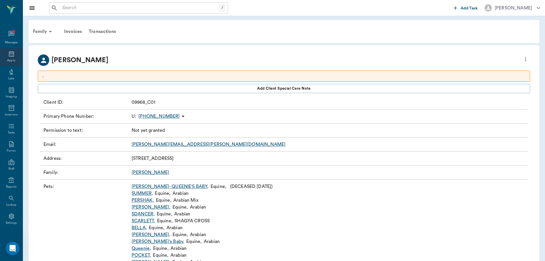
click at [9, 57] on icon at bounding box center [11, 54] width 5 height 6
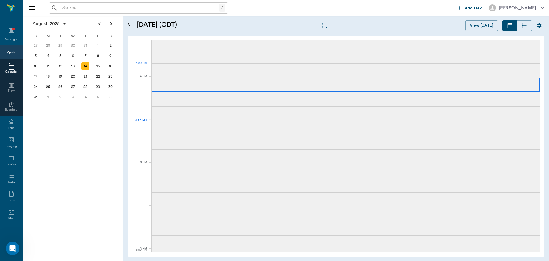
scroll to position [686, 0]
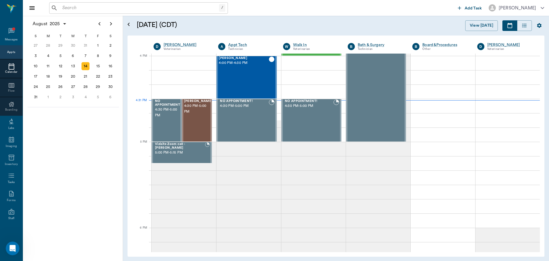
drag, startPoint x: 309, startPoint y: 6, endPoint x: 324, endPoint y: 0, distance: 15.7
click at [309, 6] on div "/ ​" at bounding box center [252, 7] width 406 height 11
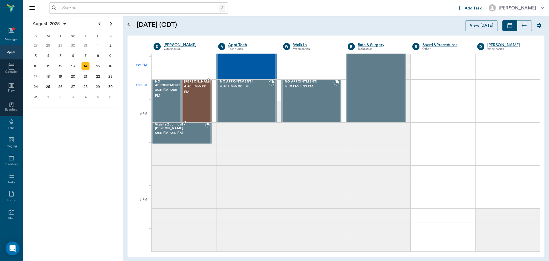
scroll to position [716, 0]
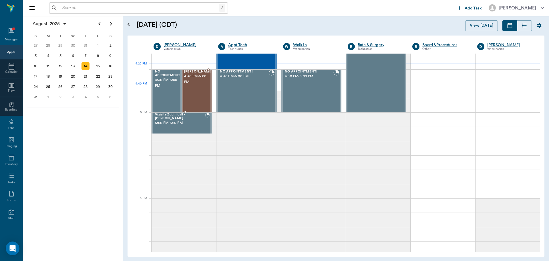
click at [191, 90] on div "[PERSON_NAME] 4:30 PM - 5:00 PM" at bounding box center [198, 91] width 29 height 42
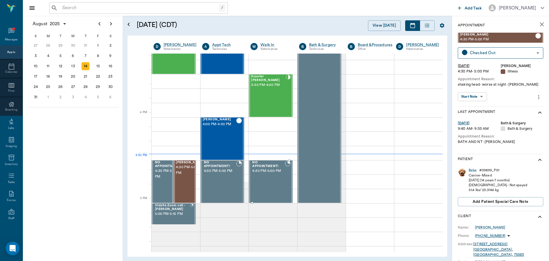
scroll to position [630, 0]
